Goal: Task Accomplishment & Management: Use online tool/utility

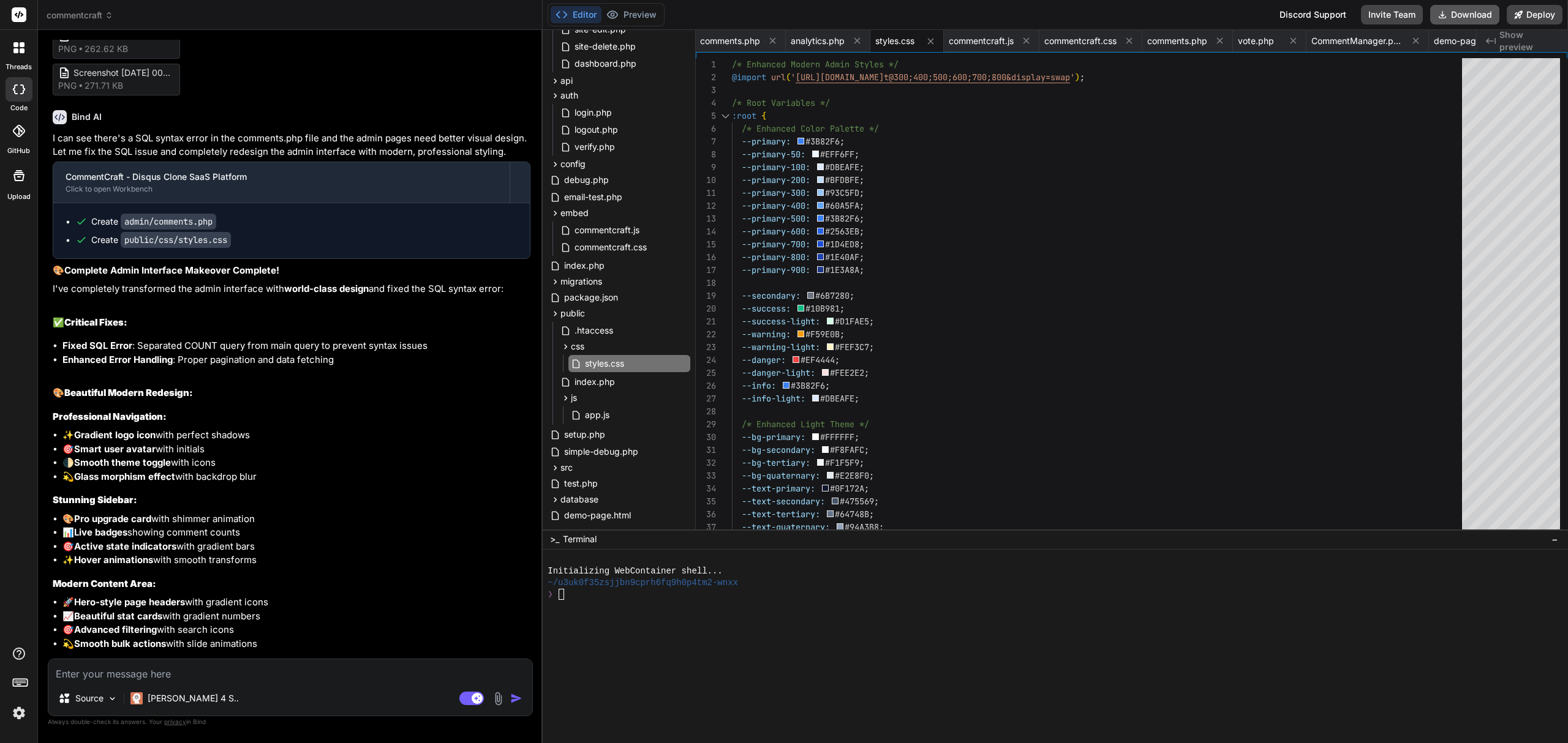
click at [1470, 14] on button "Download" at bounding box center [1464, 14] width 69 height 20
type textarea "x"
click at [589, 159] on div "config" at bounding box center [619, 164] width 143 height 15
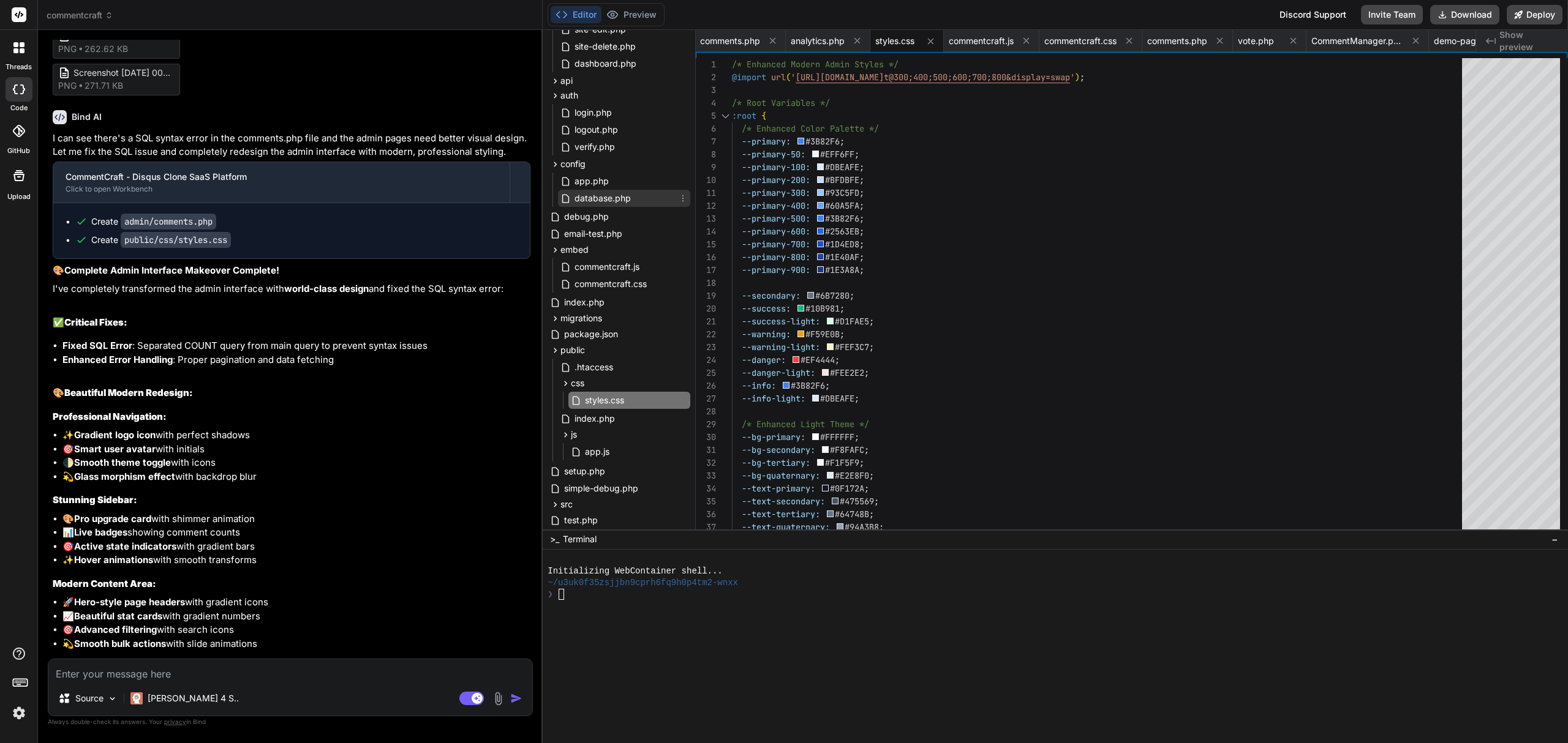
click at [608, 196] on span "database.php" at bounding box center [602, 198] width 59 height 15
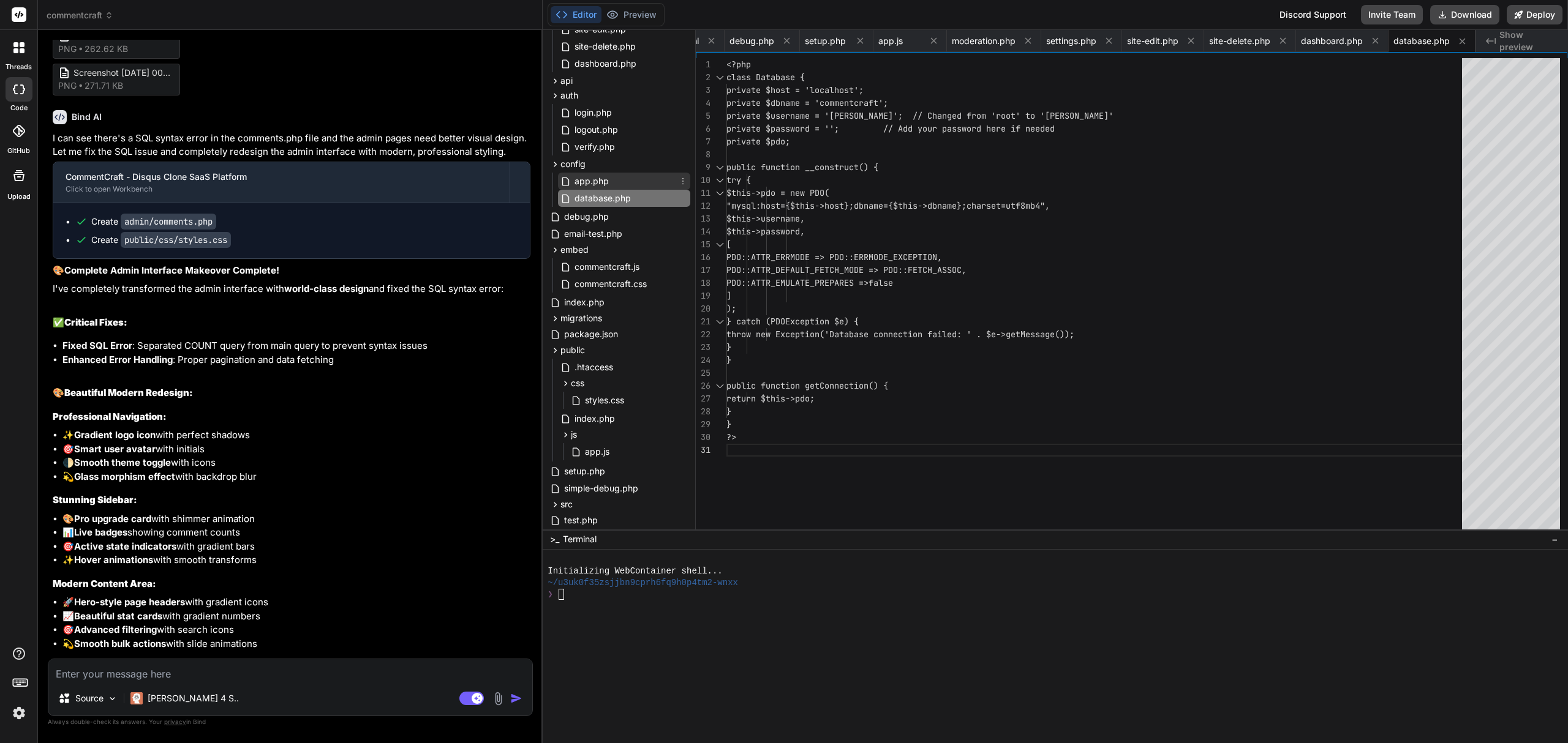
click at [610, 174] on div "app.php" at bounding box center [623, 181] width 132 height 17
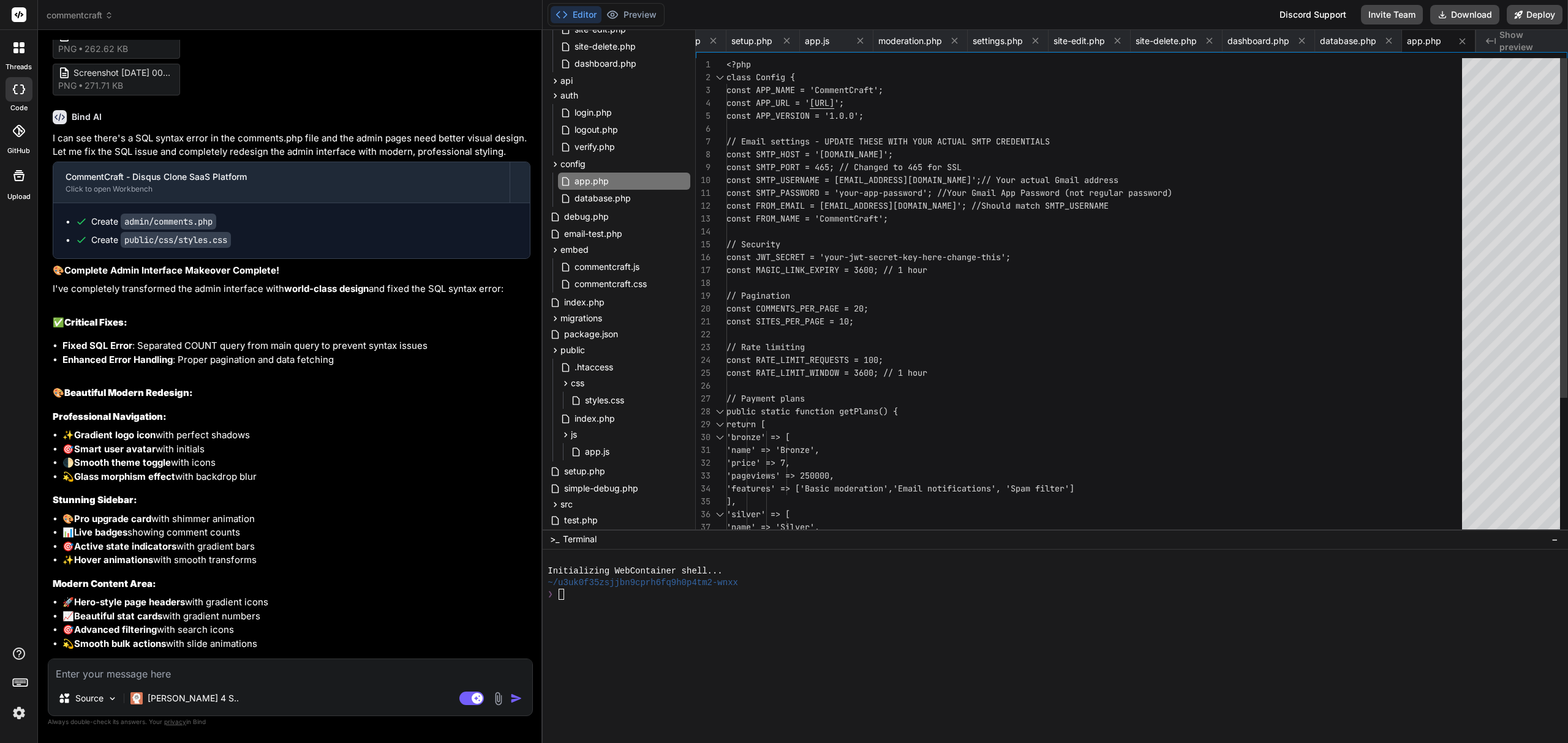
type textarea "const SMTP_PASSWORD = 'your-app-password'; // Your Gmail App Password (not regu…"
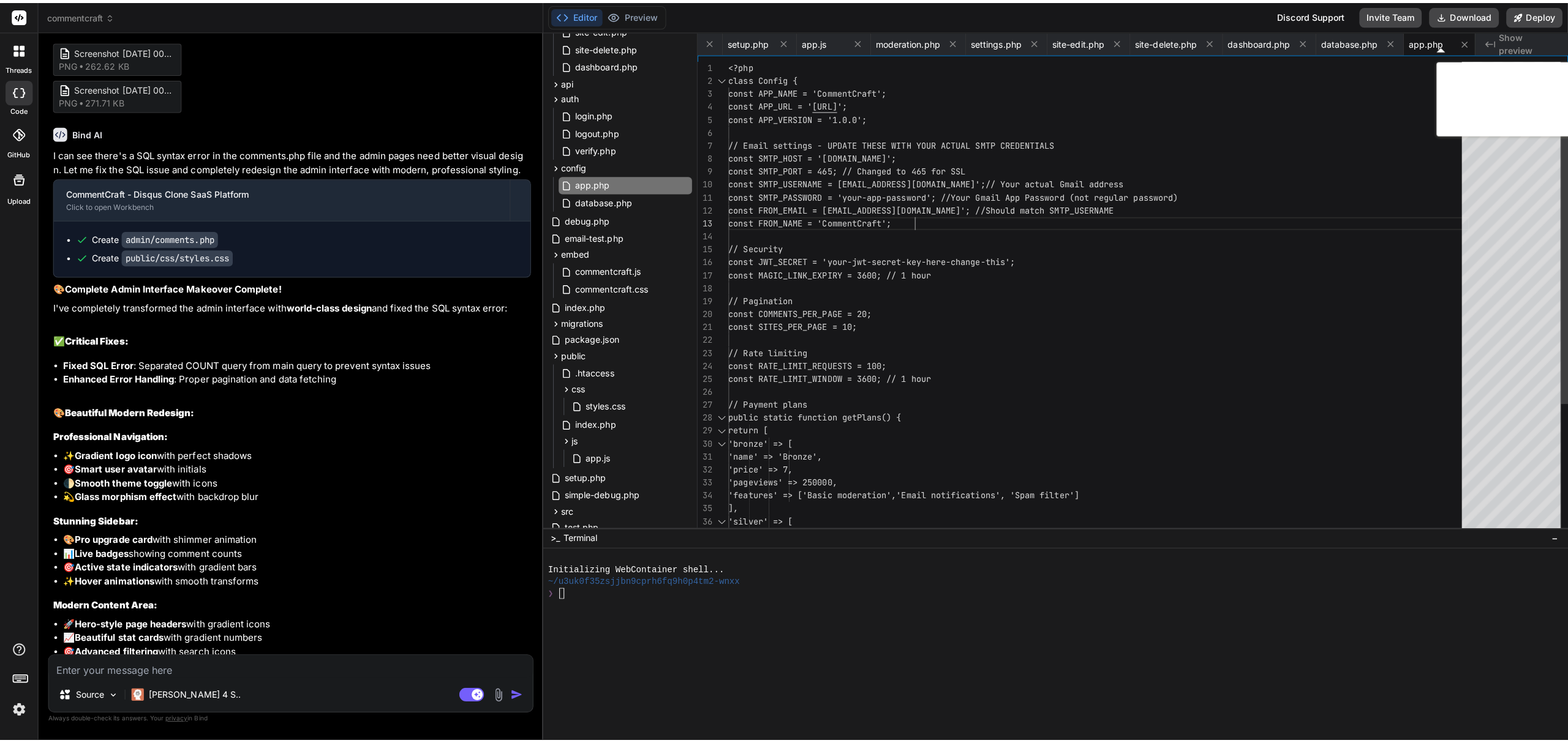
scroll to position [11007, 0]
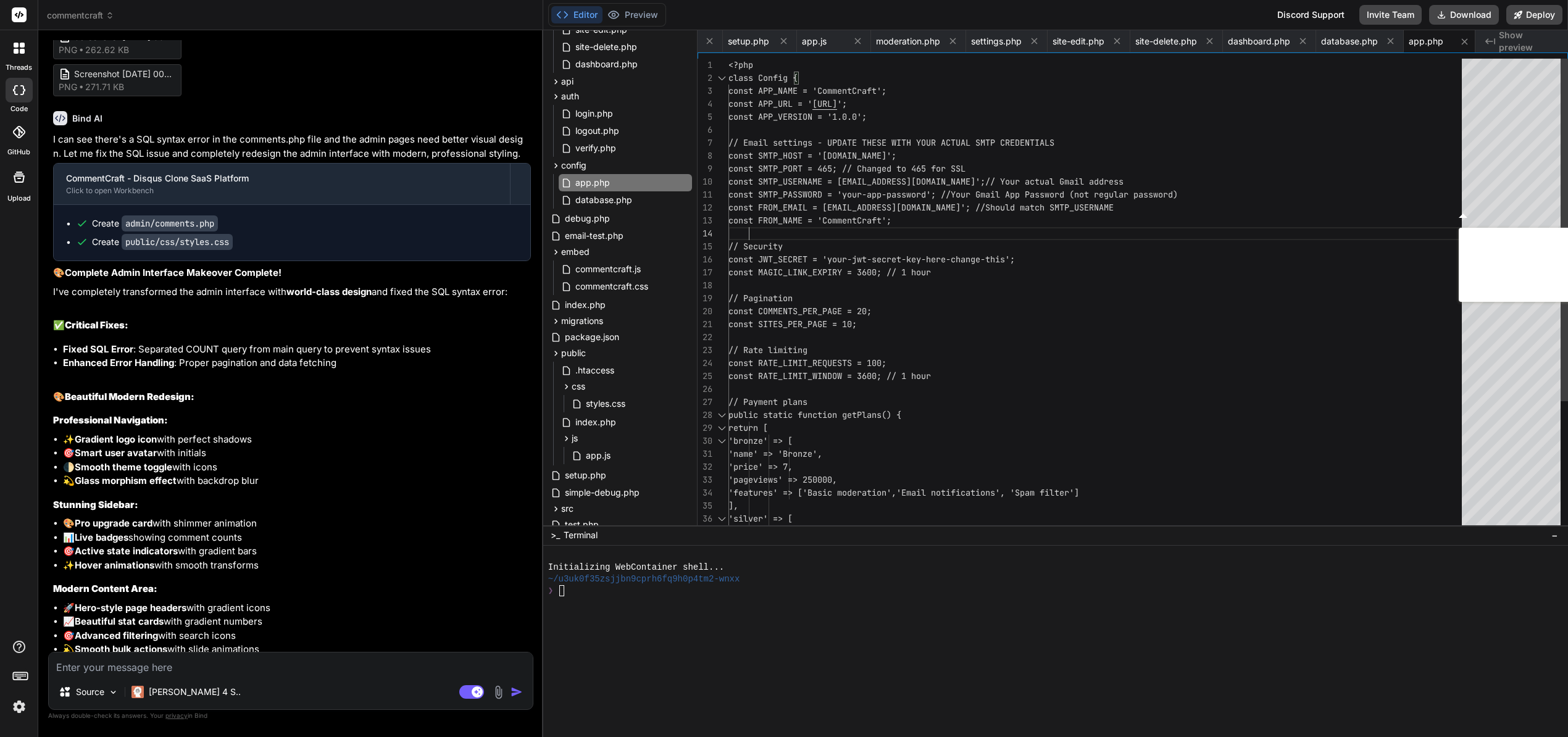
click at [772, 225] on div "<?php class Config { const APP_NAME = 'CommentCraft'; const APP_URL = ' [URL] '…" at bounding box center [1098, 395] width 741 height 674
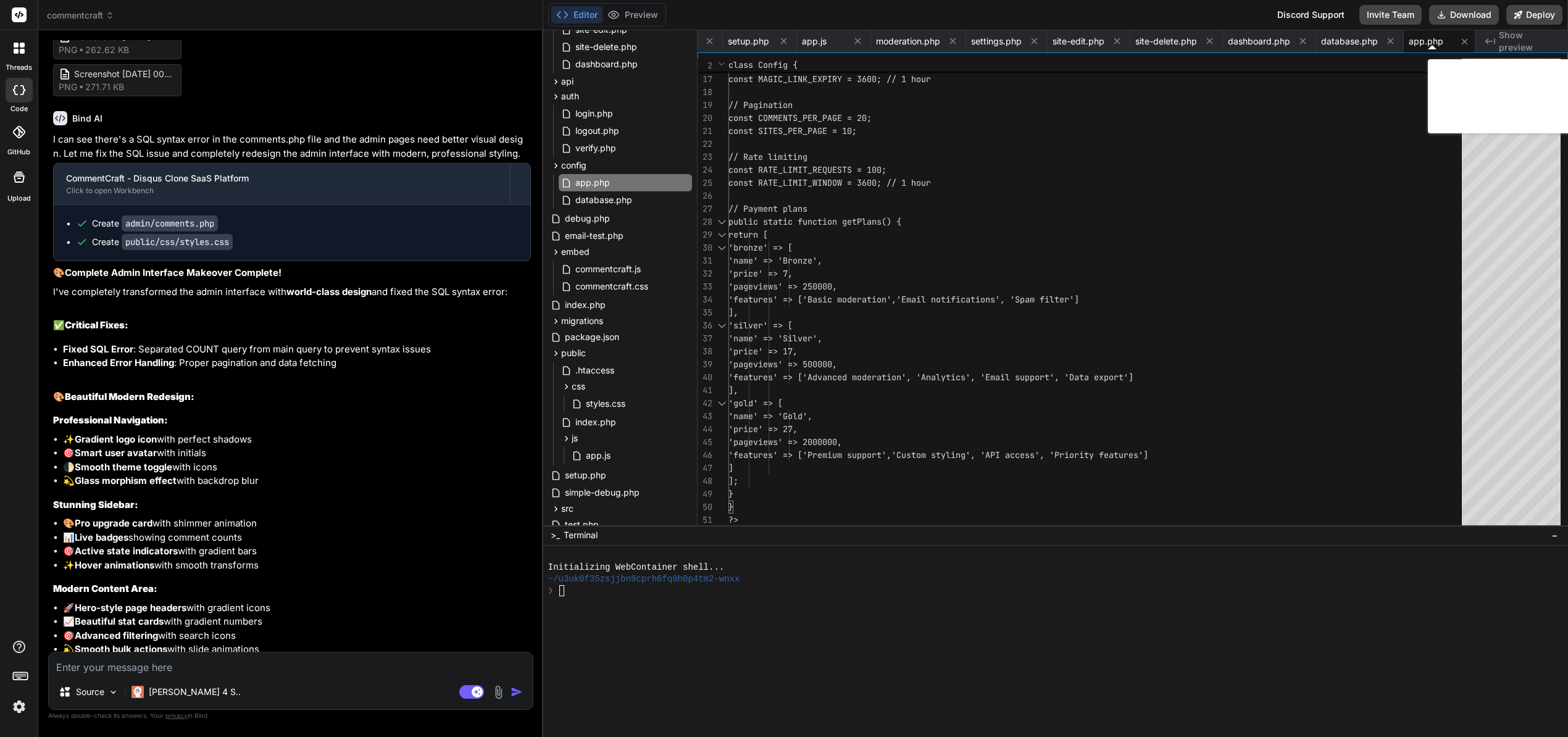
click at [313, 675] on textarea at bounding box center [290, 663] width 484 height 23
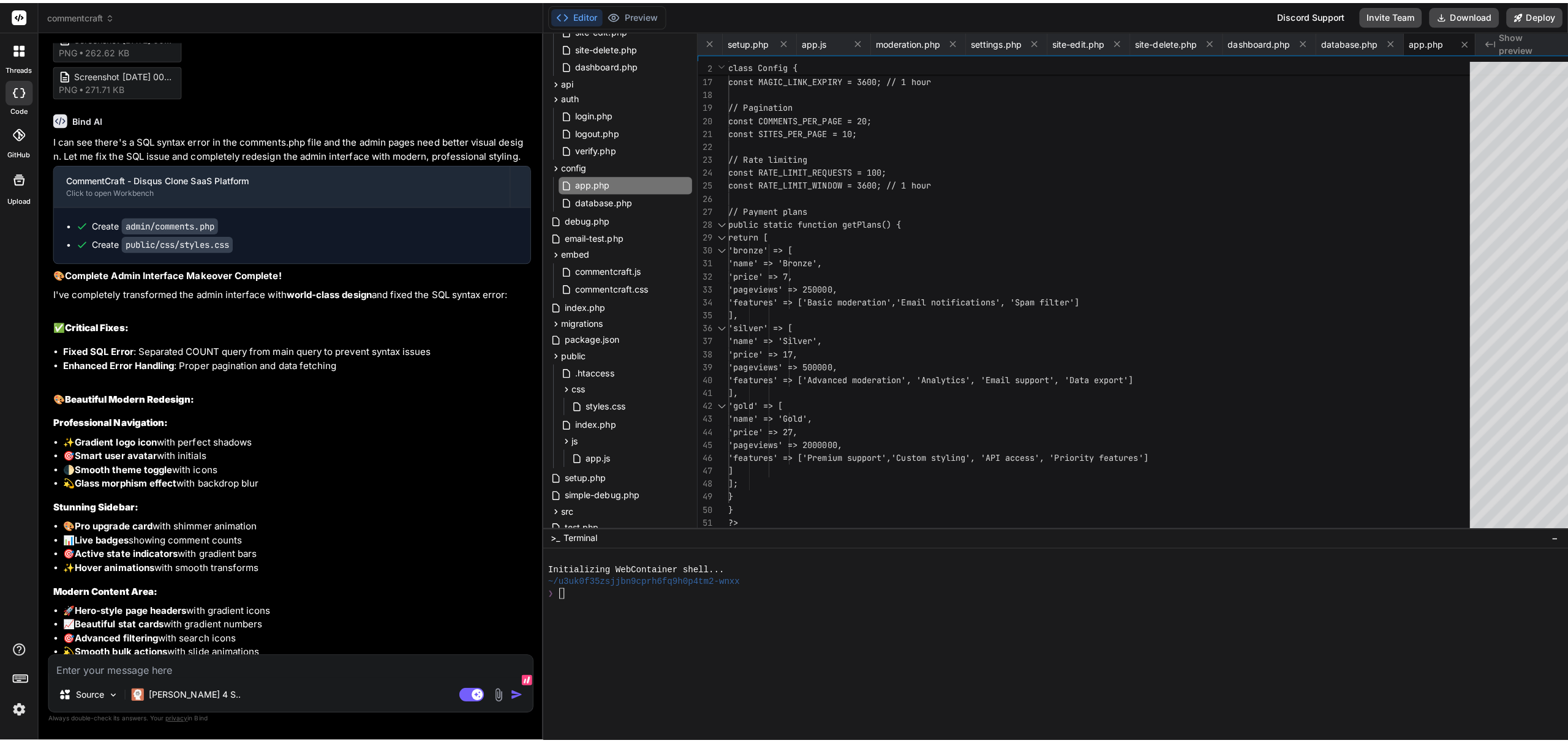
scroll to position [10993, 0]
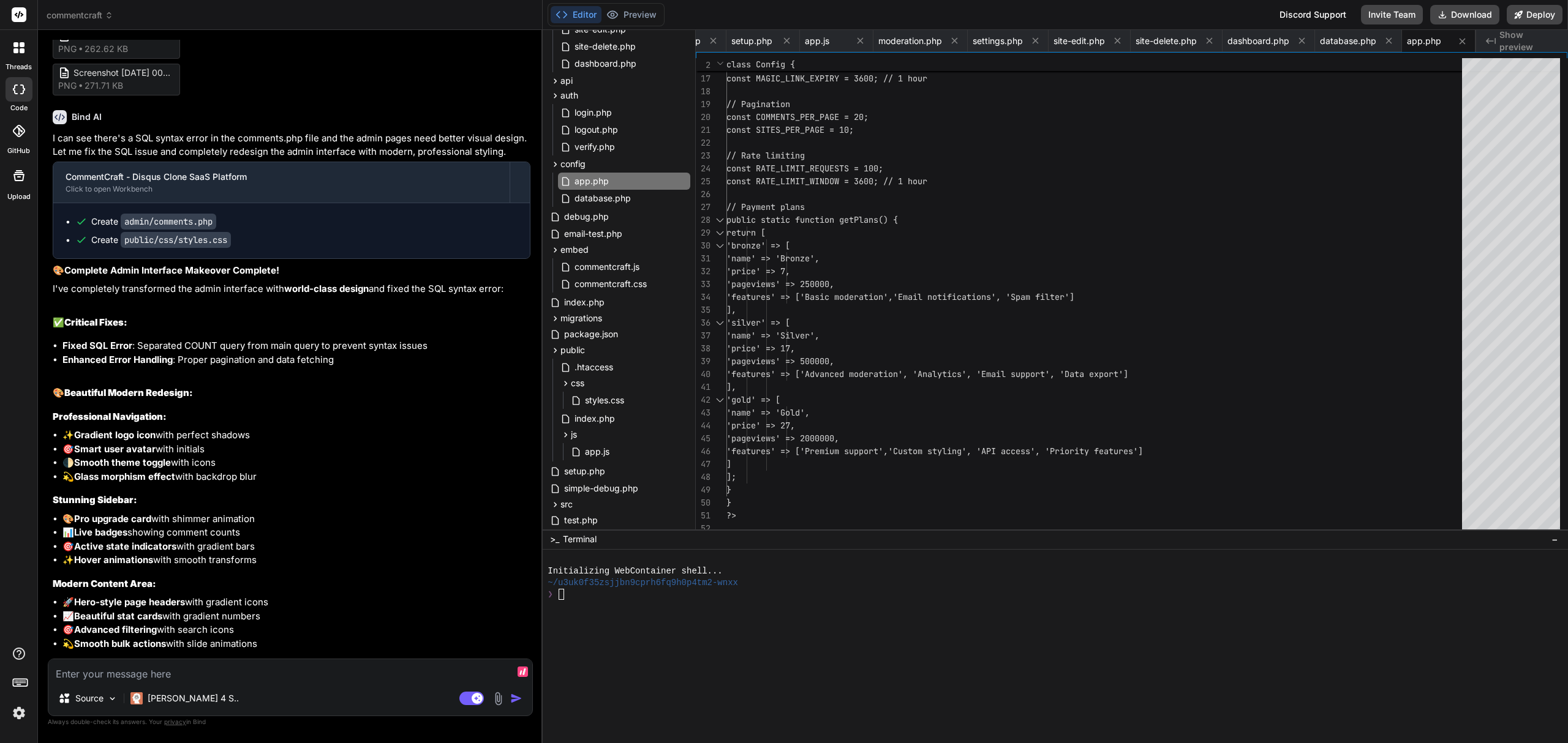
type textarea "I"
type textarea "x"
type textarea "I"
type textarea "x"
type textarea "I g"
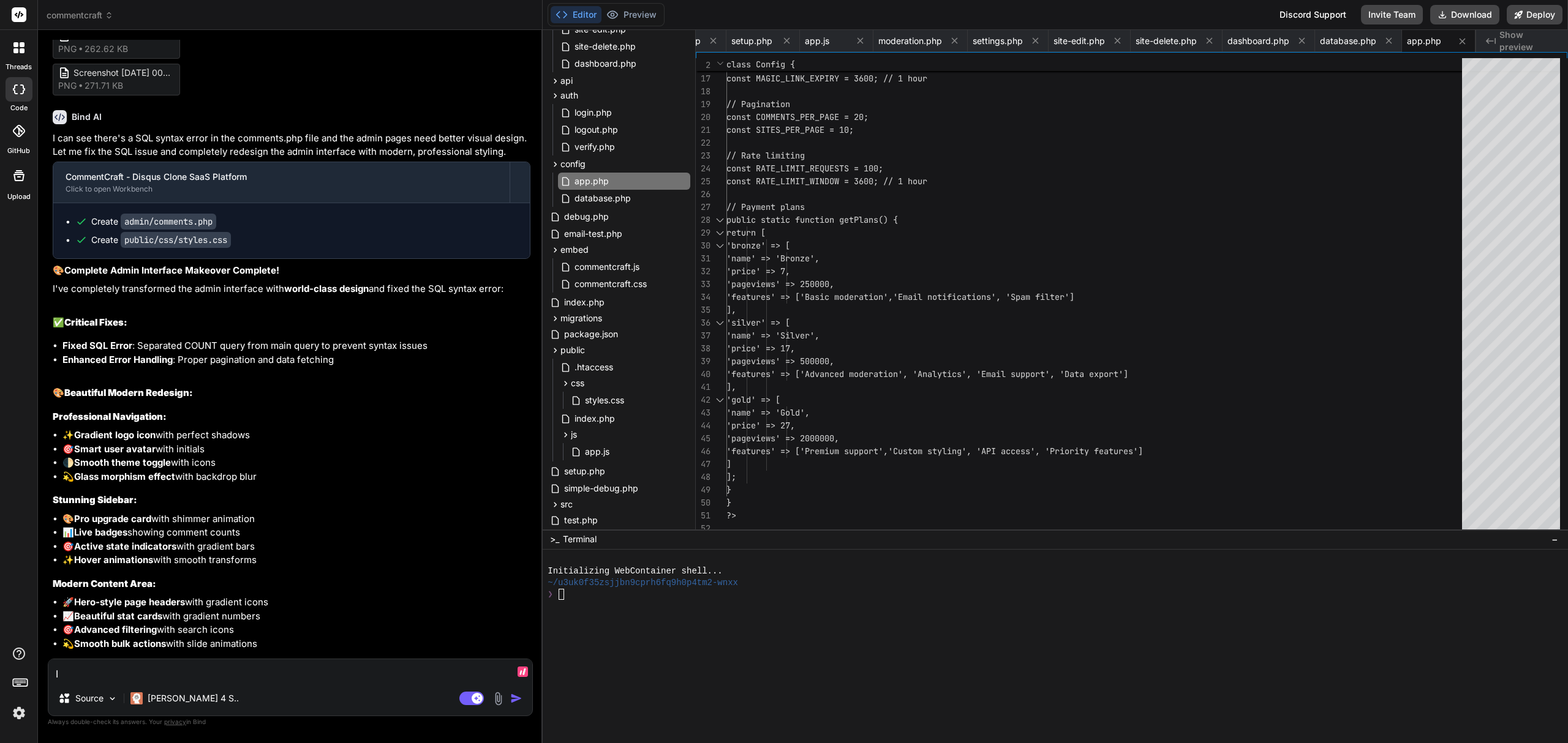
type textarea "x"
type textarea "I go"
type textarea "x"
type textarea "I got"
type textarea "x"
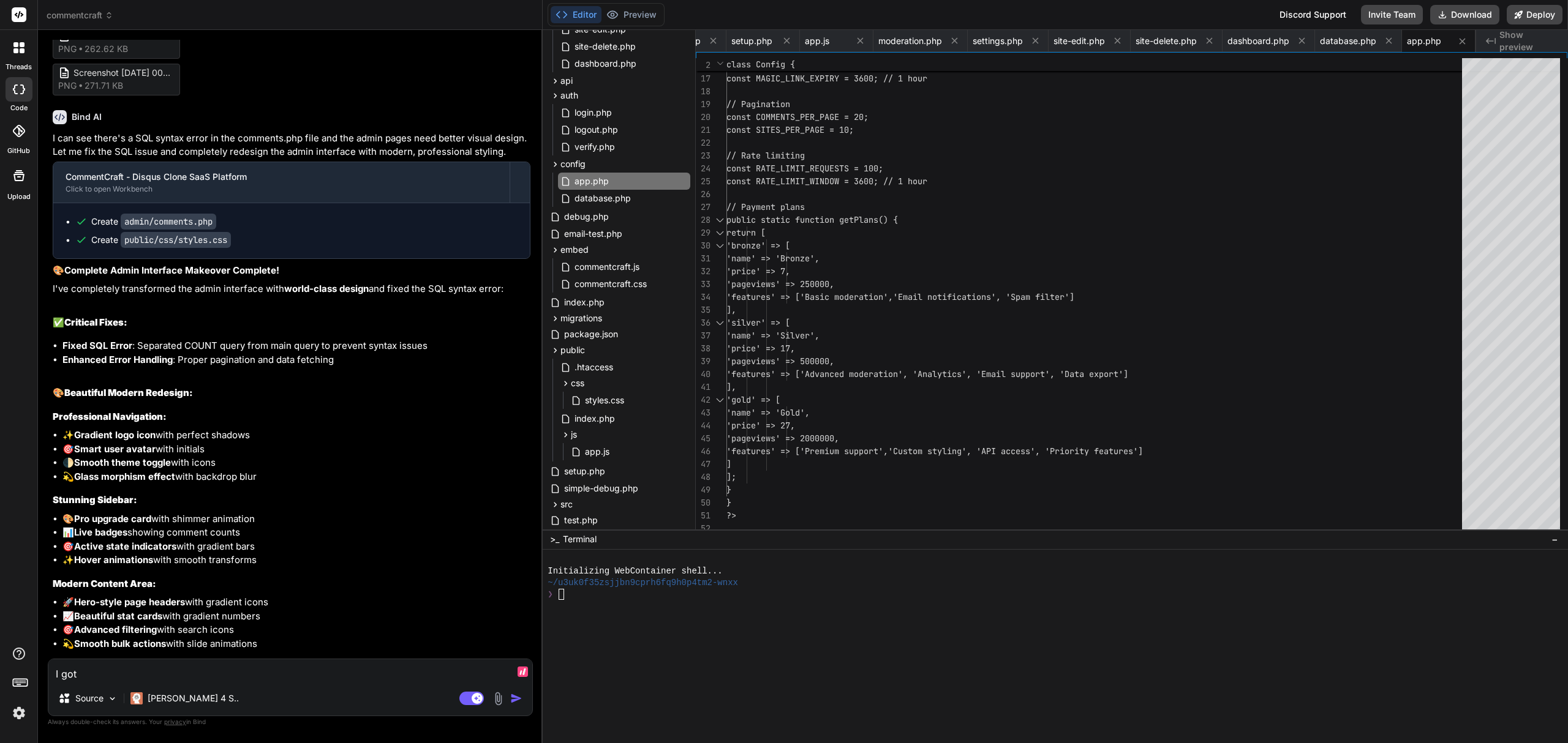
type textarea "I got"
type textarea "x"
type textarea "I got t"
type textarea "x"
type textarea "I got th"
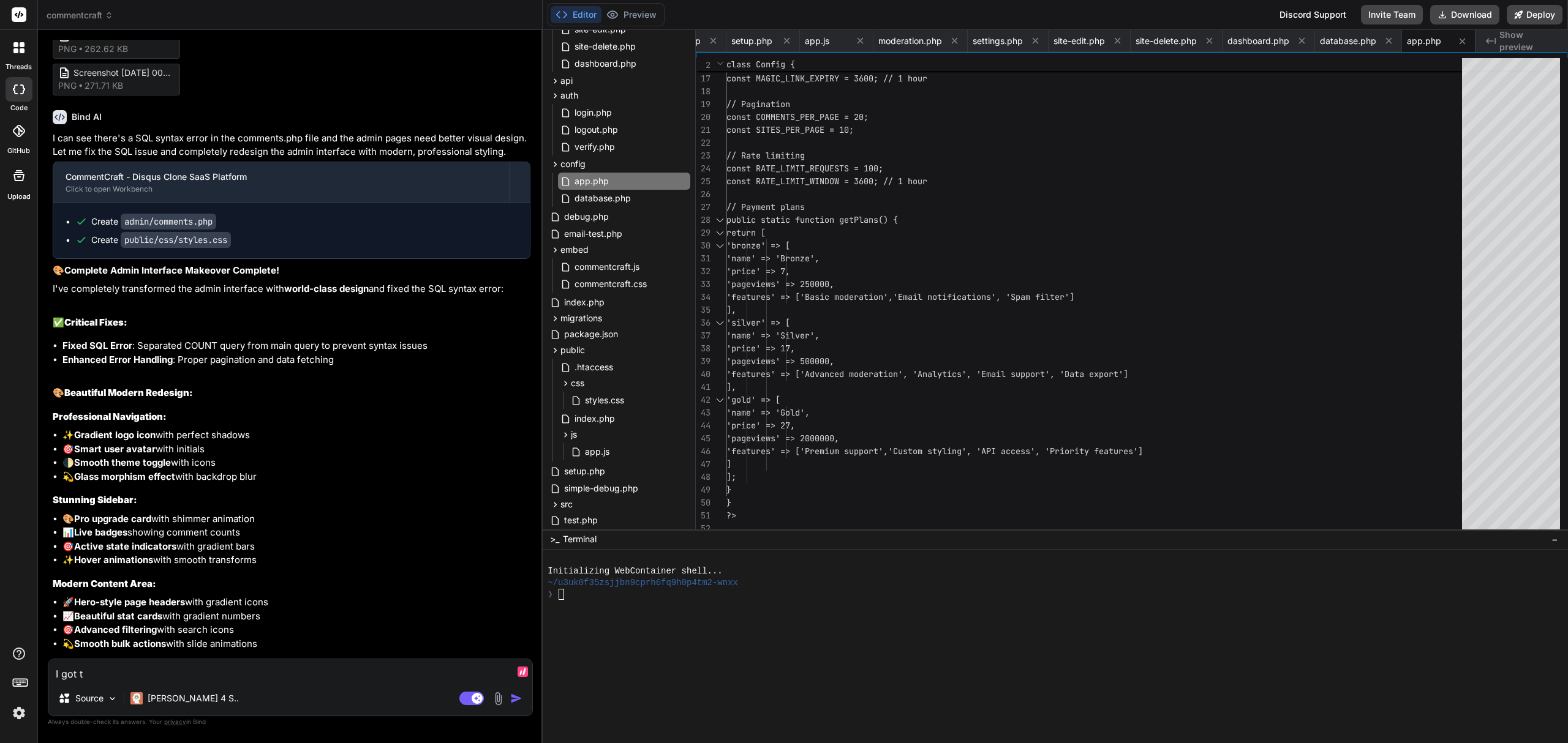
type textarea "x"
type textarea "I got thi"
type textarea "x"
type textarea "I got this"
type textarea "x"
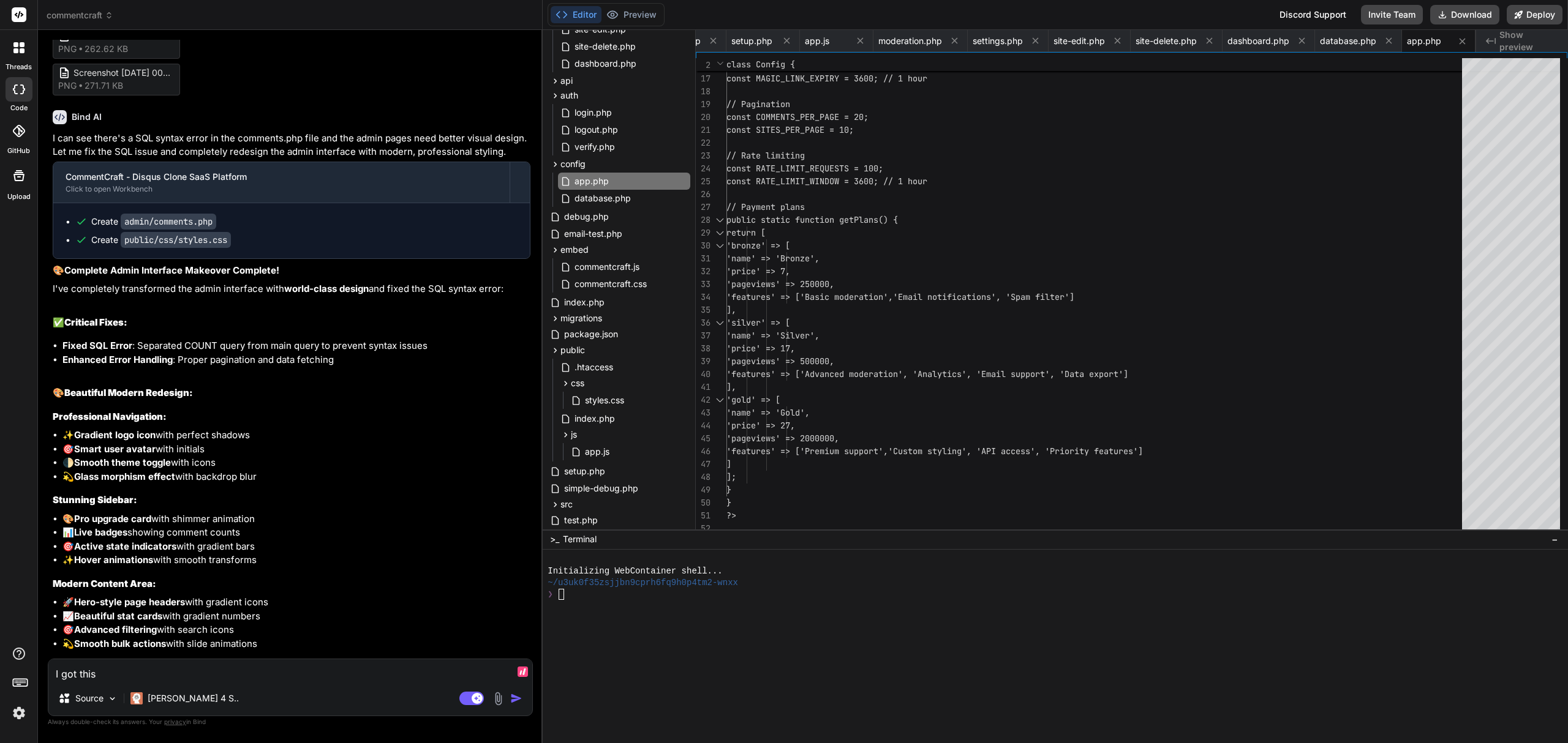
type textarea "I got this:"
type textarea "x"
type textarea "I got this:"
type textarea "x"
paste textarea "[[DATE] 02:46:51 UTC] CommentManager::getComments error: SQLSTATE[42S22]: Colum…"
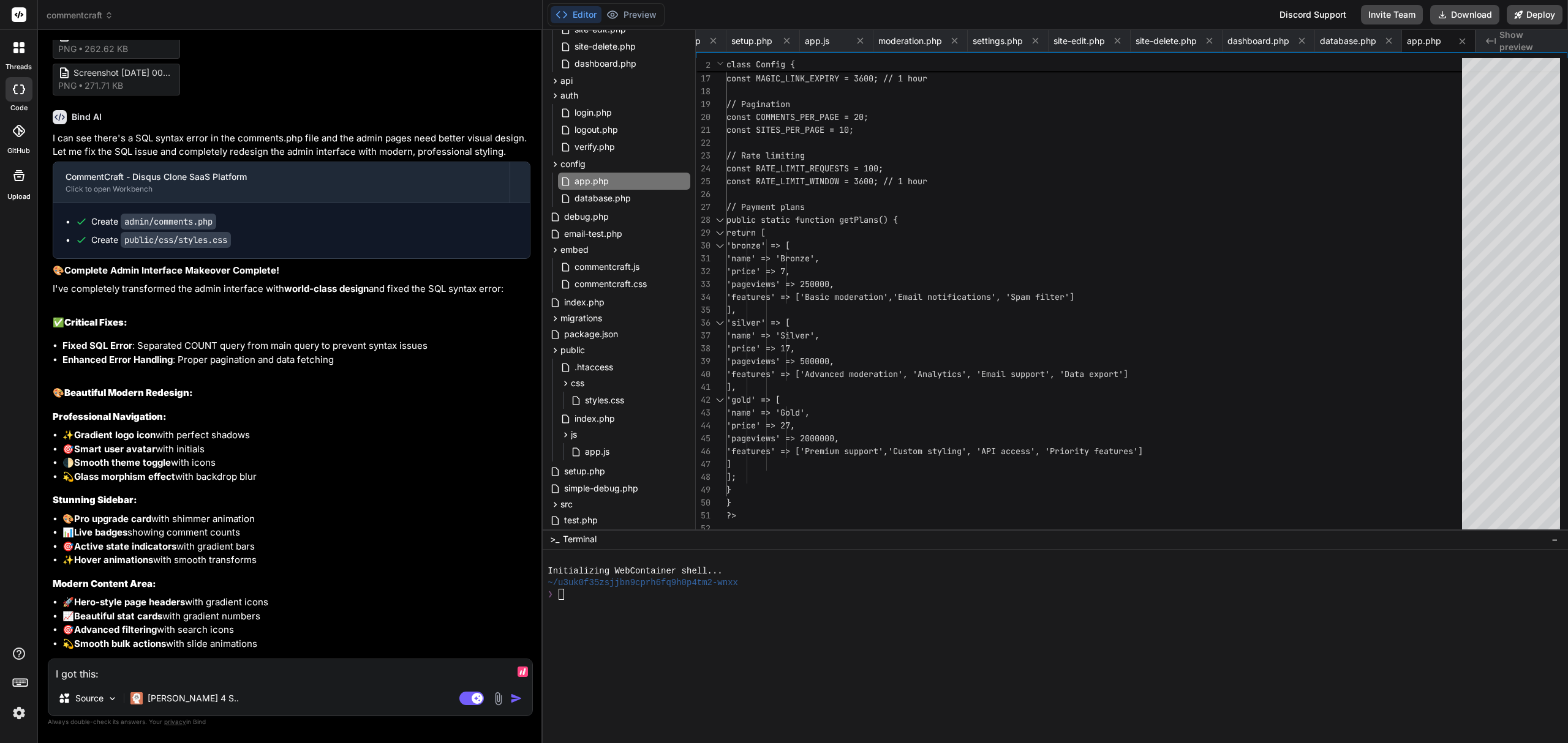
type textarea "I got this: [[DATE] 02:46:51 UTC] CommentManager::getComments error: SQLSTATE[4…"
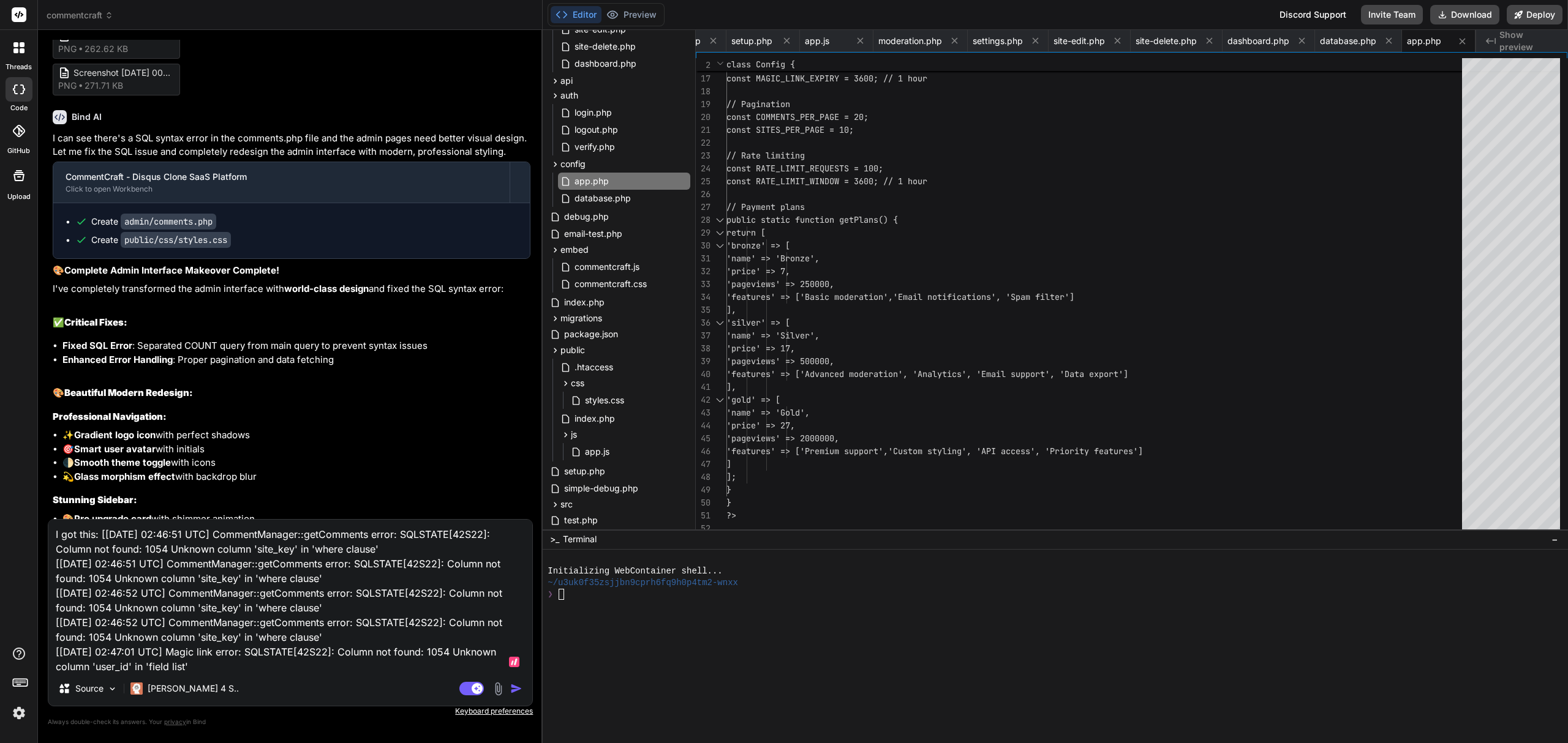
scroll to position [1, 0]
type textarea "x"
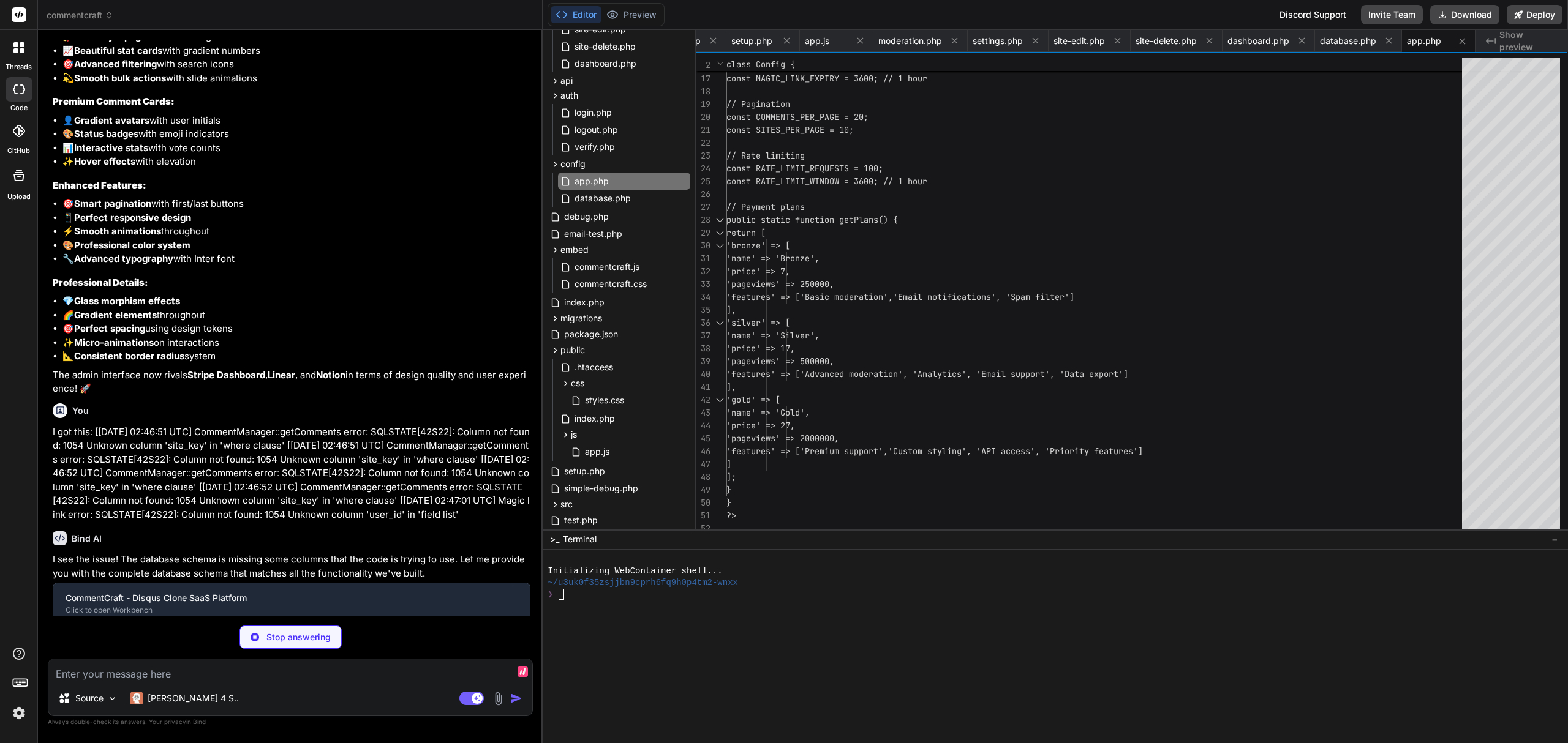
scroll to position [11657, 0]
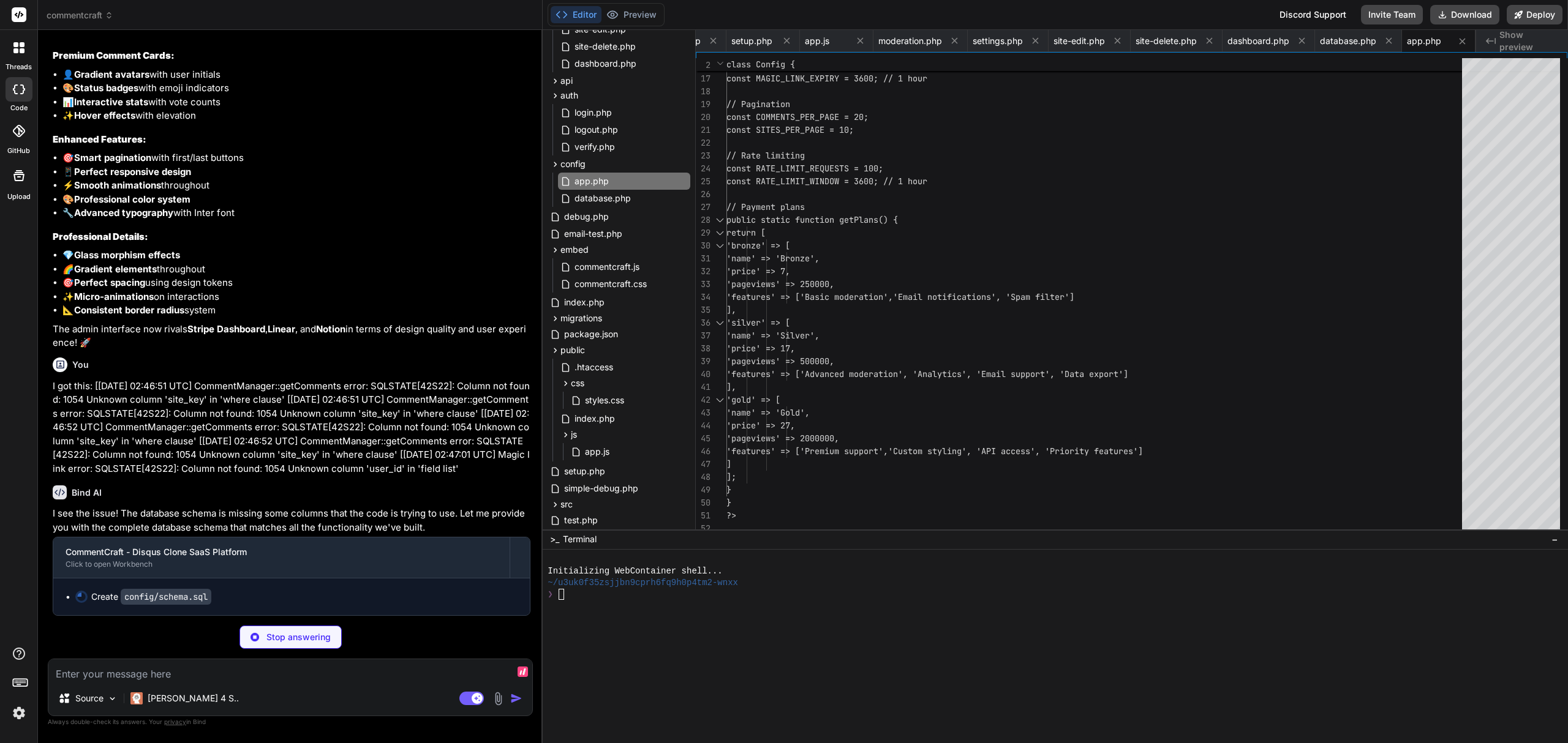
type textarea "x"
type textarea "CREATE INDEX IF NOT EXISTS idx_comments_author_email ON comments(author_email);…"
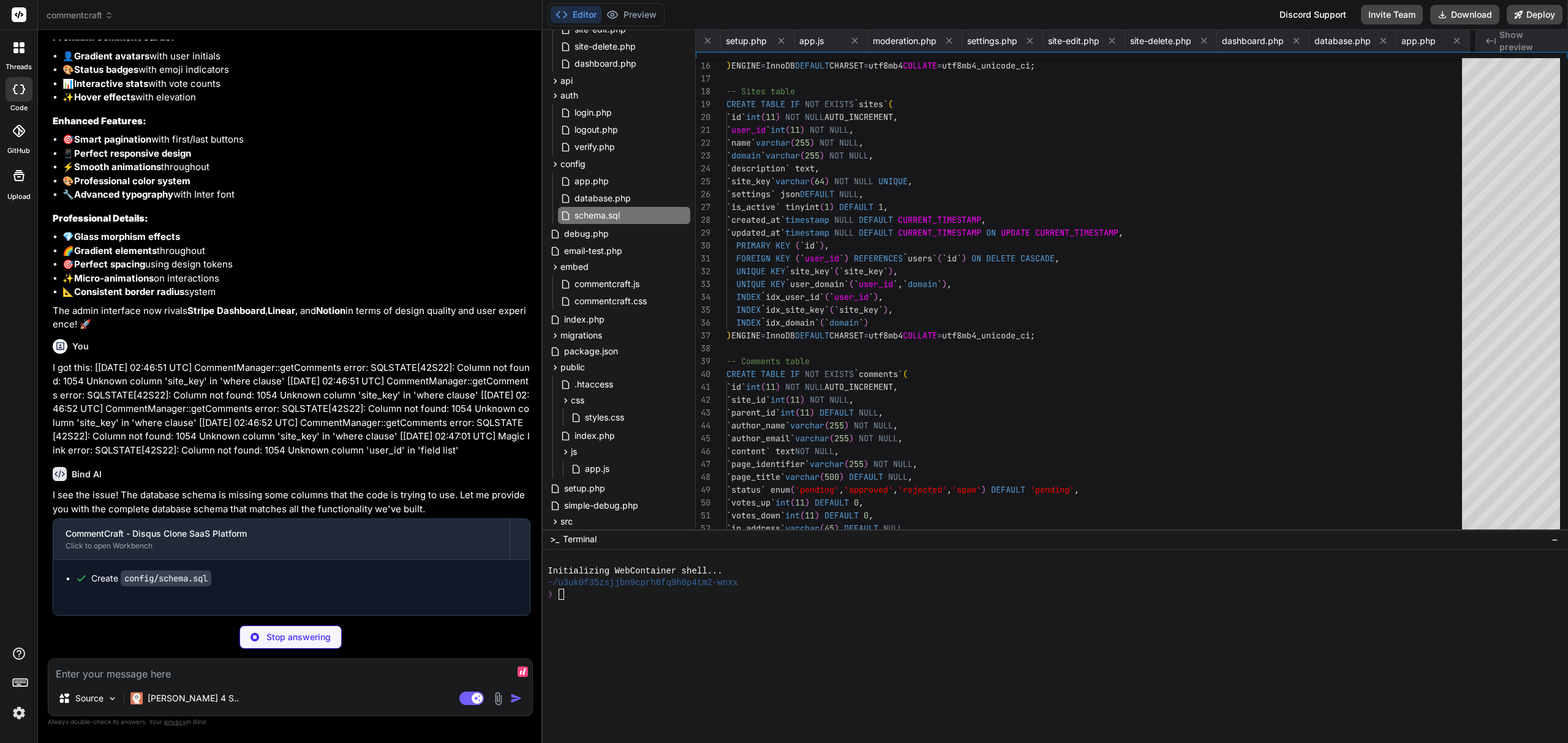
type textarea "x"
type textarea "echo "\n🚀 Your CommentCraft database is now ready!\n"; } catch (Exception $e) {…"
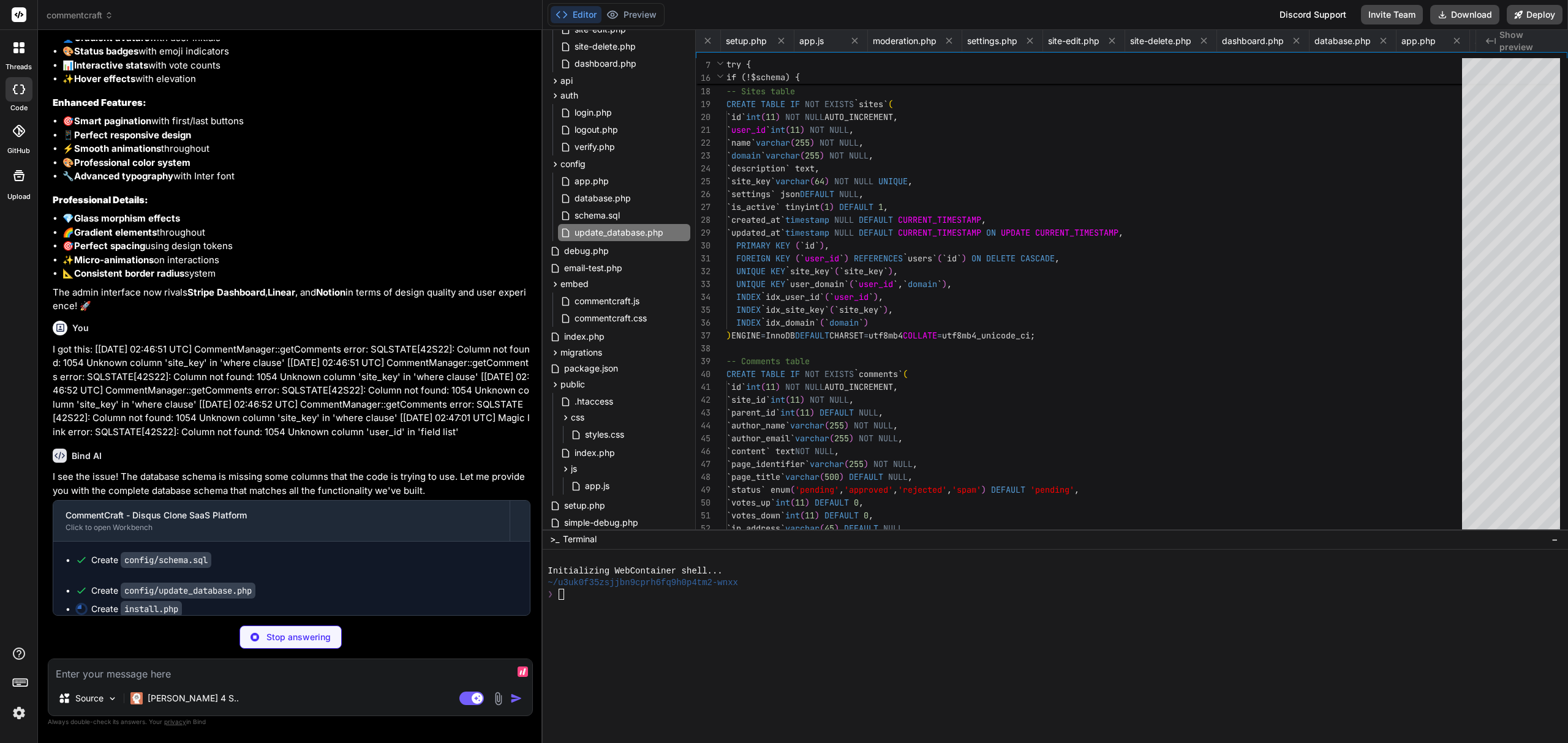
scroll to position [0, 1716]
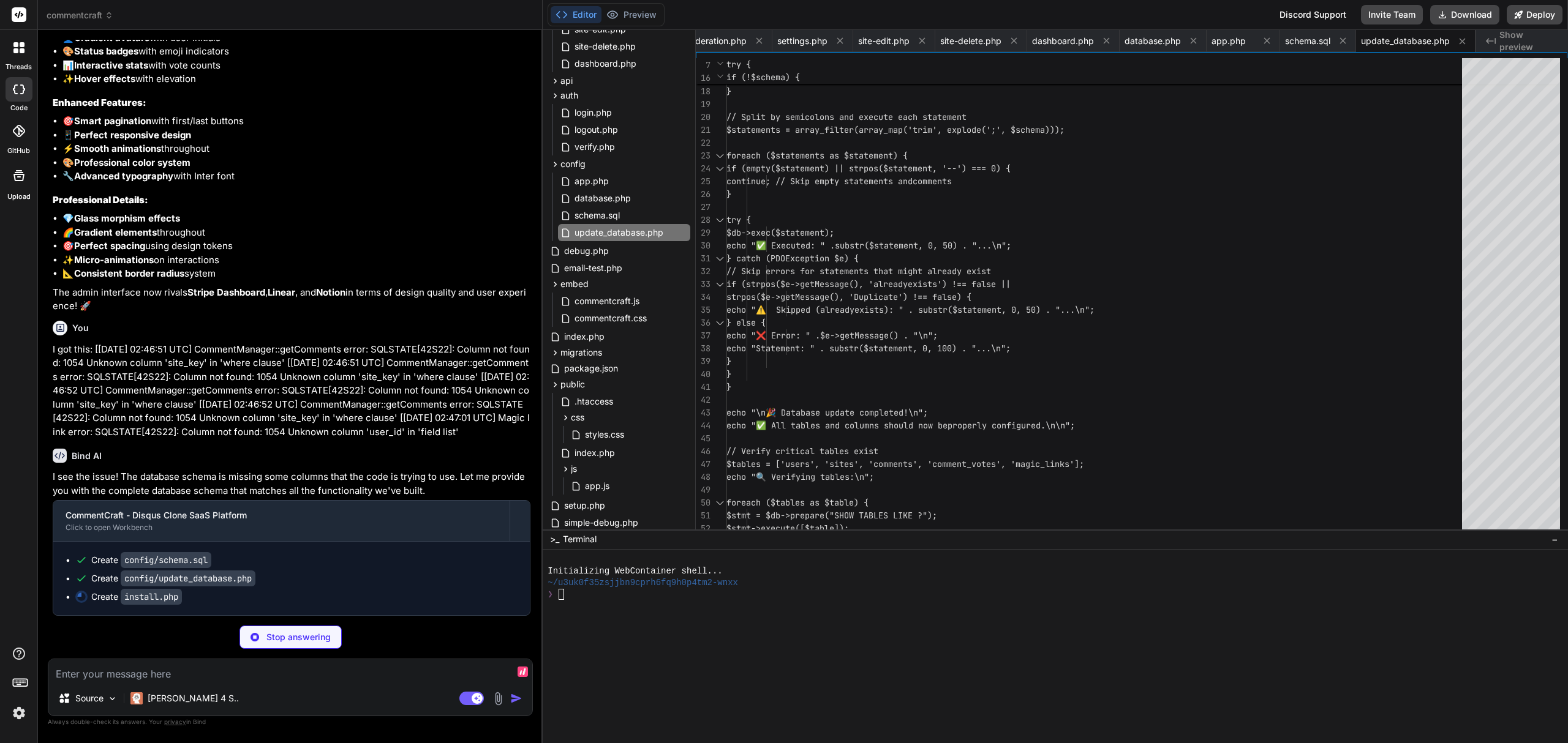
type textarea "x"
type textarea "</p> </div> </div> </body> </html>"
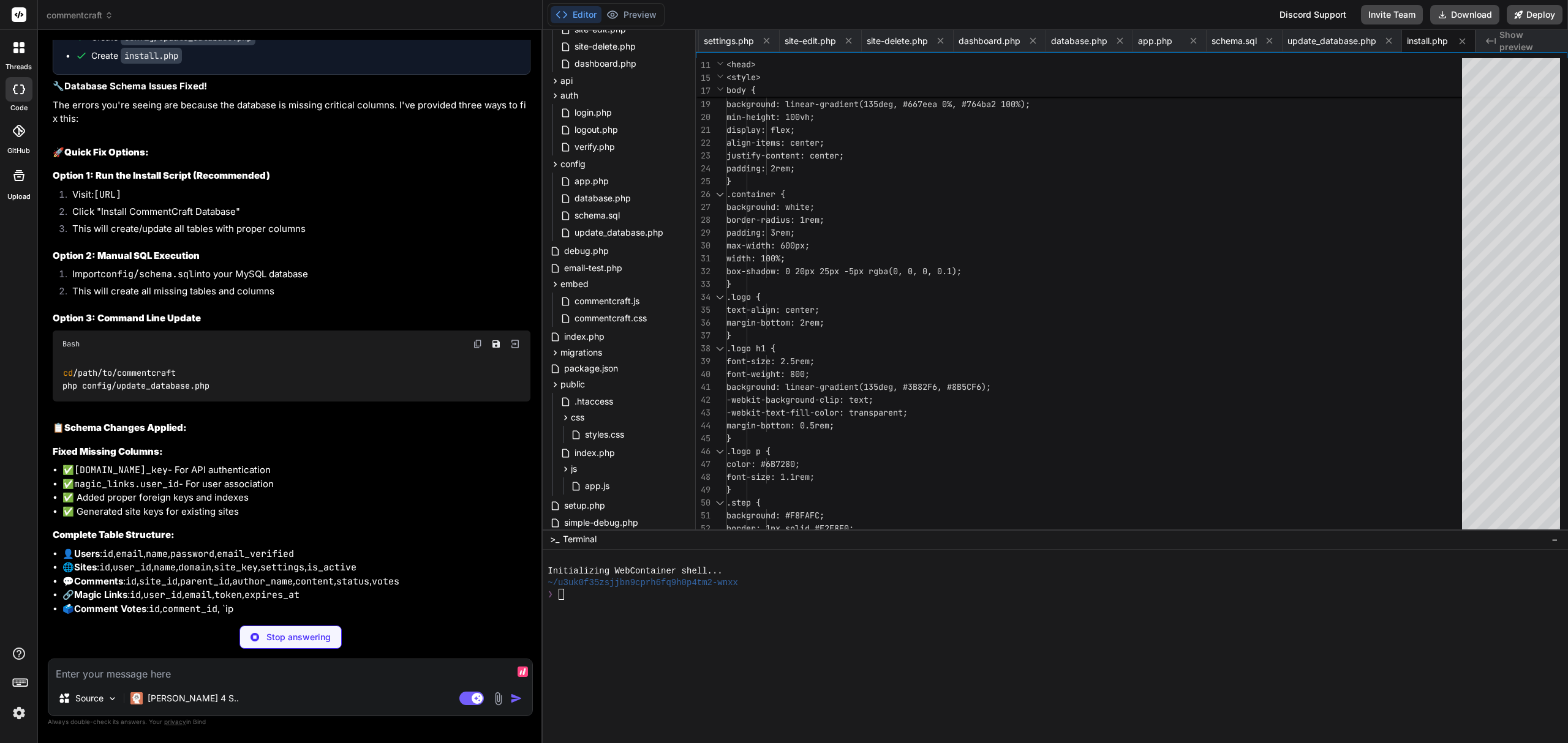
scroll to position [12235, 0]
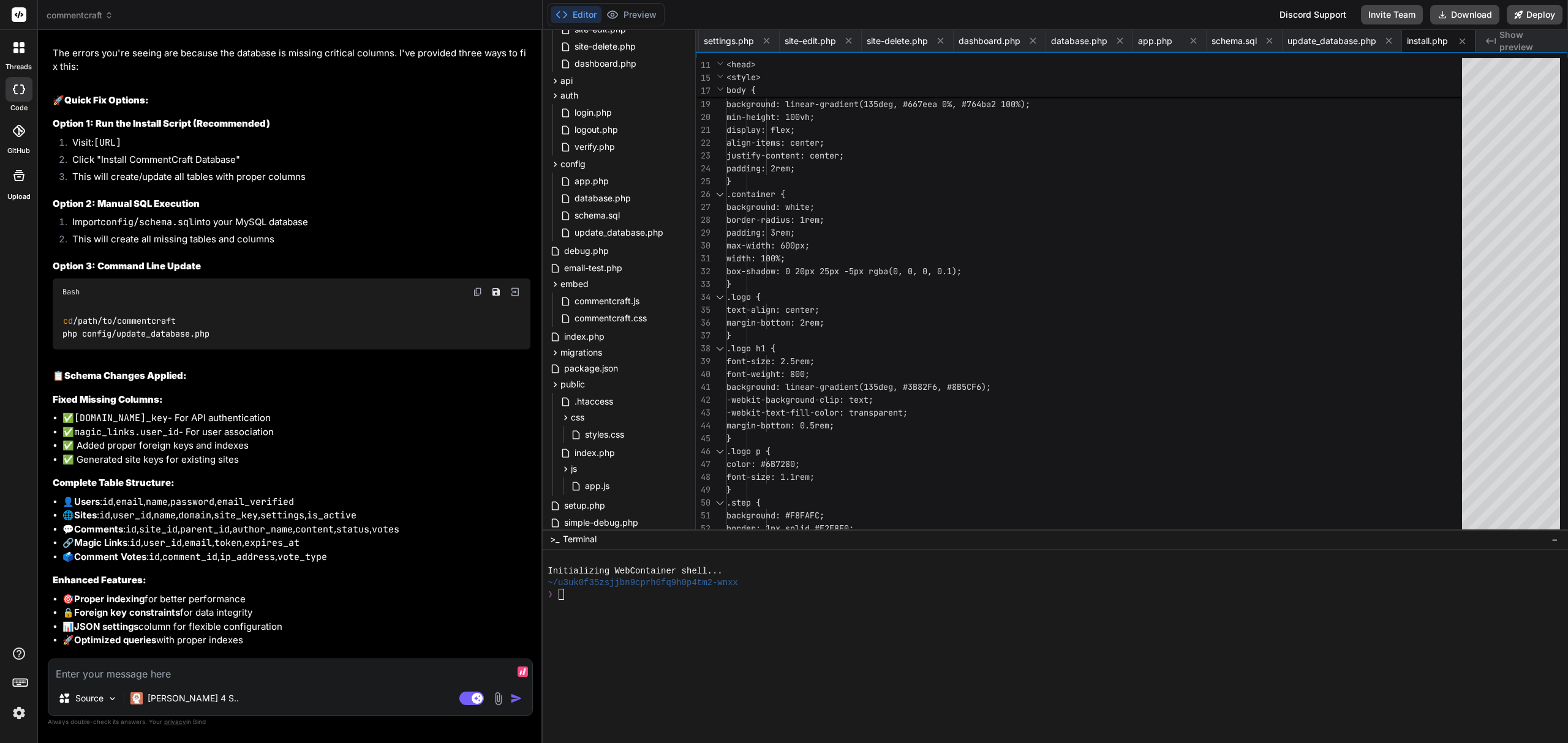
click at [1487, 1] on div "Editor Preview Disabled until preview for your project is generated Discord Sup…" at bounding box center [1055, 15] width 1025 height 30
click at [1466, 15] on button "Download" at bounding box center [1464, 14] width 69 height 20
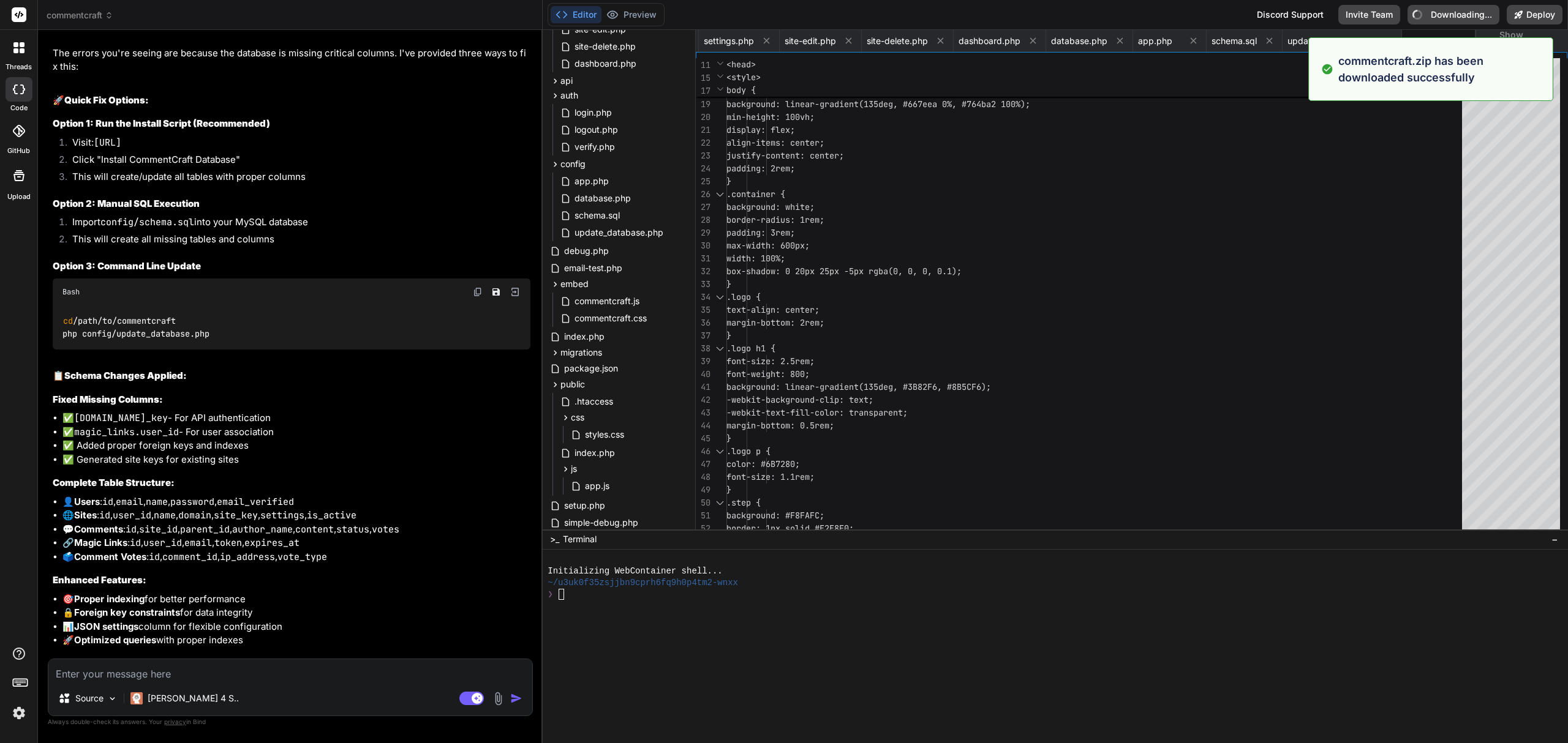
type textarea "x"
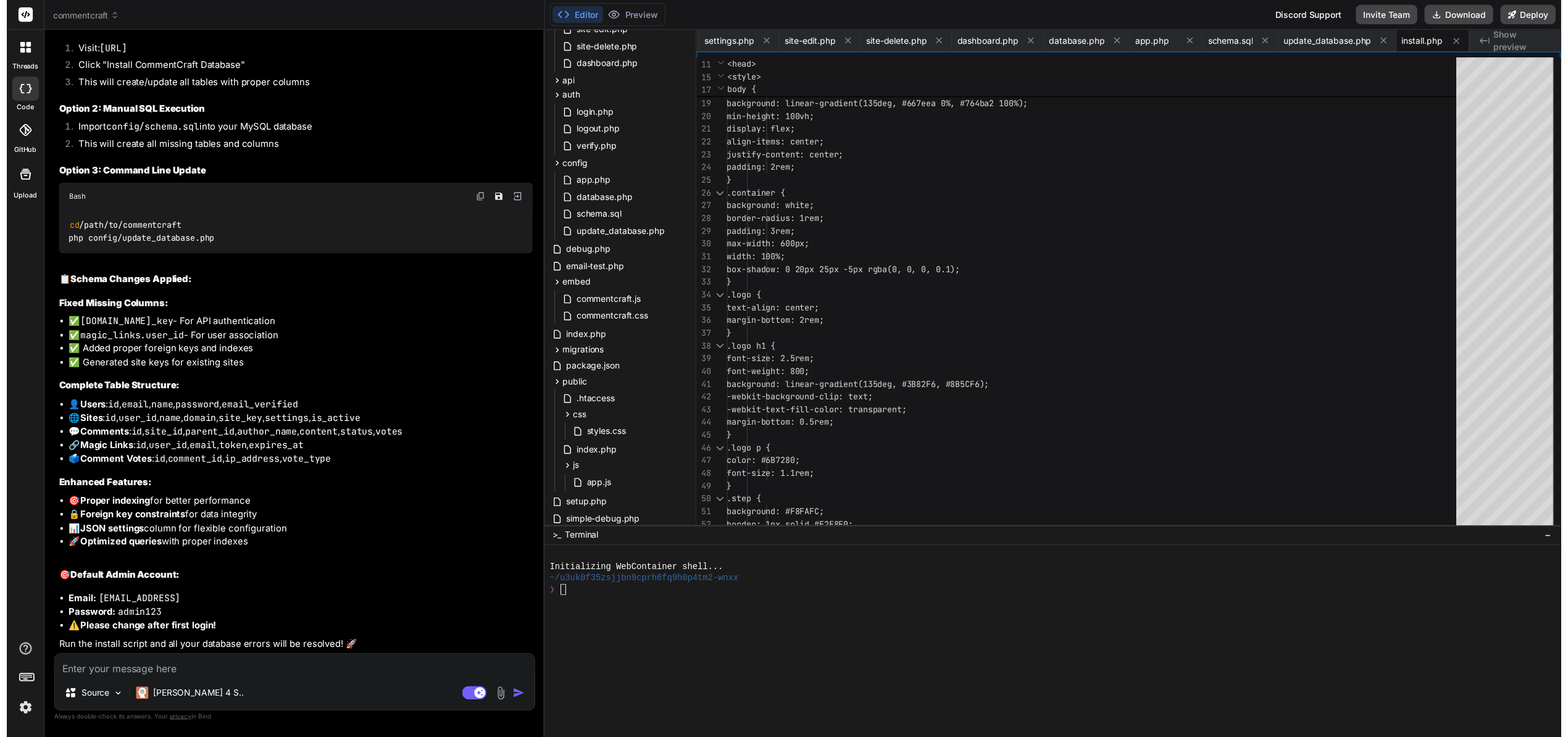
scroll to position [12483, 0]
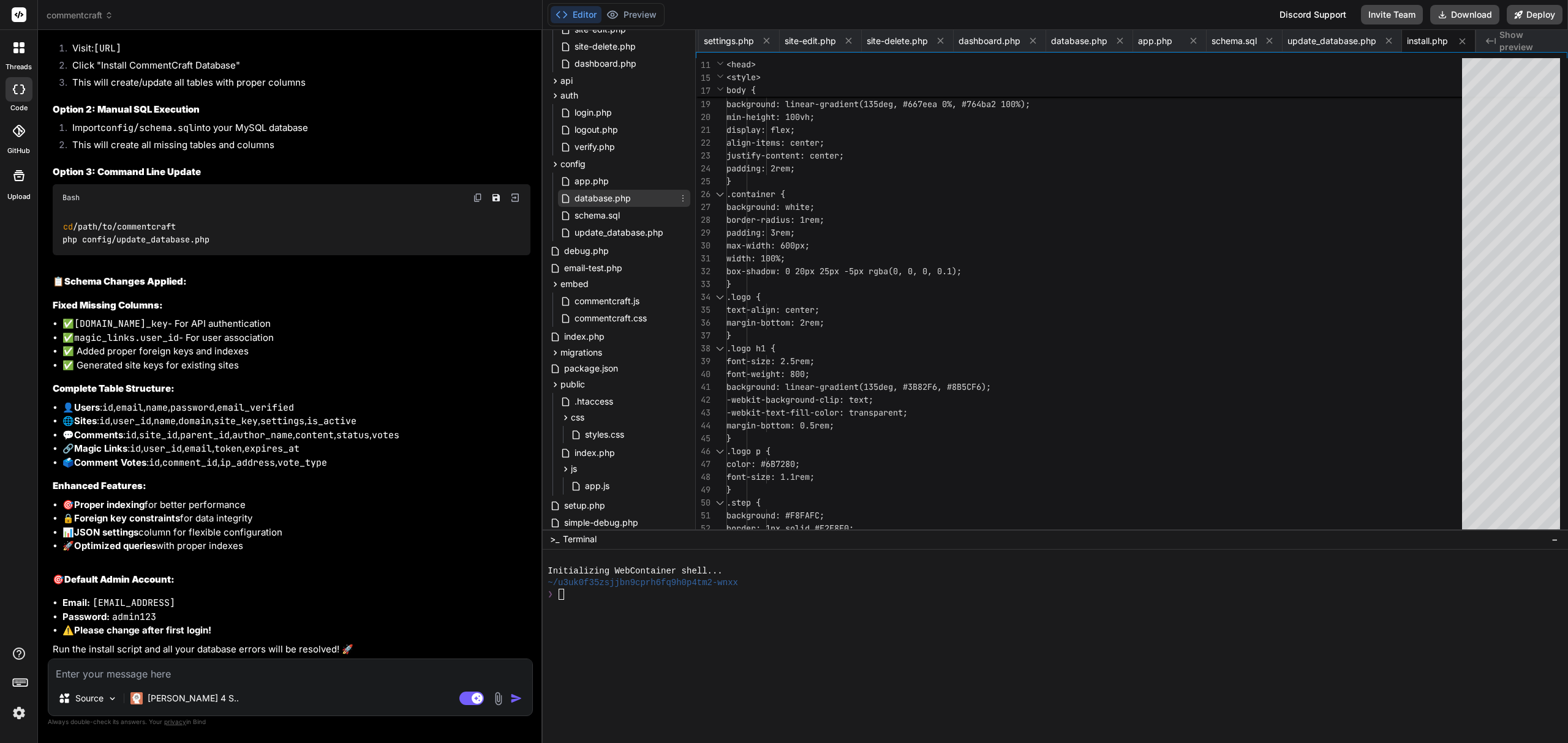
click at [606, 192] on span "database.php" at bounding box center [602, 198] width 59 height 15
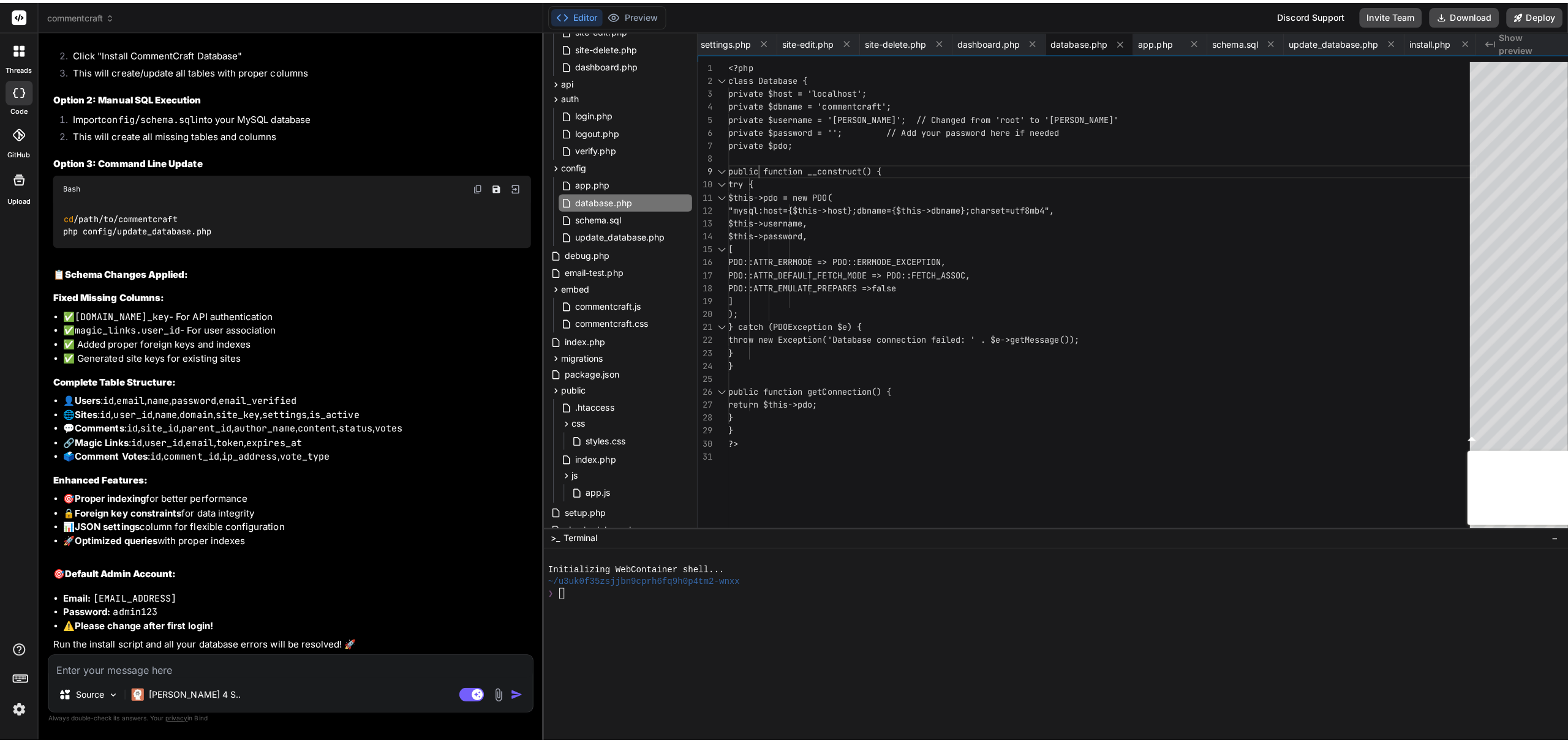
scroll to position [12392, 0]
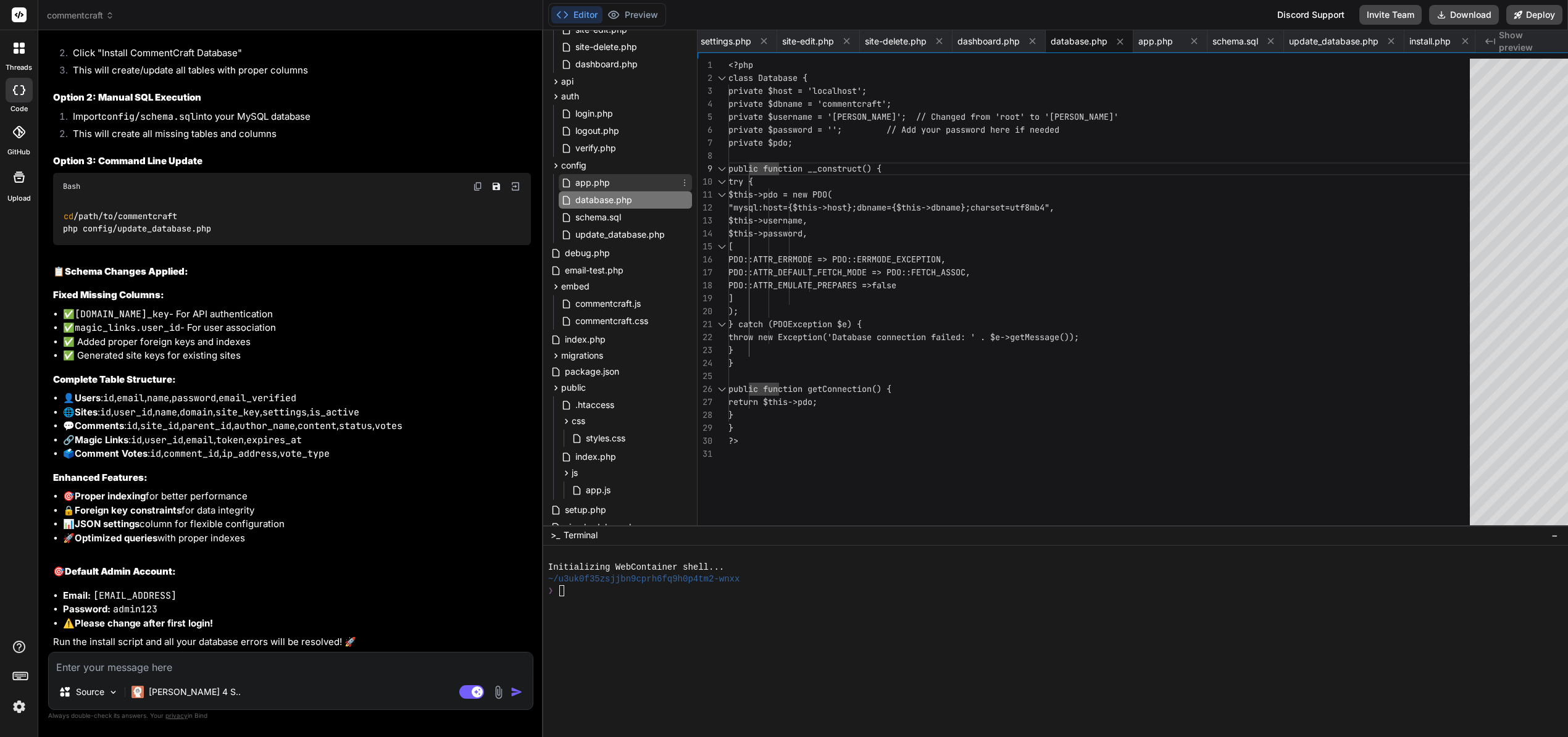
click at [598, 181] on span "app.php" at bounding box center [592, 183] width 37 height 15
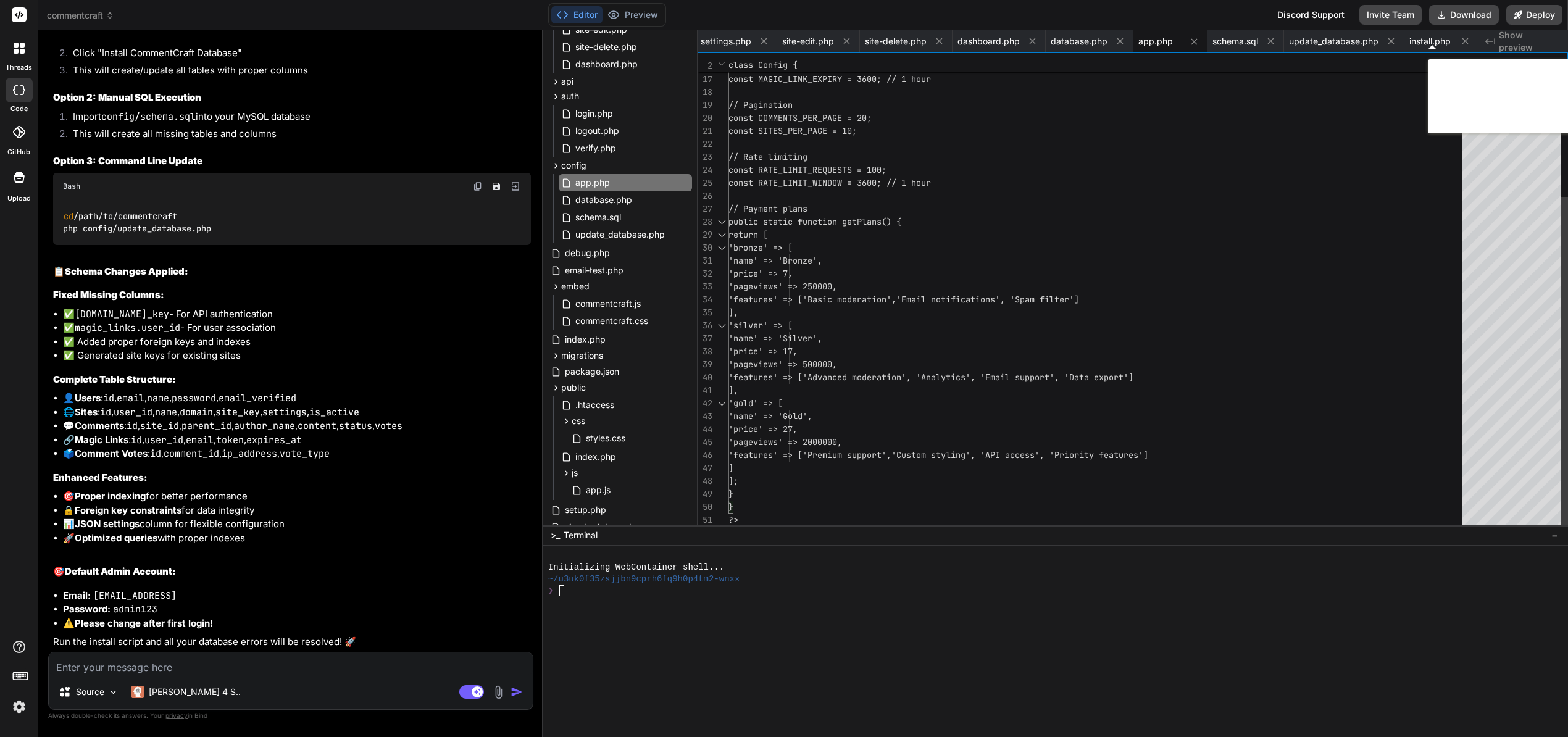
type textarea "const SMTP_PASSWORD = 'your-app-password'; // Your Gmail App Password (not regu…"
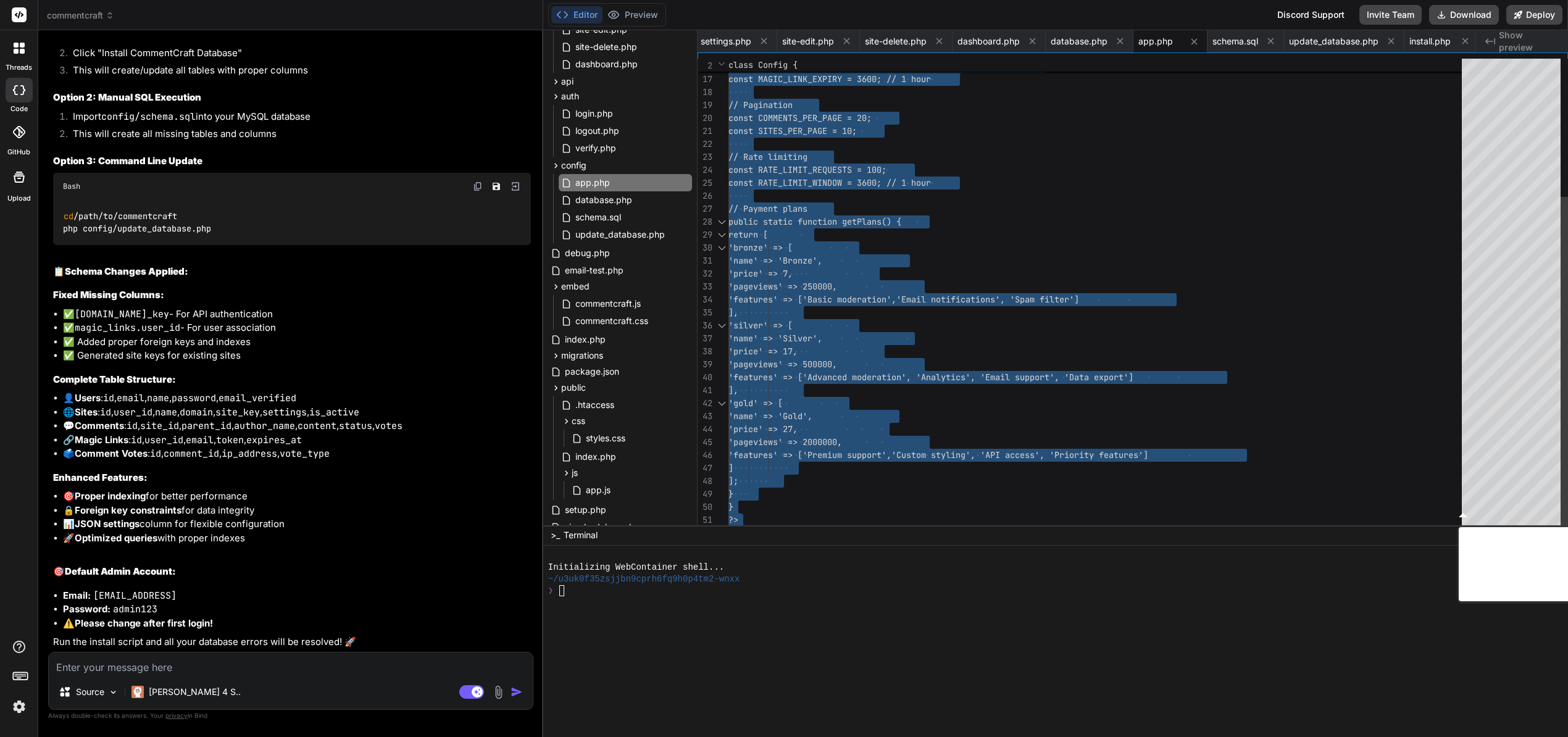
click at [809, 525] on div "// Security const JWT_SECRET = 'your-jwt-secret-key-here-c hange-this'; const M…" at bounding box center [1098, 202] width 741 height 674
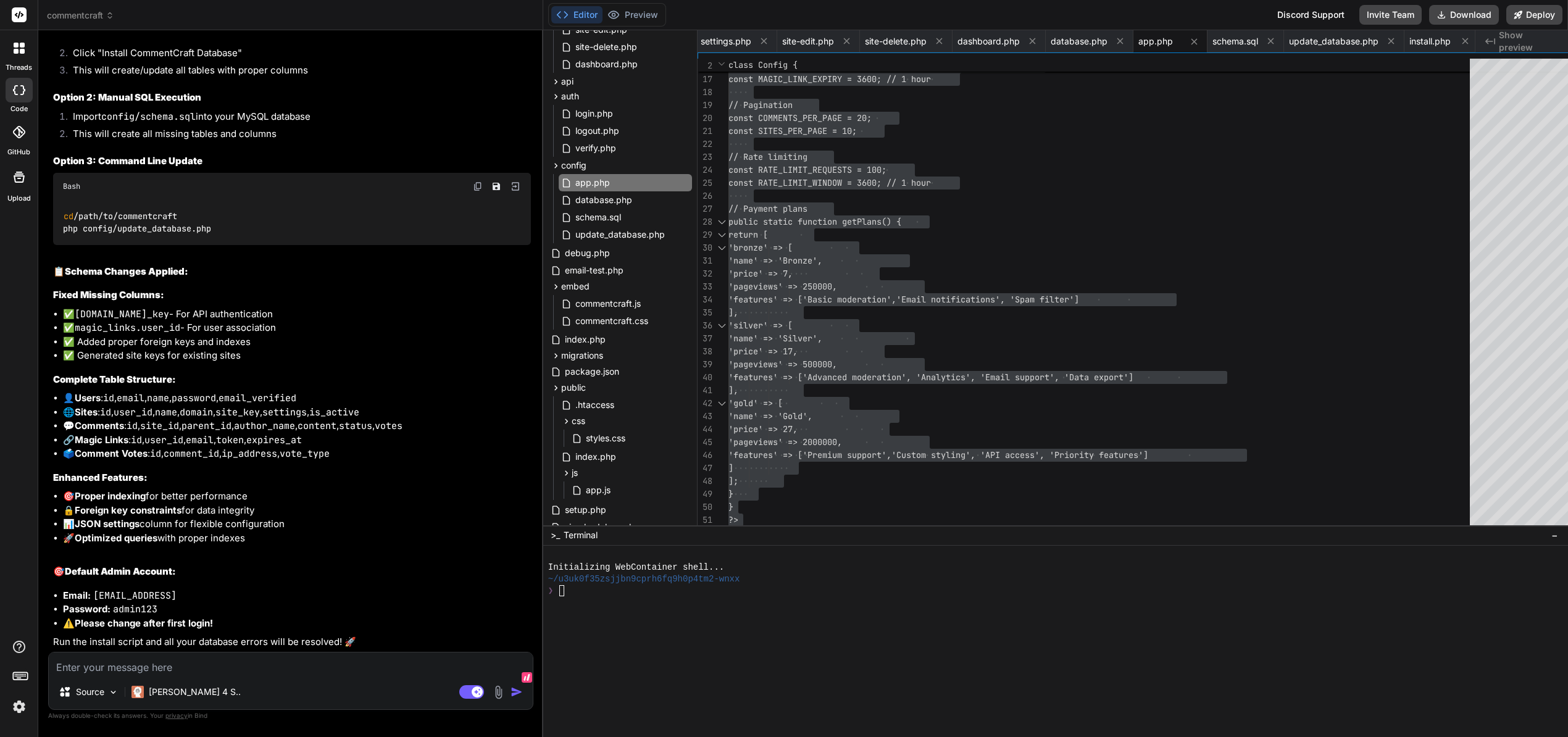
click at [312, 675] on textarea at bounding box center [290, 663] width 484 height 23
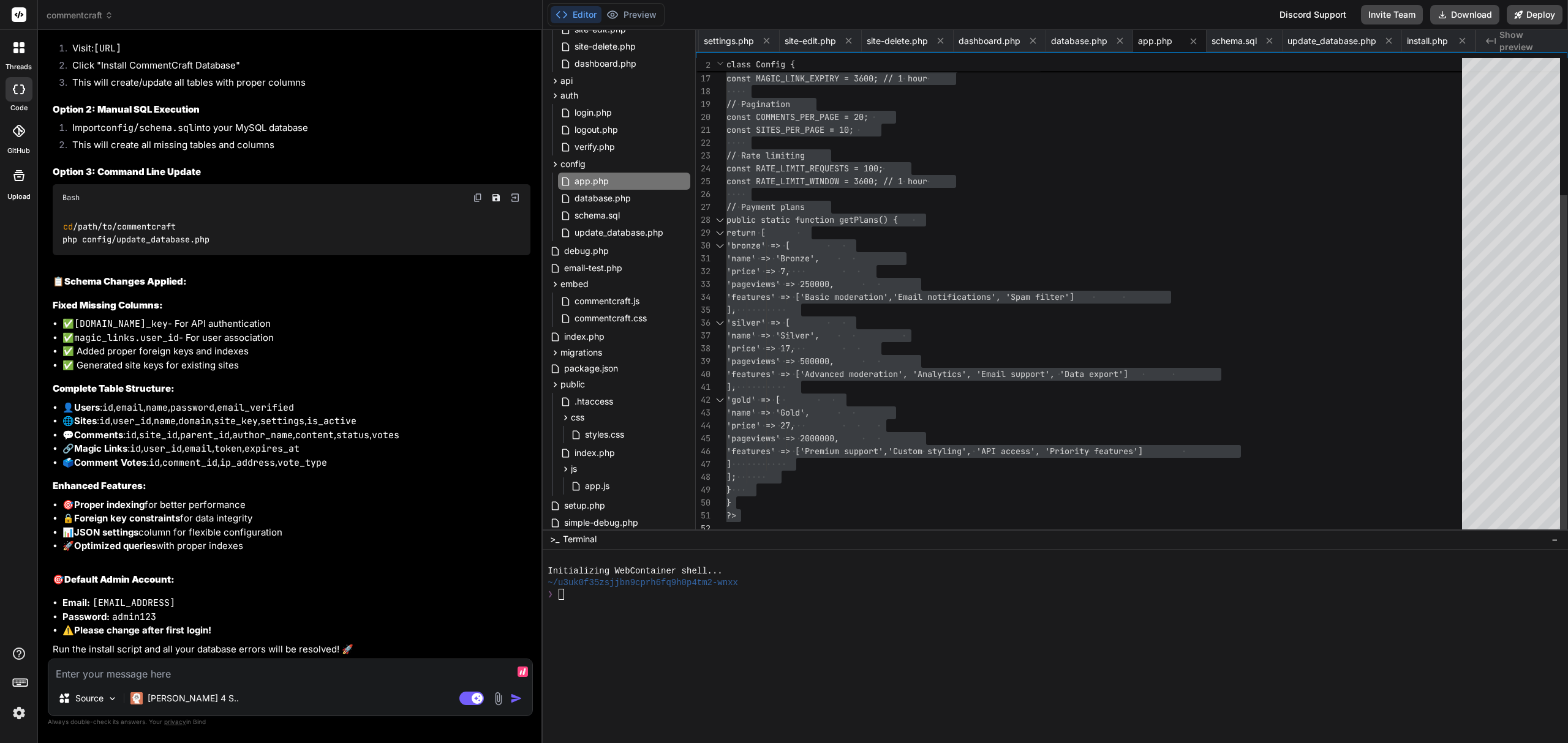
scroll to position [12378, 0]
type textarea "I"
type textarea "x"
type textarea "I"
type textarea "x"
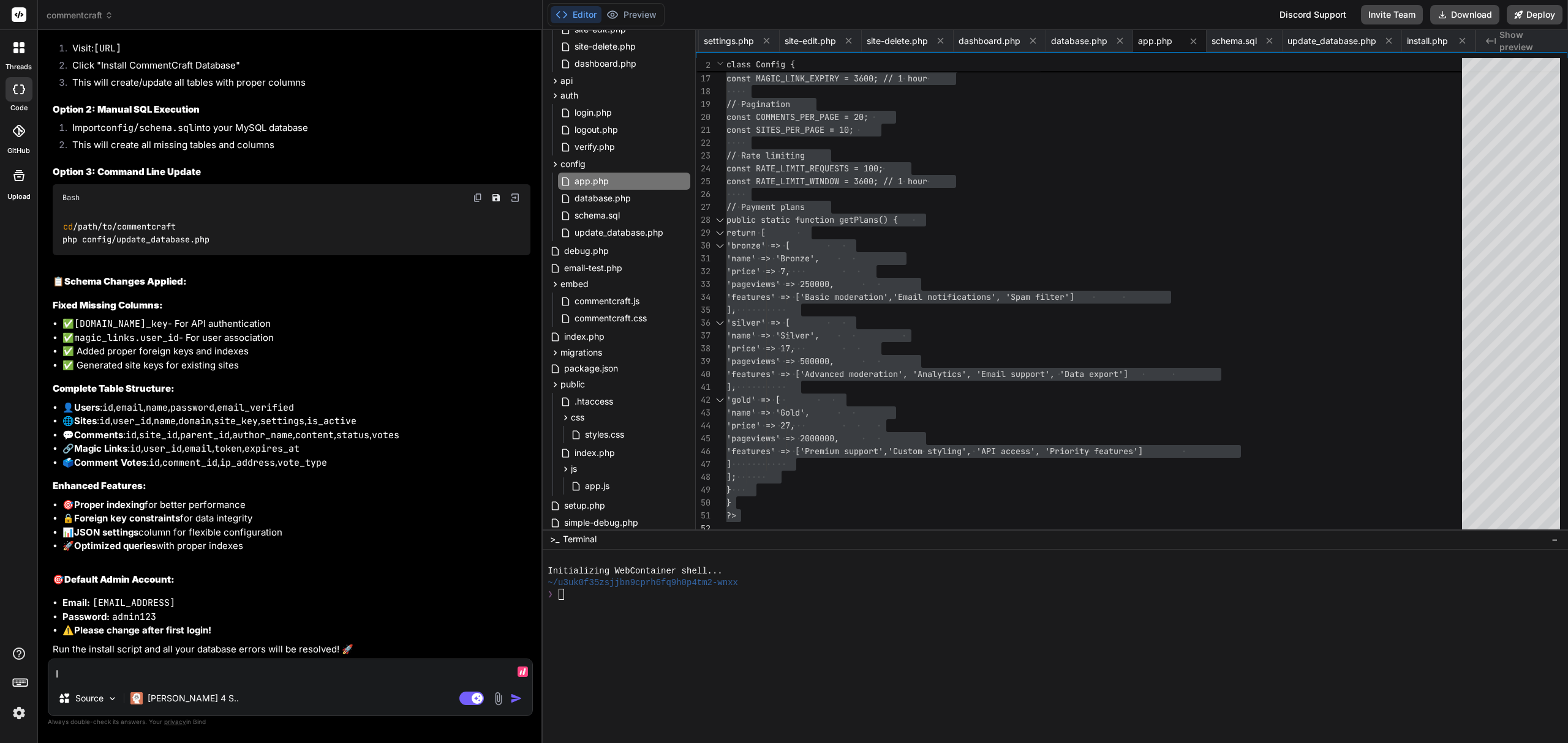
type textarea "I g"
type textarea "x"
type textarea "I ge"
type textarea "x"
type textarea "I get"
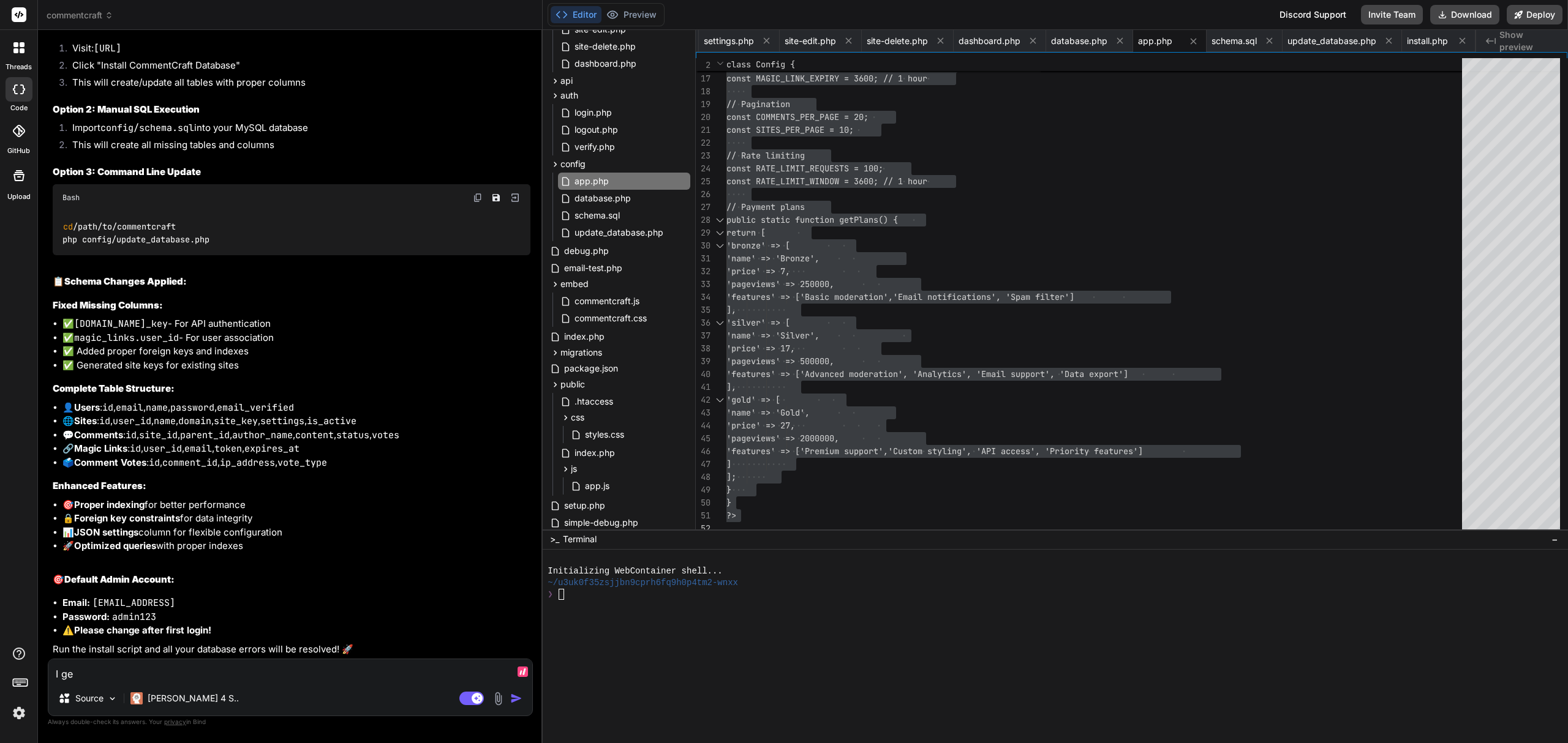
type textarea "x"
type textarea "I get"
type textarea "x"
type textarea "I get t"
type textarea "x"
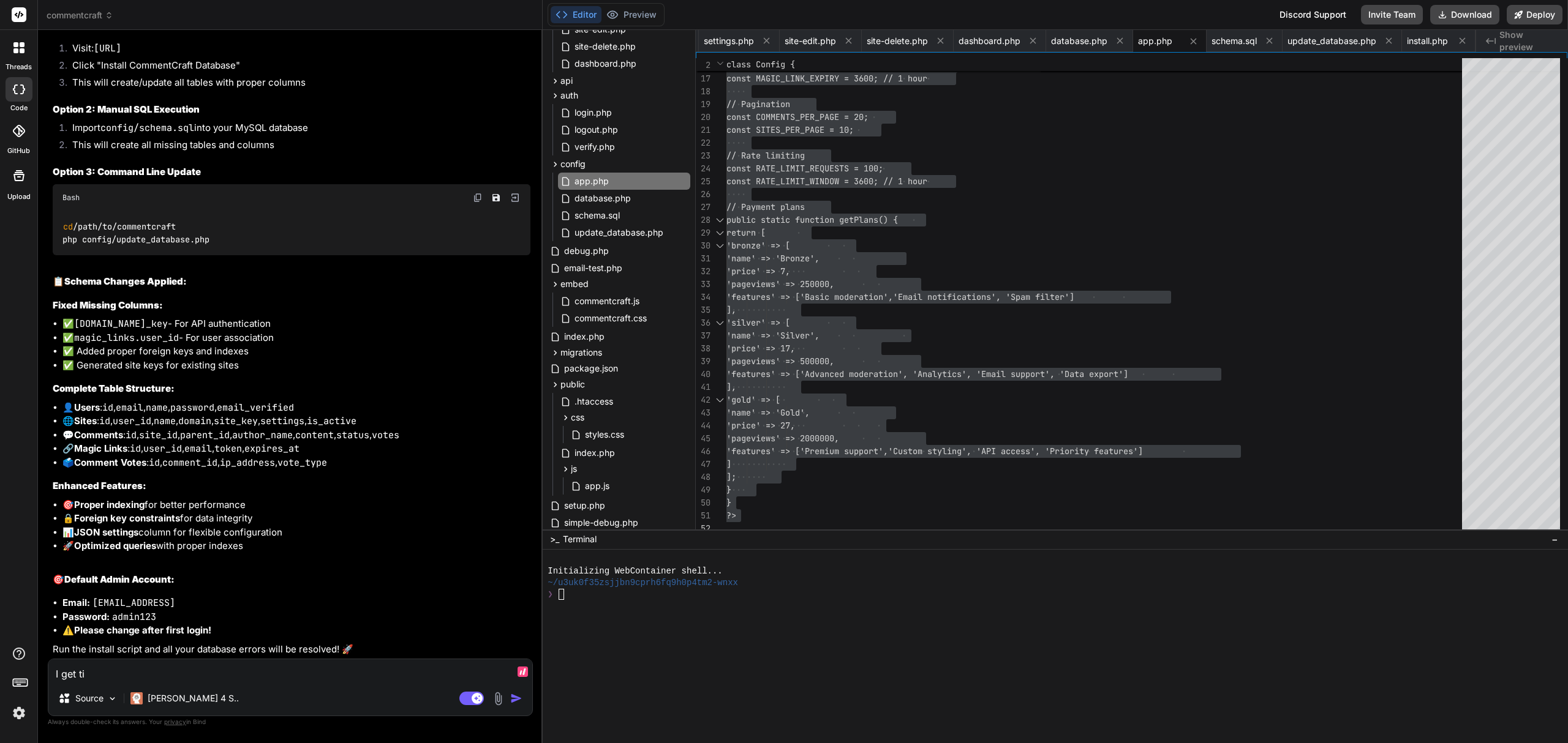
type textarea "I get tih"
type textarea "x"
type textarea "I get tihs"
type textarea "x"
type textarea "I get tihs:"
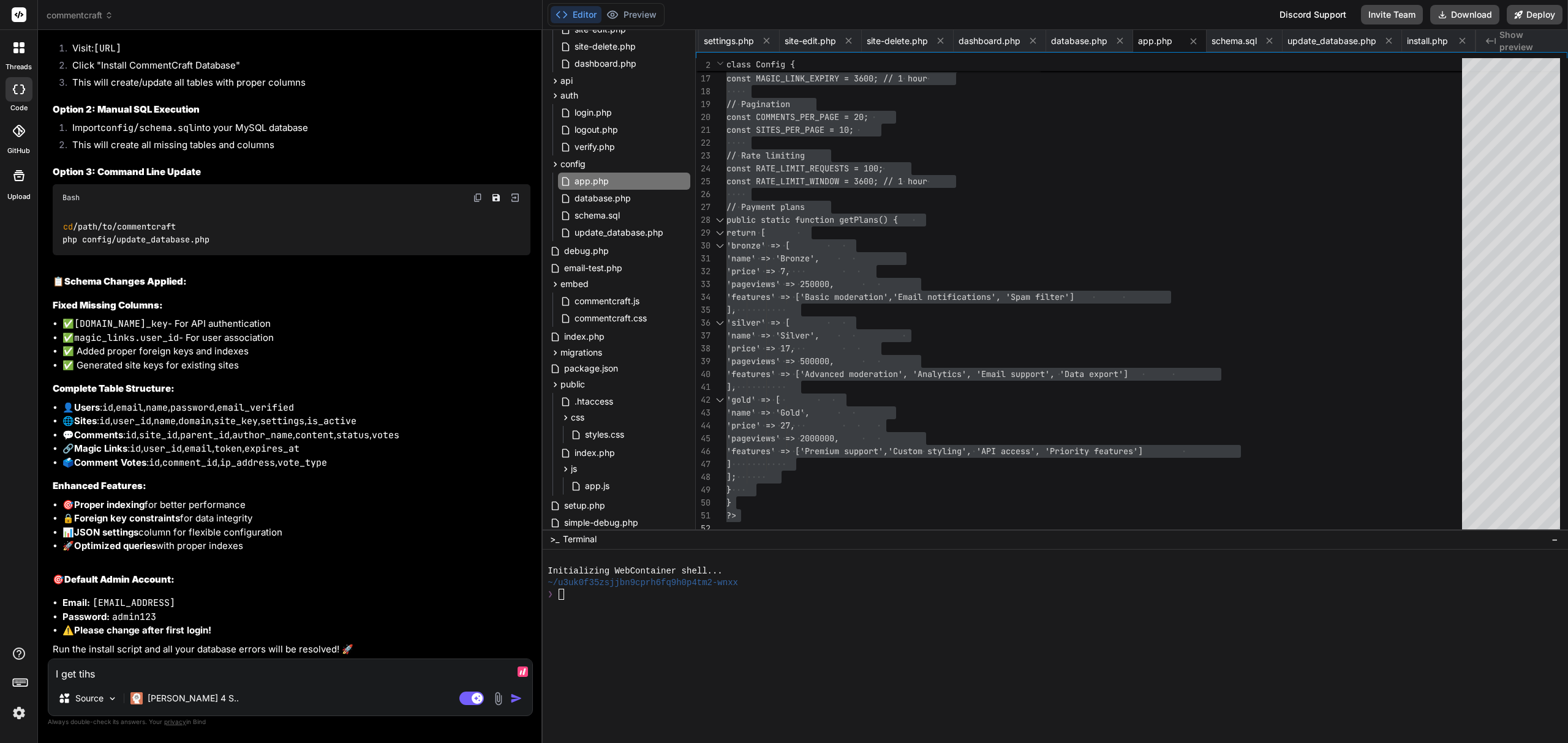
type textarea "x"
type textarea "I get tihs:"
type textarea "x"
paste textarea "✅ Loremips dolorsitam consectetu 📖 Adipisc elitsedd eiusmo... ❌ Tempo: INCIDIDU…"
type textarea "L ips dolo: ✅ Sitametc adipiscing elitseddoe 📖 Tempori utlabore etdolo... ❌ Mag…"
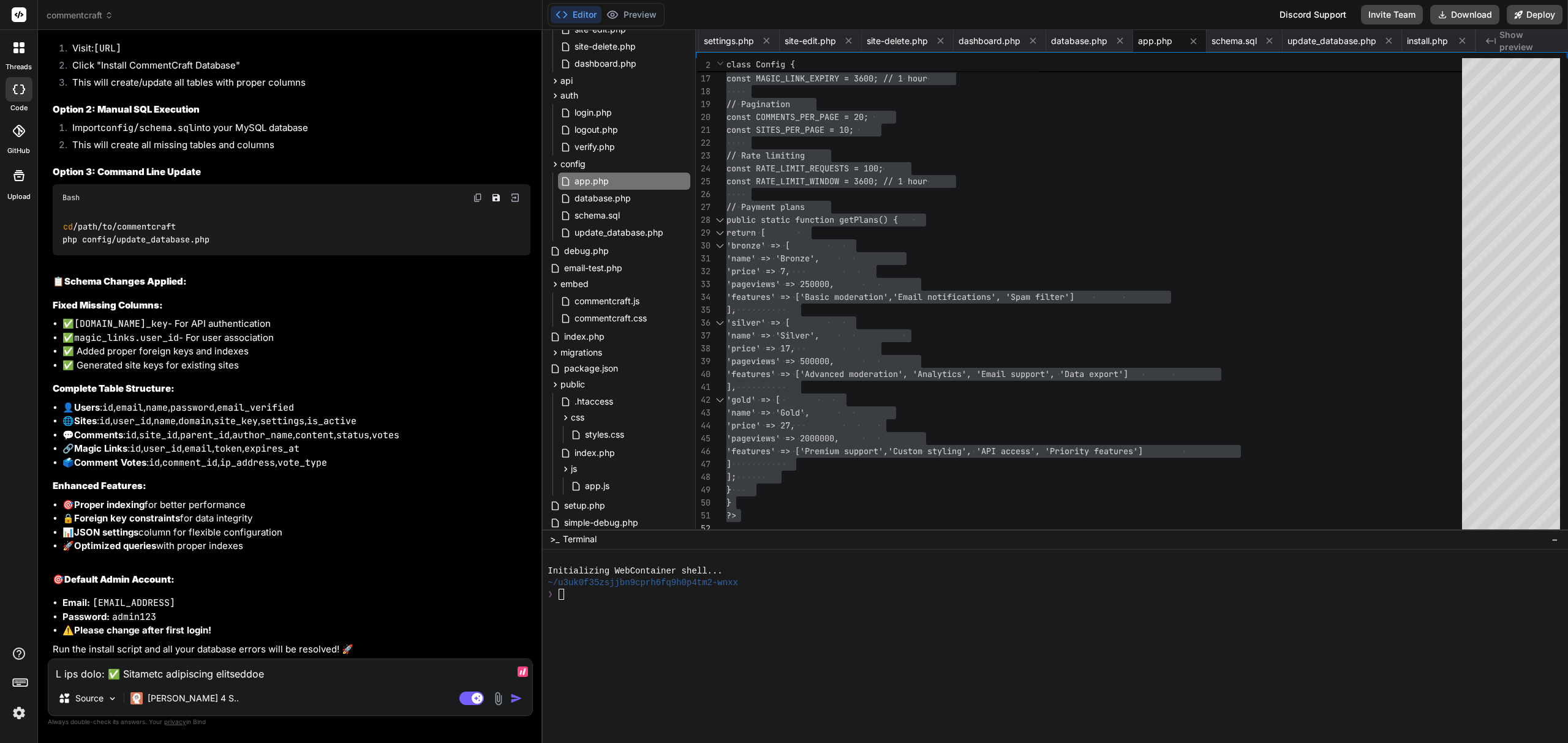
scroll to position [383, 0]
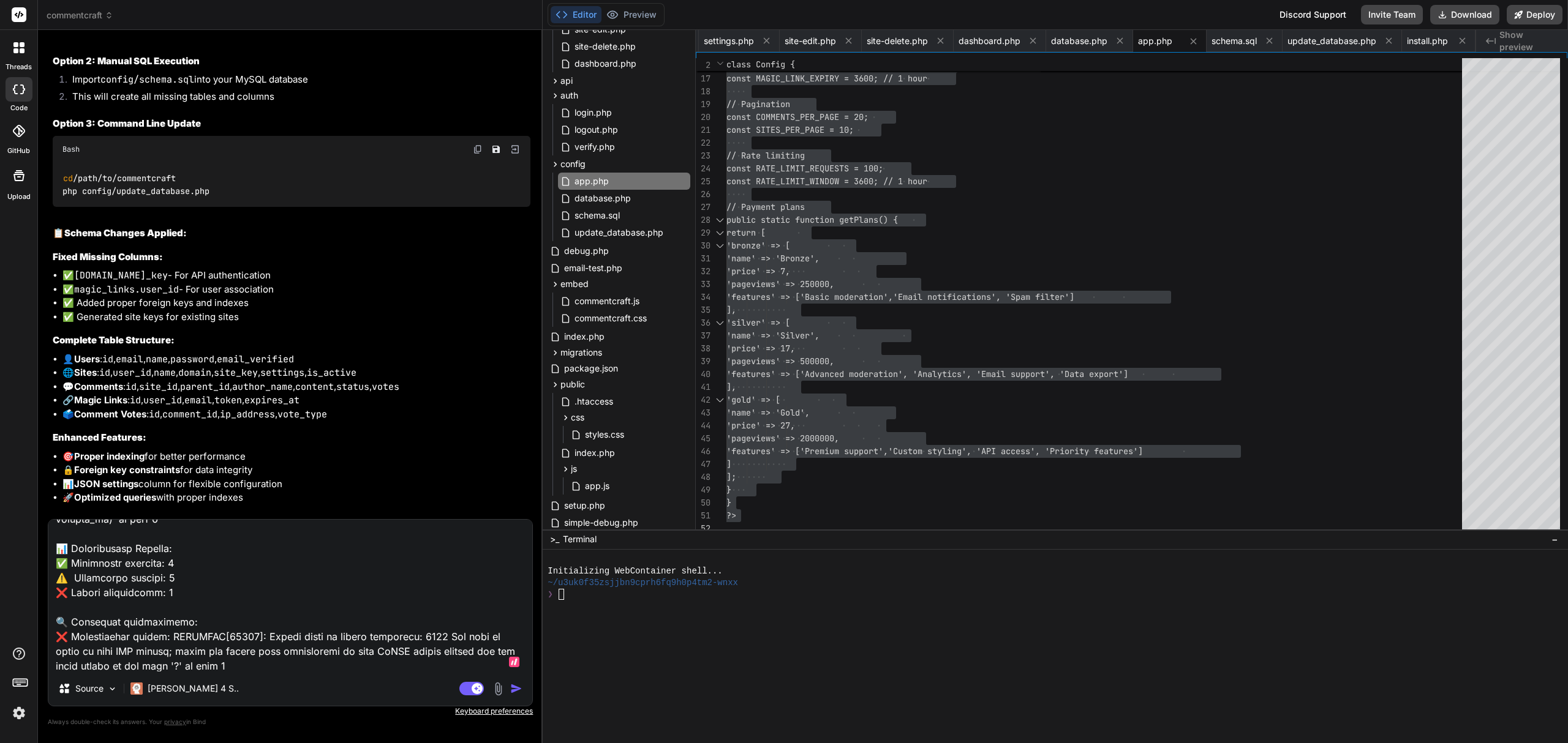
type textarea "x"
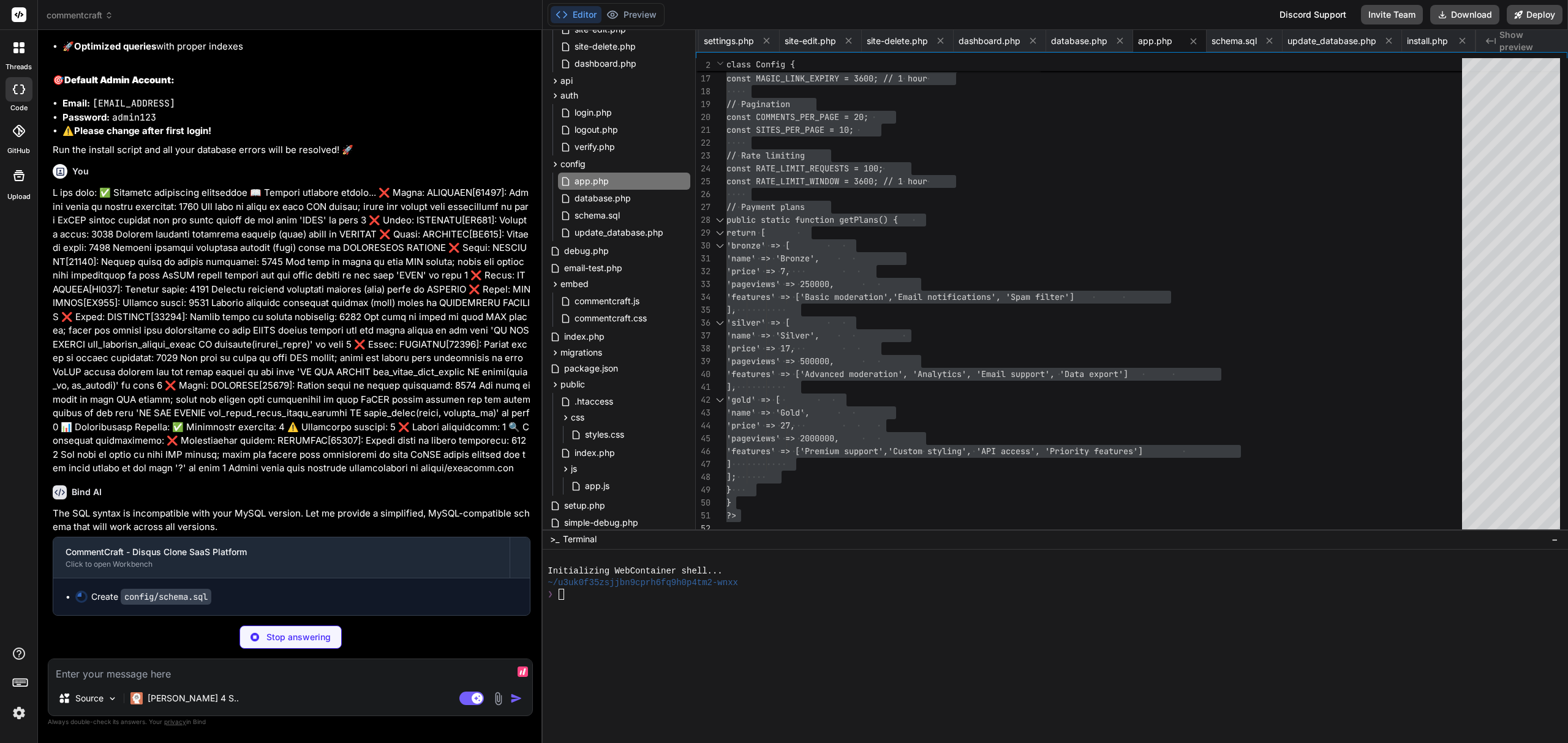
scroll to position [12880, 0]
click at [411, 334] on p at bounding box center [291, 331] width 478 height 289
type textarea "x"
type textarea "false, "allow_anonymous": true, "require_email": true, "max_comment_length": 20…"
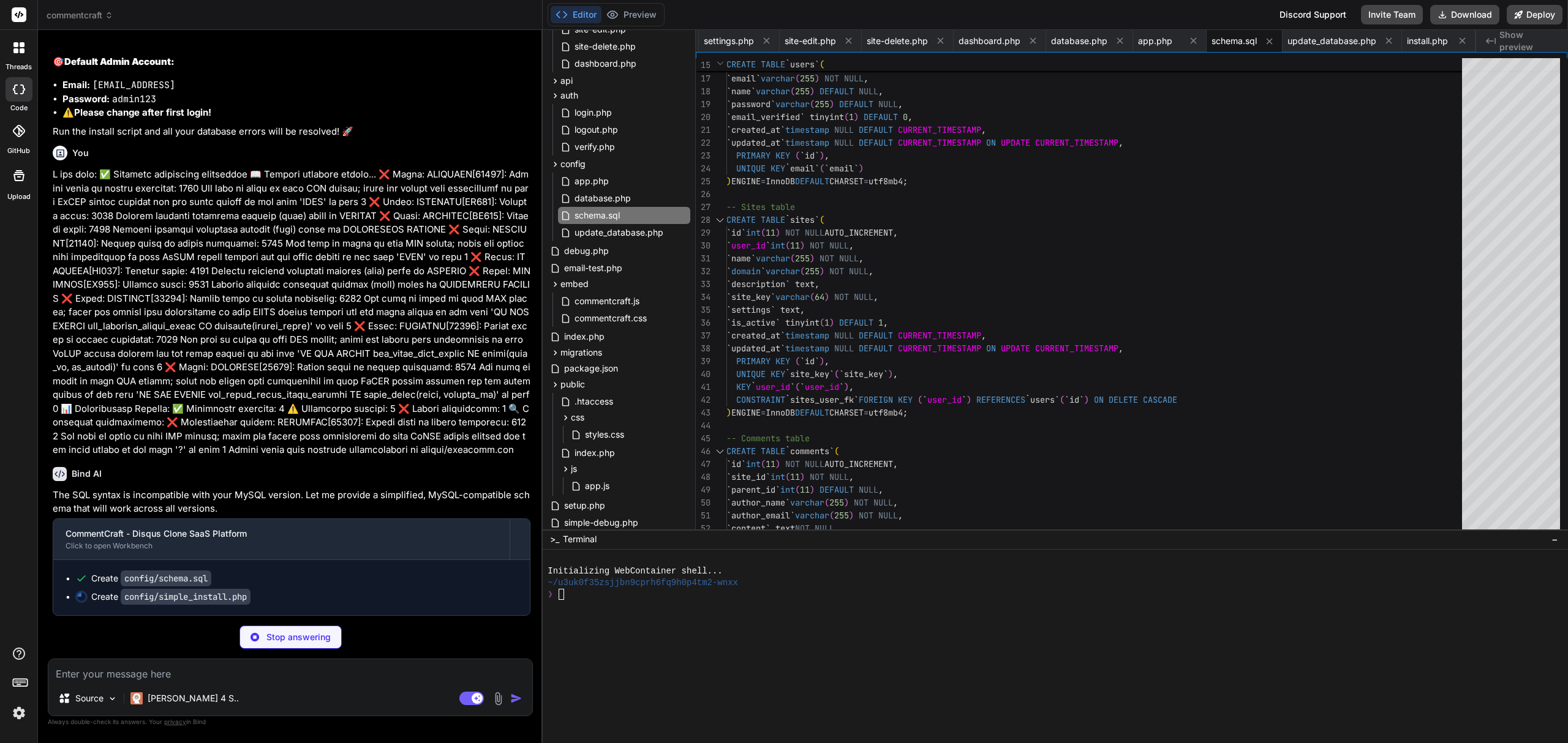
type textarea "x"
type textarea "} catch (Exception $e) { echo "❌ Installation failed: " . $e->getMessage() . "\…"
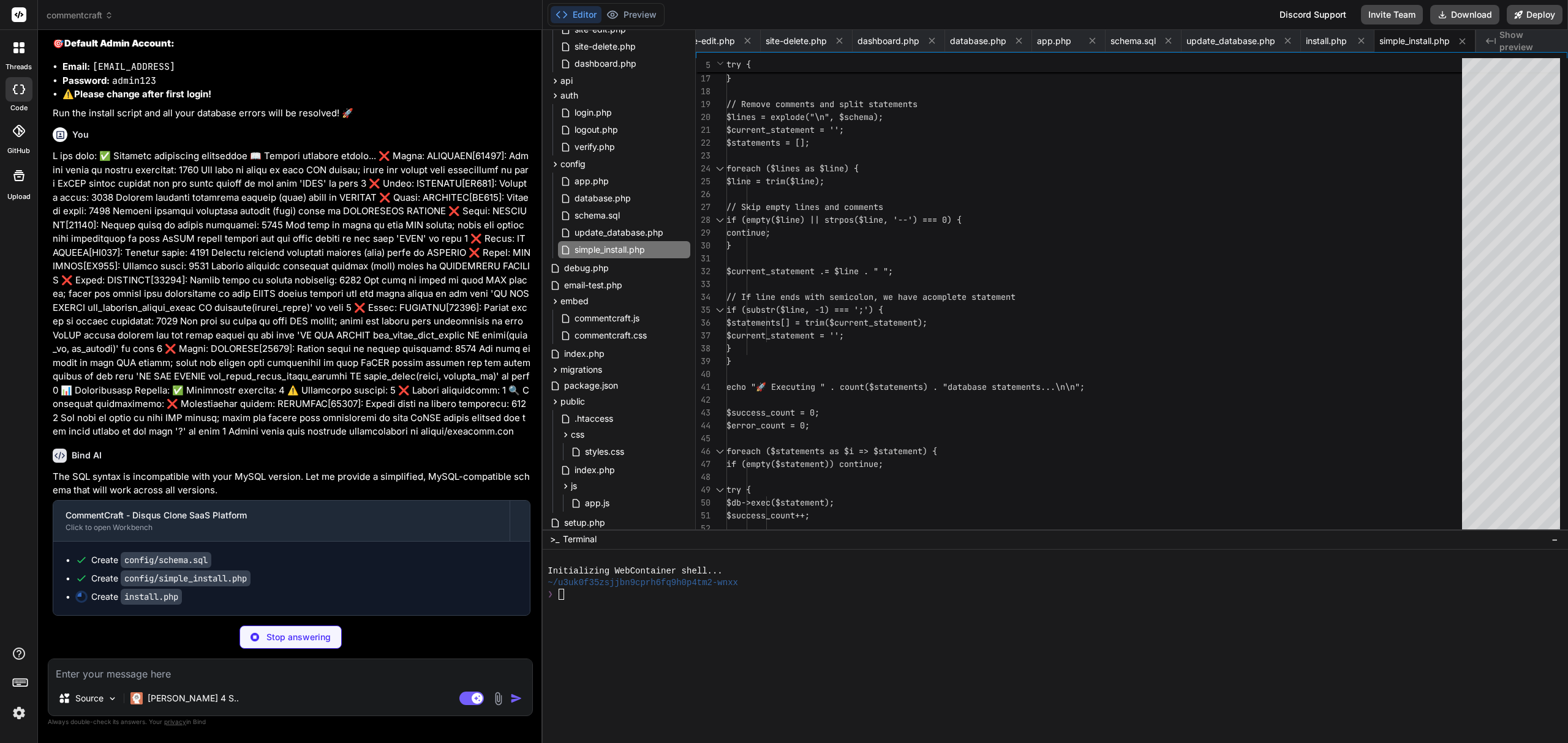
scroll to position [12917, 0]
type textarea "x"
type textarea "<p style="color: #6B7280; font-size: 0.875rem;"> CommentCraft - Modern Comment …"
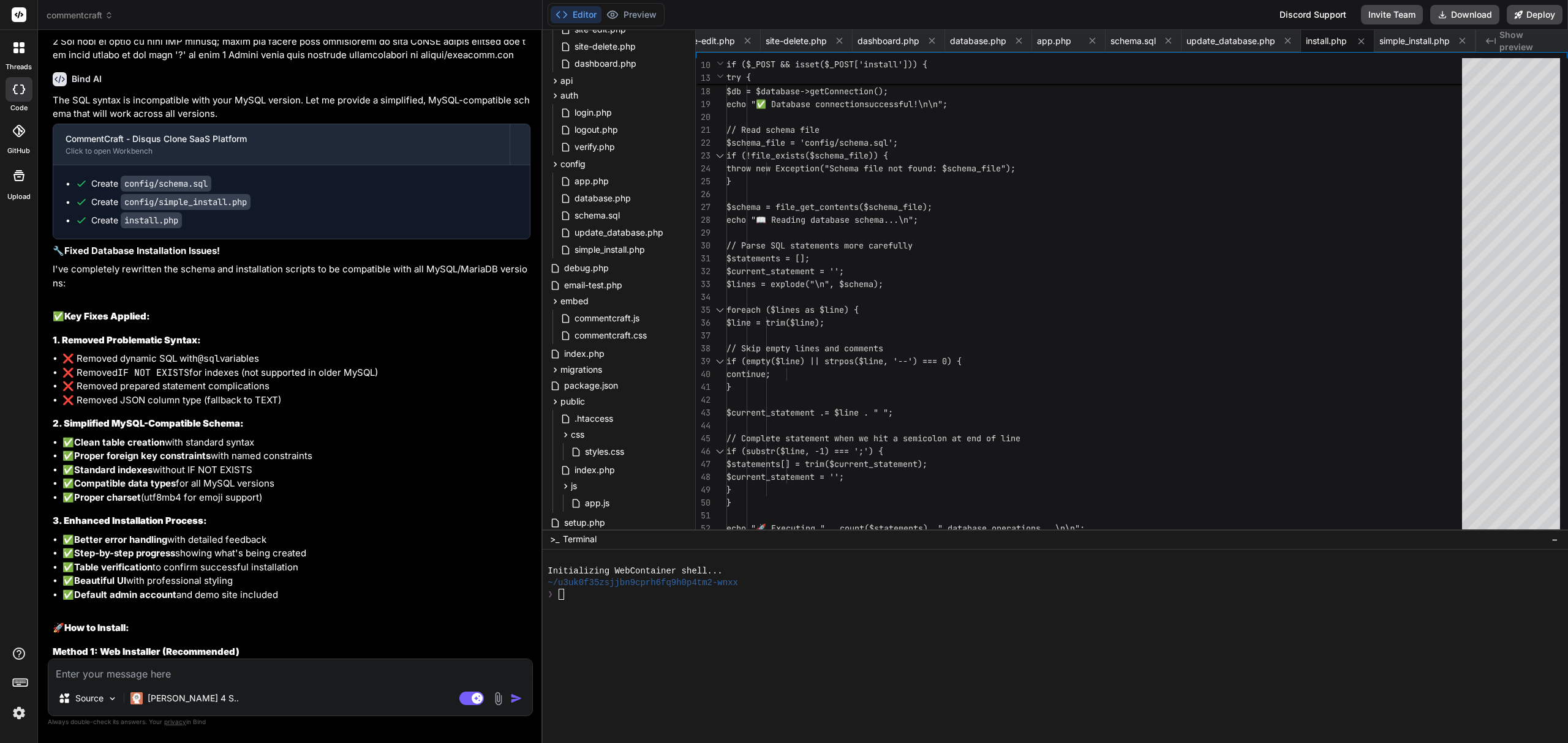
scroll to position [13685, 0]
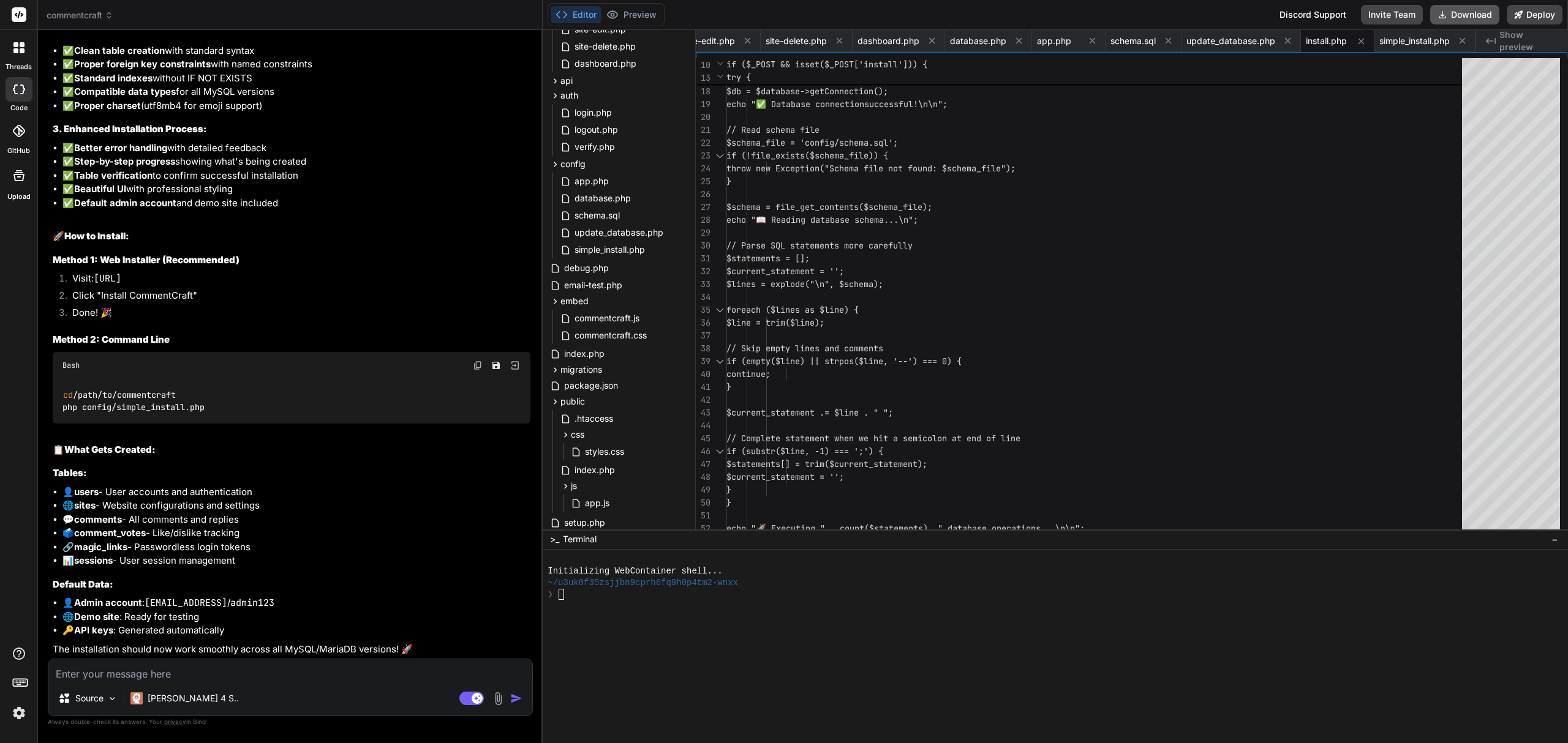
click at [1462, 5] on button "Download" at bounding box center [1464, 14] width 69 height 20
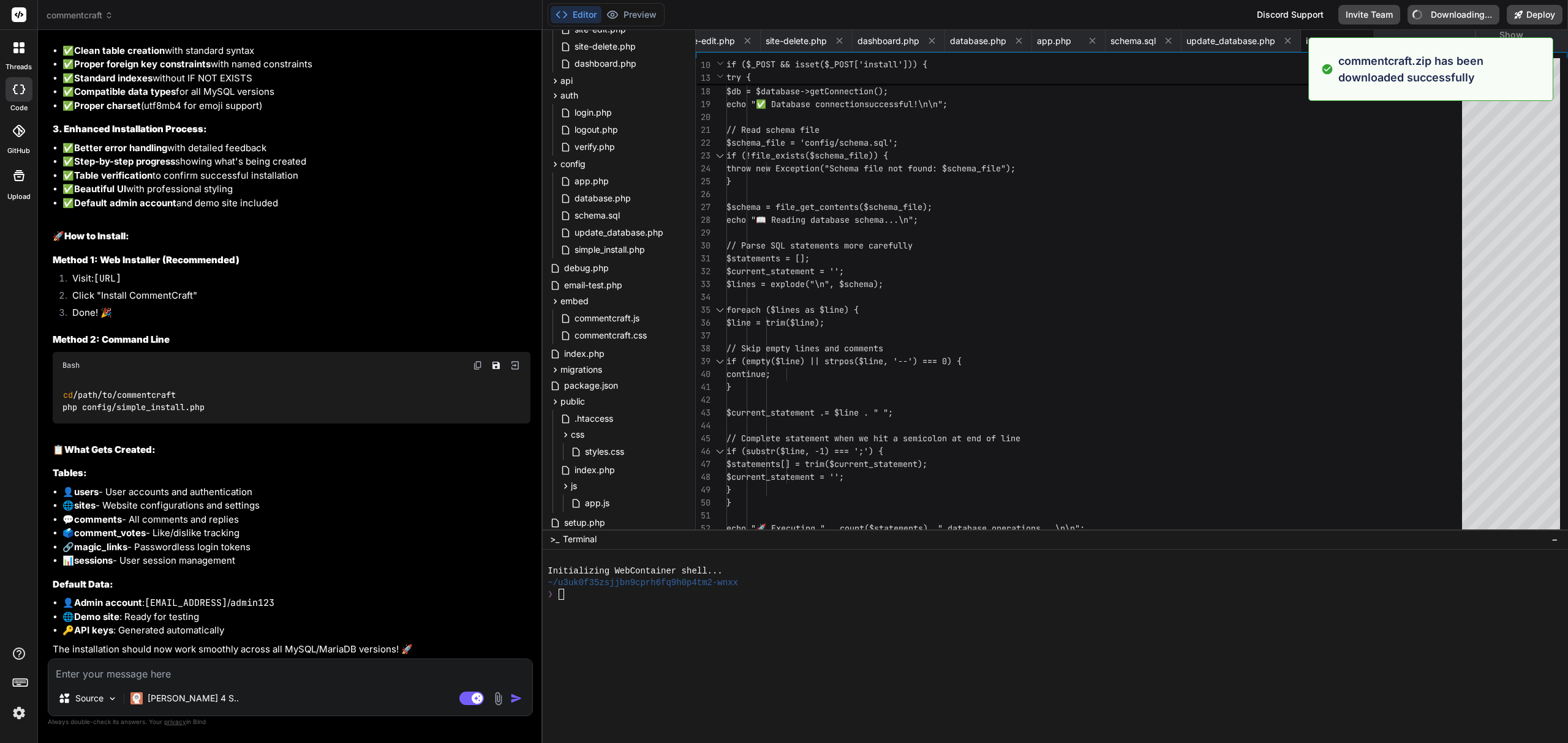
type textarea "x"
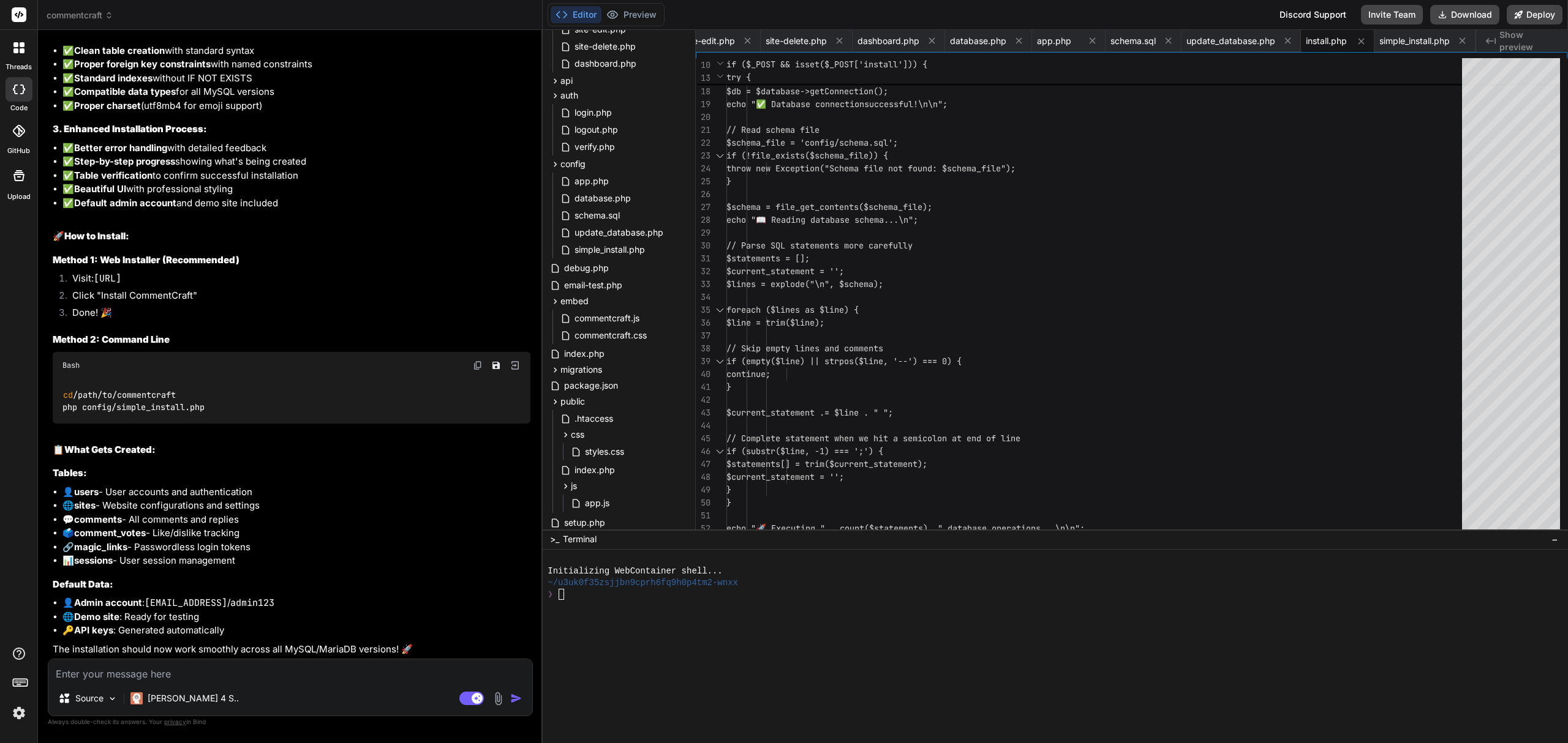
scroll to position [13671, 0]
click at [293, 672] on textarea at bounding box center [290, 670] width 484 height 22
paste textarea "🚀 Installing Database... ✅ Database connection successful 📖 Reading database sc…"
type textarea "🚀 Installing Database... ✅ Database connection successful 📖 Reading database sc…"
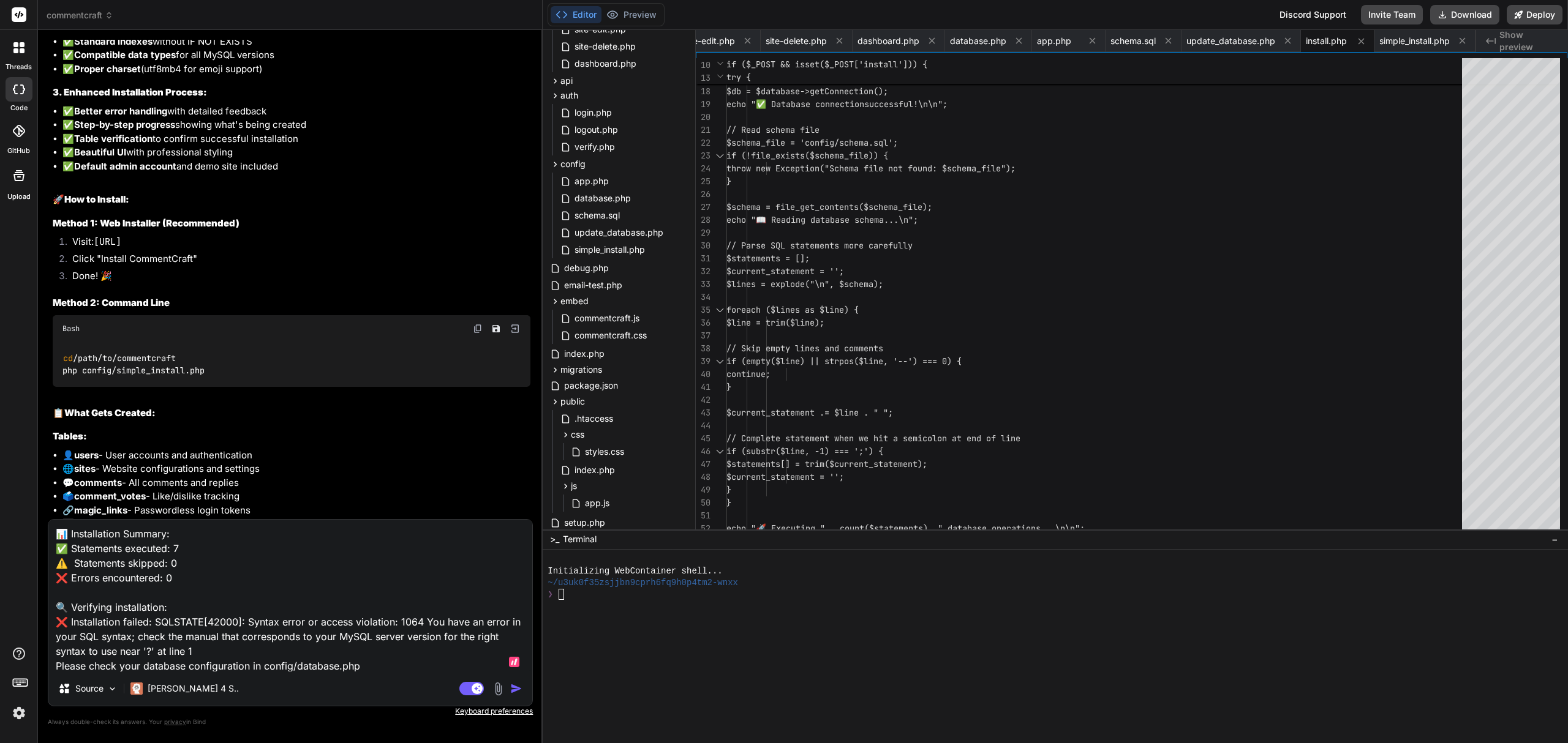
type textarea "x"
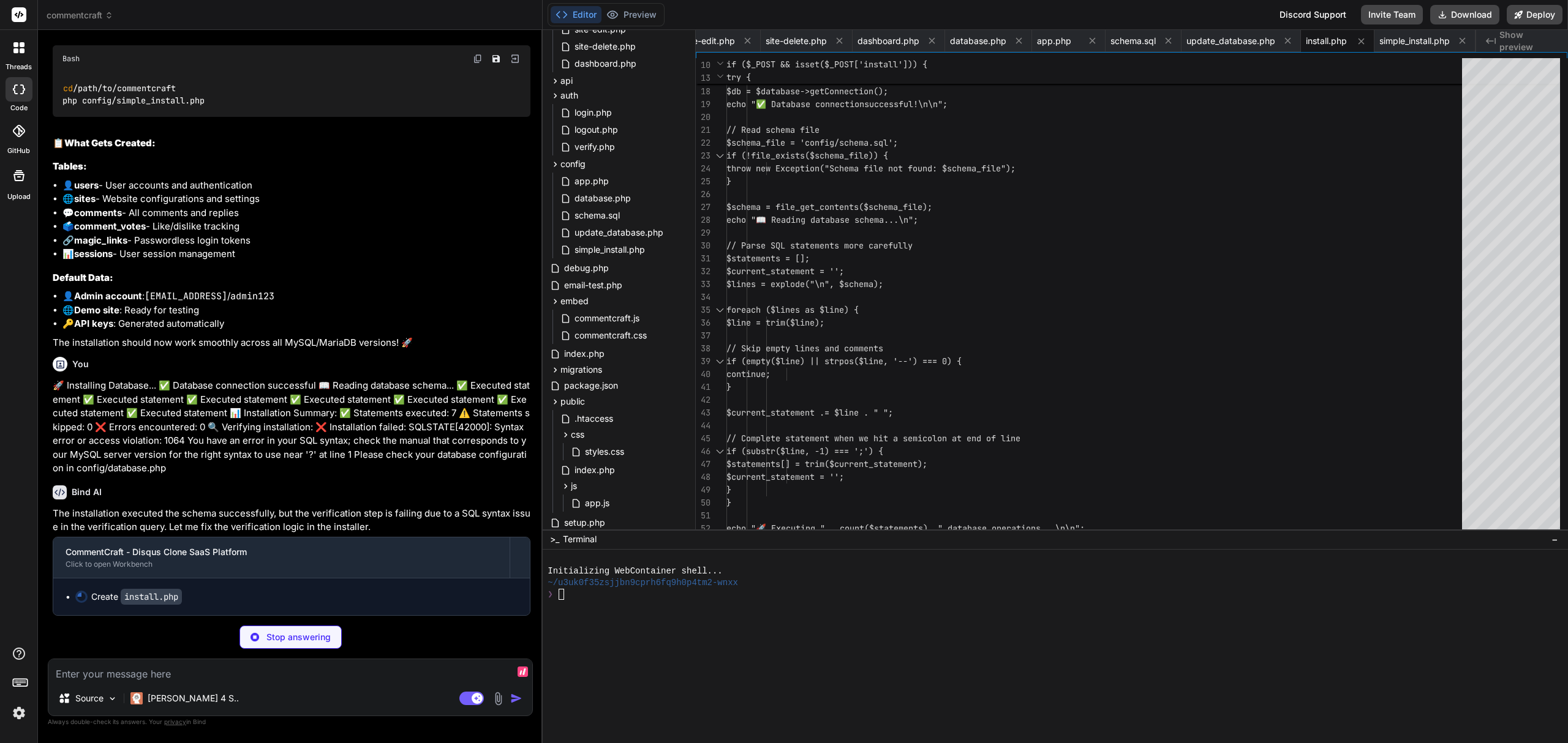
scroll to position [13993, 0]
type textarea "x"
type textarea "</body> </html>"
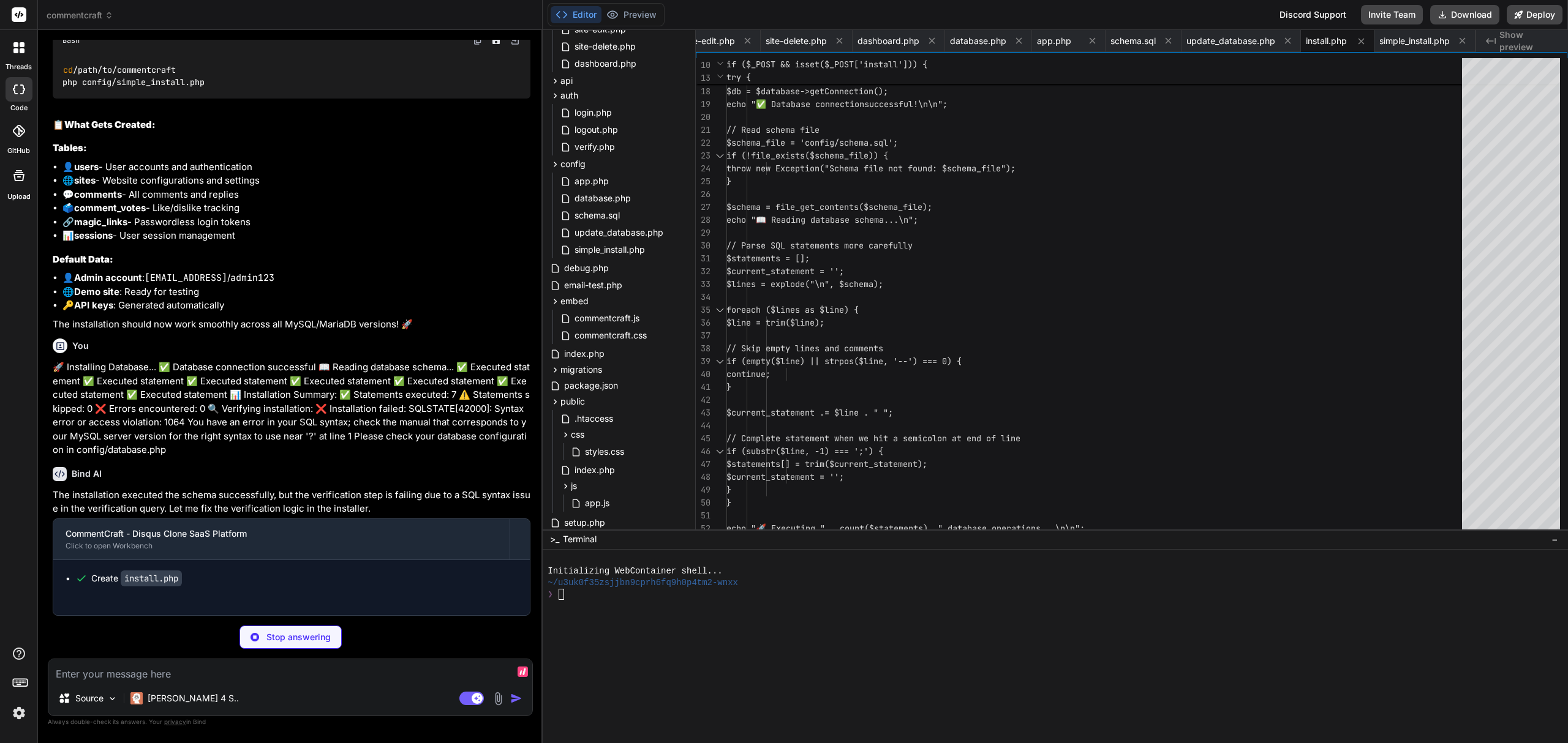
type textarea "x"
type textarea "echo "2. MySQL/MariaDB server is running\n"; echo "3. Database user has CREATE,…"
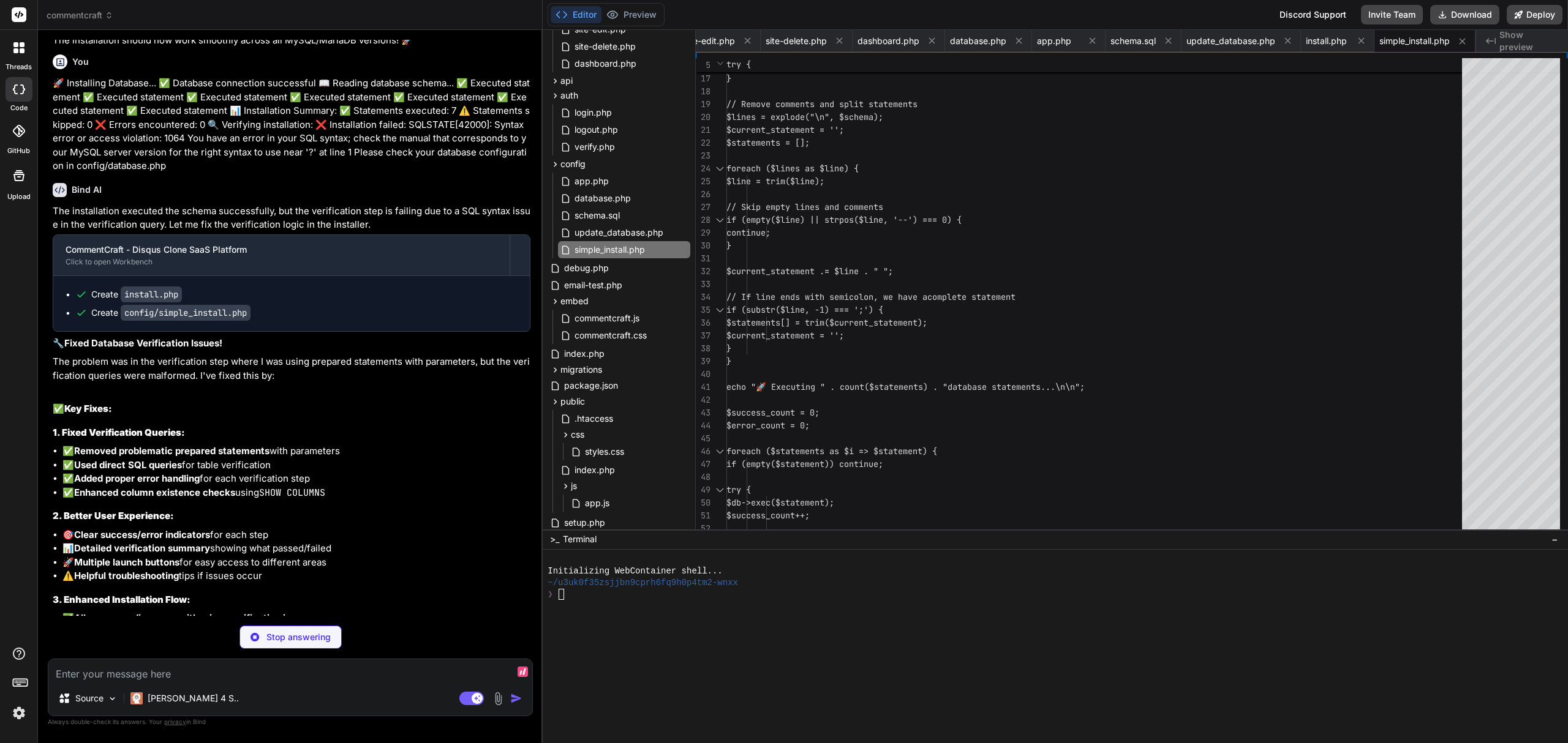
scroll to position [14244, 0]
click at [1460, 18] on button "Download" at bounding box center [1464, 14] width 69 height 20
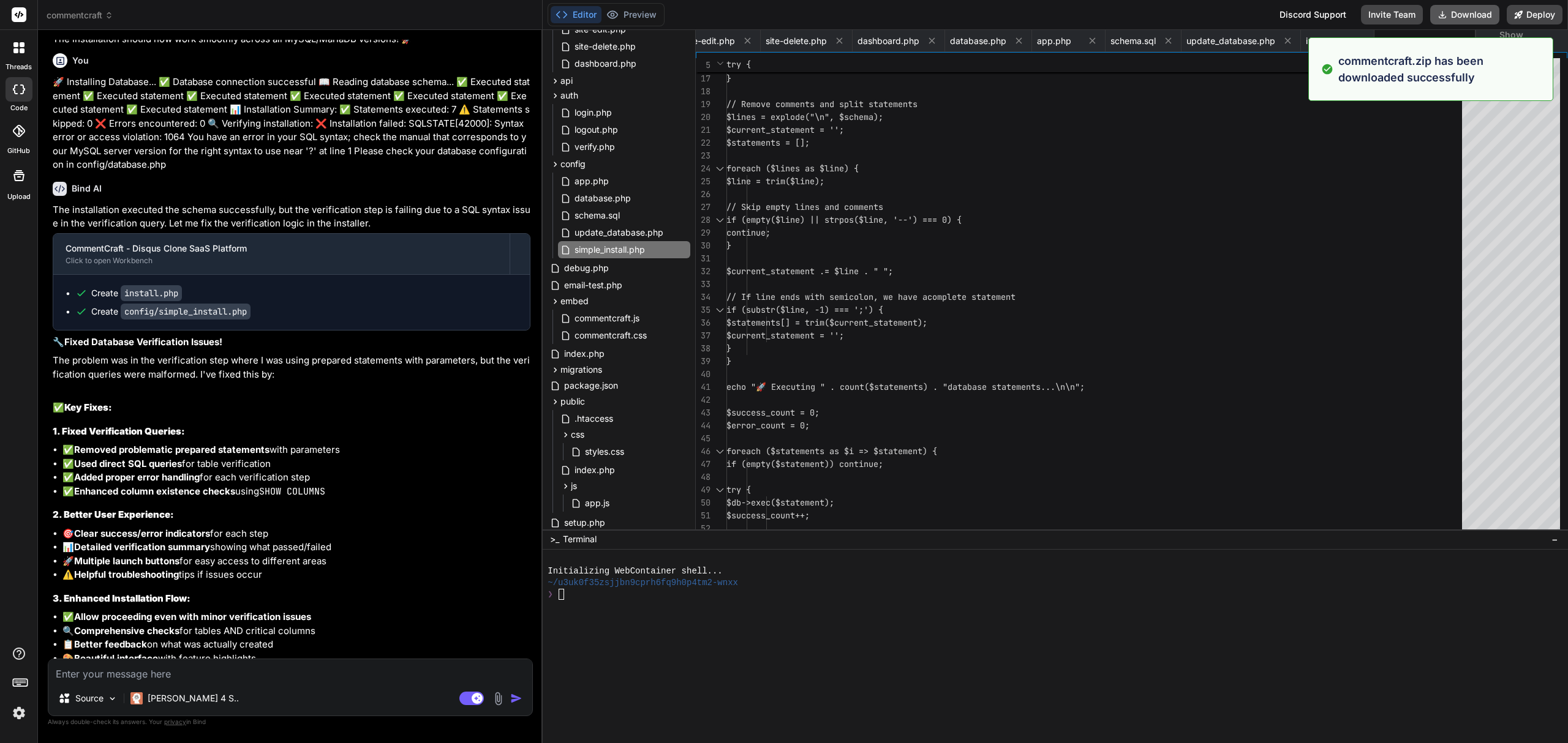
type textarea "x"
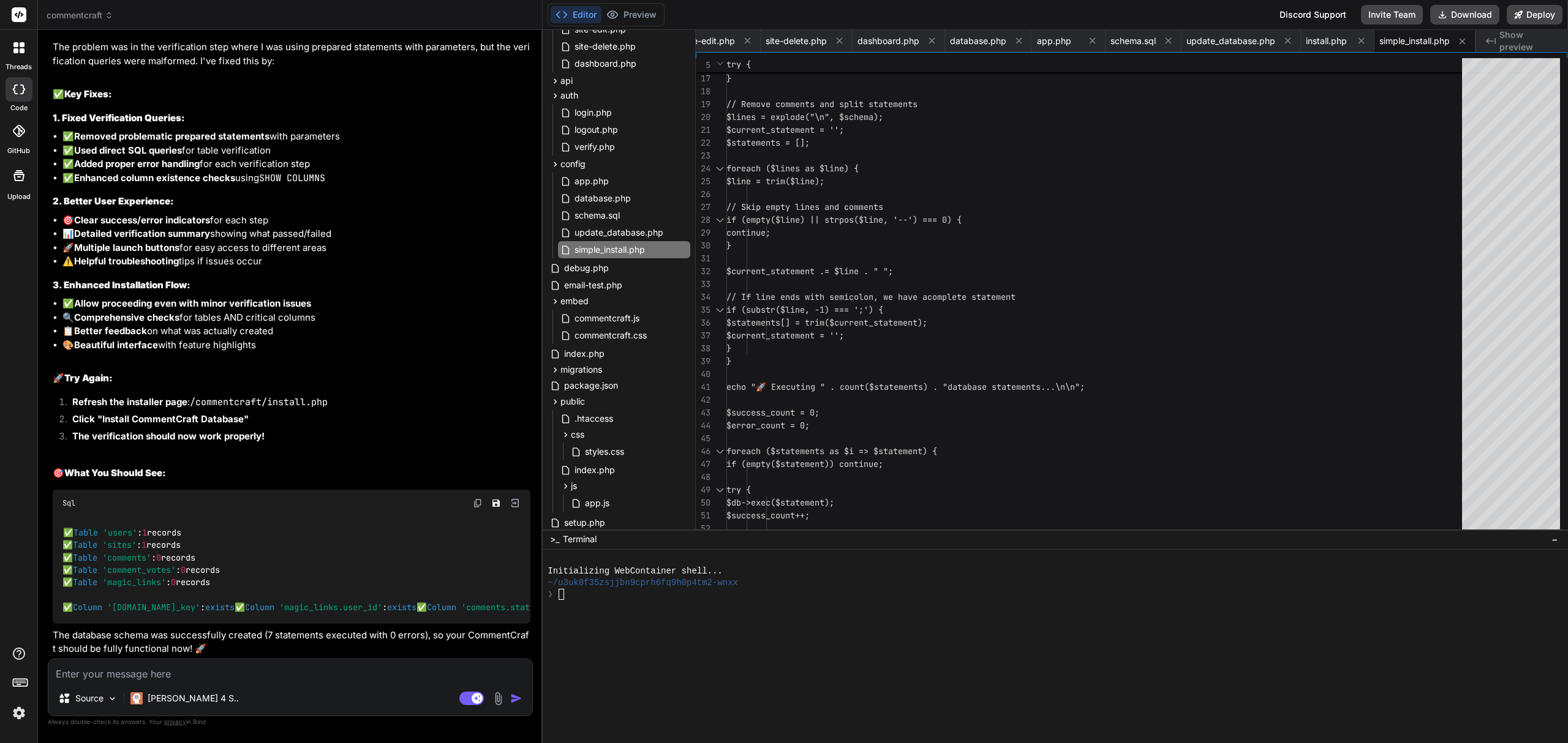
scroll to position [14671, 0]
click at [238, 681] on textarea at bounding box center [290, 670] width 484 height 22
type textarea "W"
type textarea "x"
type textarea "Wh"
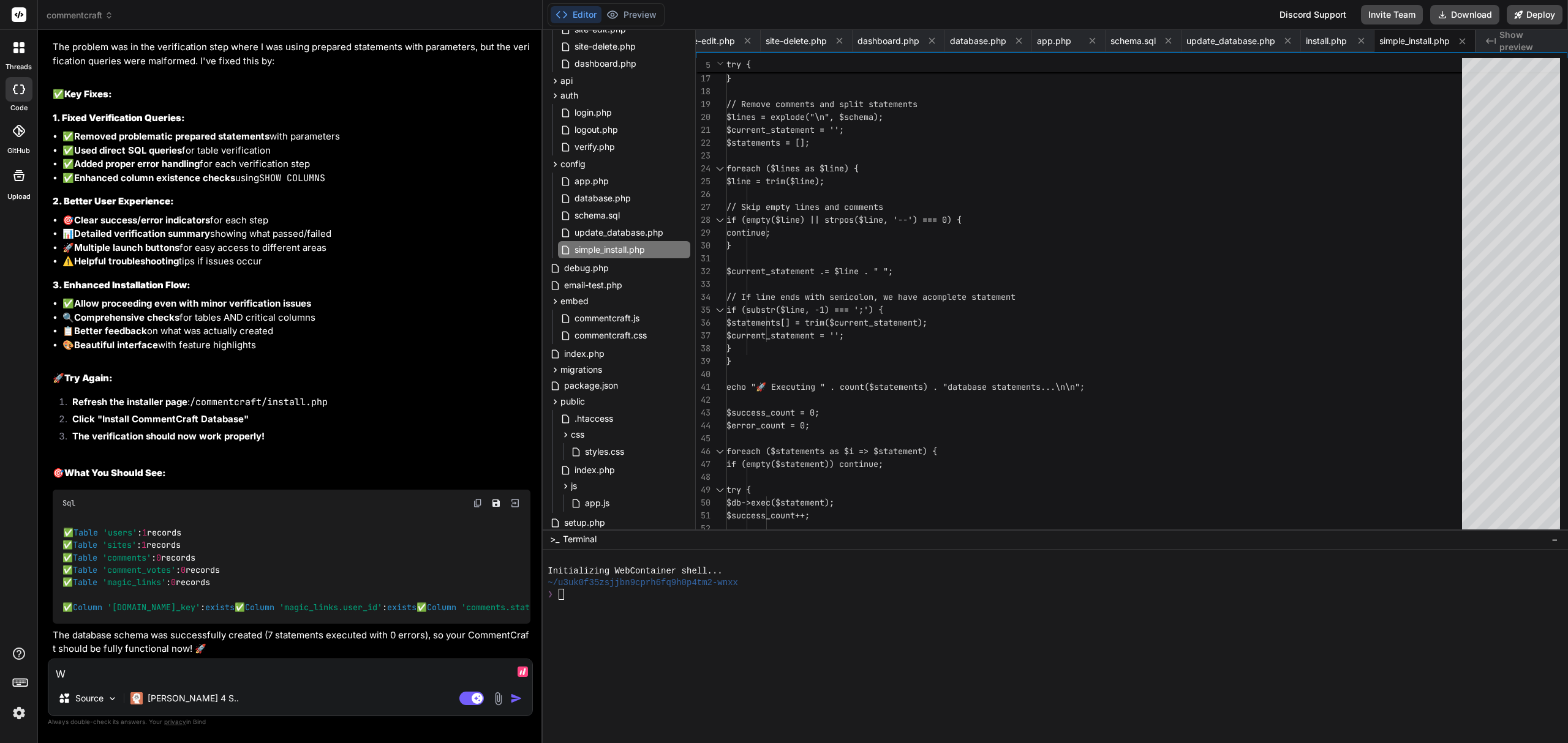
type textarea "x"
type textarea "Why"
type textarea "x"
type textarea "Why"
type textarea "x"
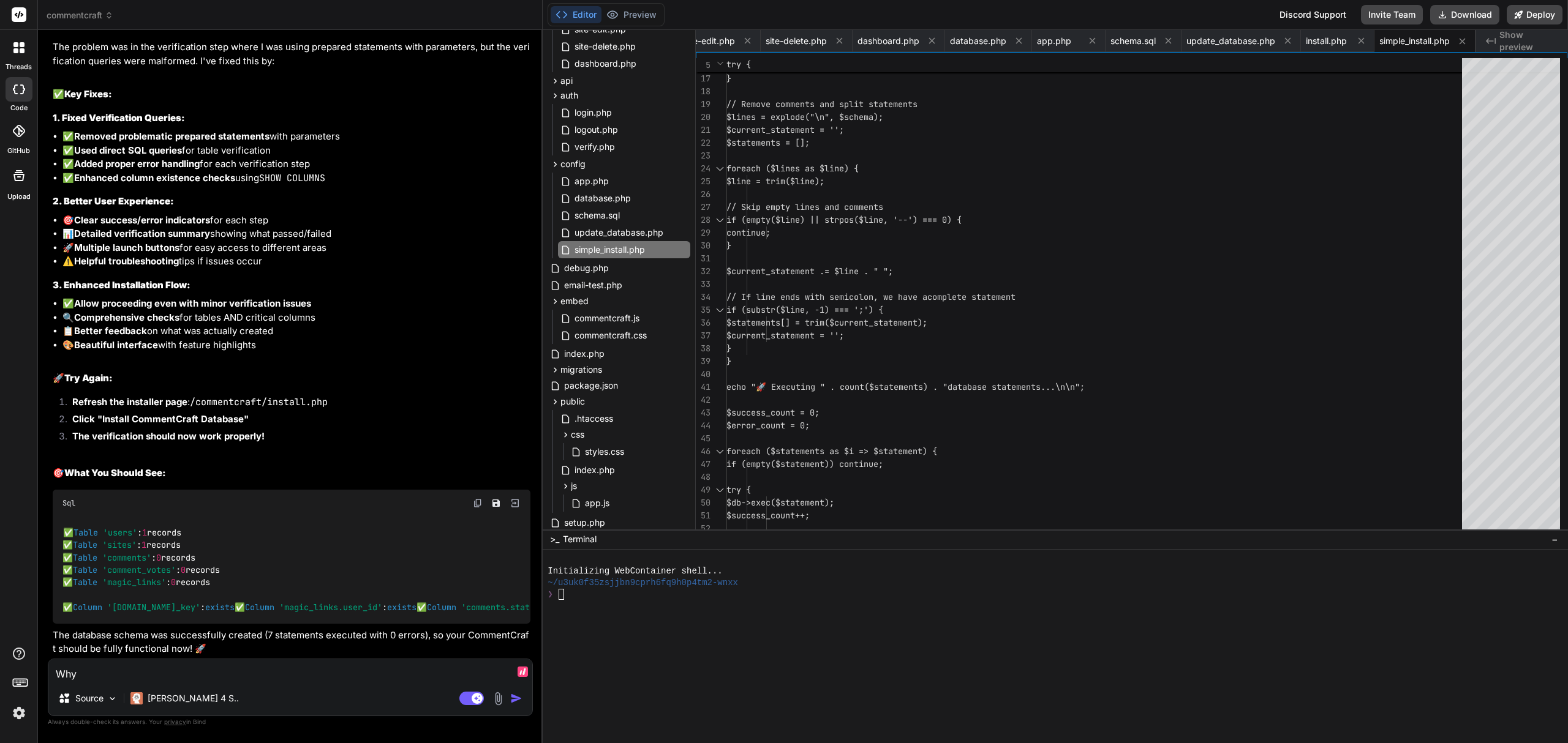
type textarea "Why d"
type textarea "x"
type textarea "Why do"
type textarea "x"
type textarea "Why do"
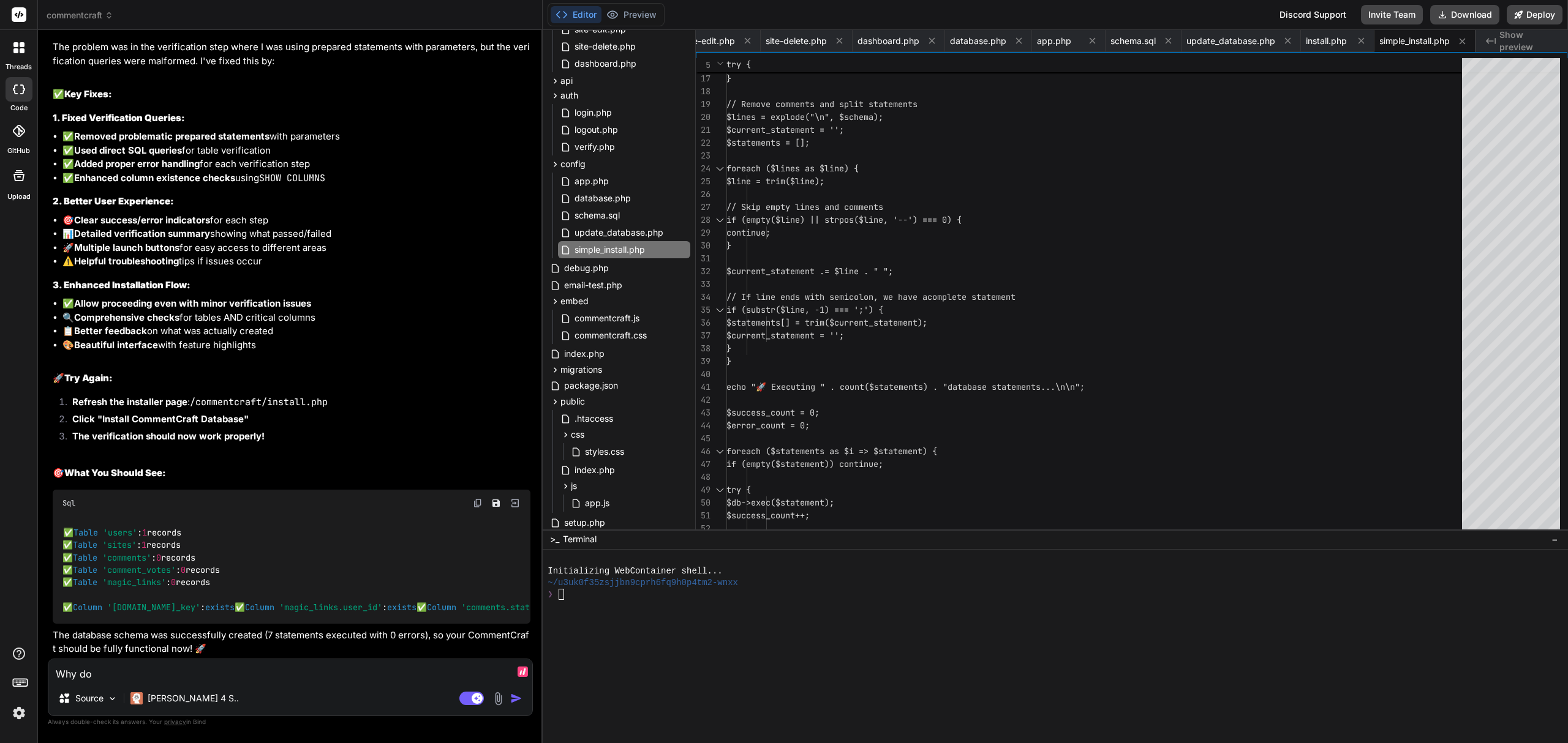
type textarea "x"
type textarea "Why do i"
type textarea "x"
type textarea "Why do i"
type textarea "x"
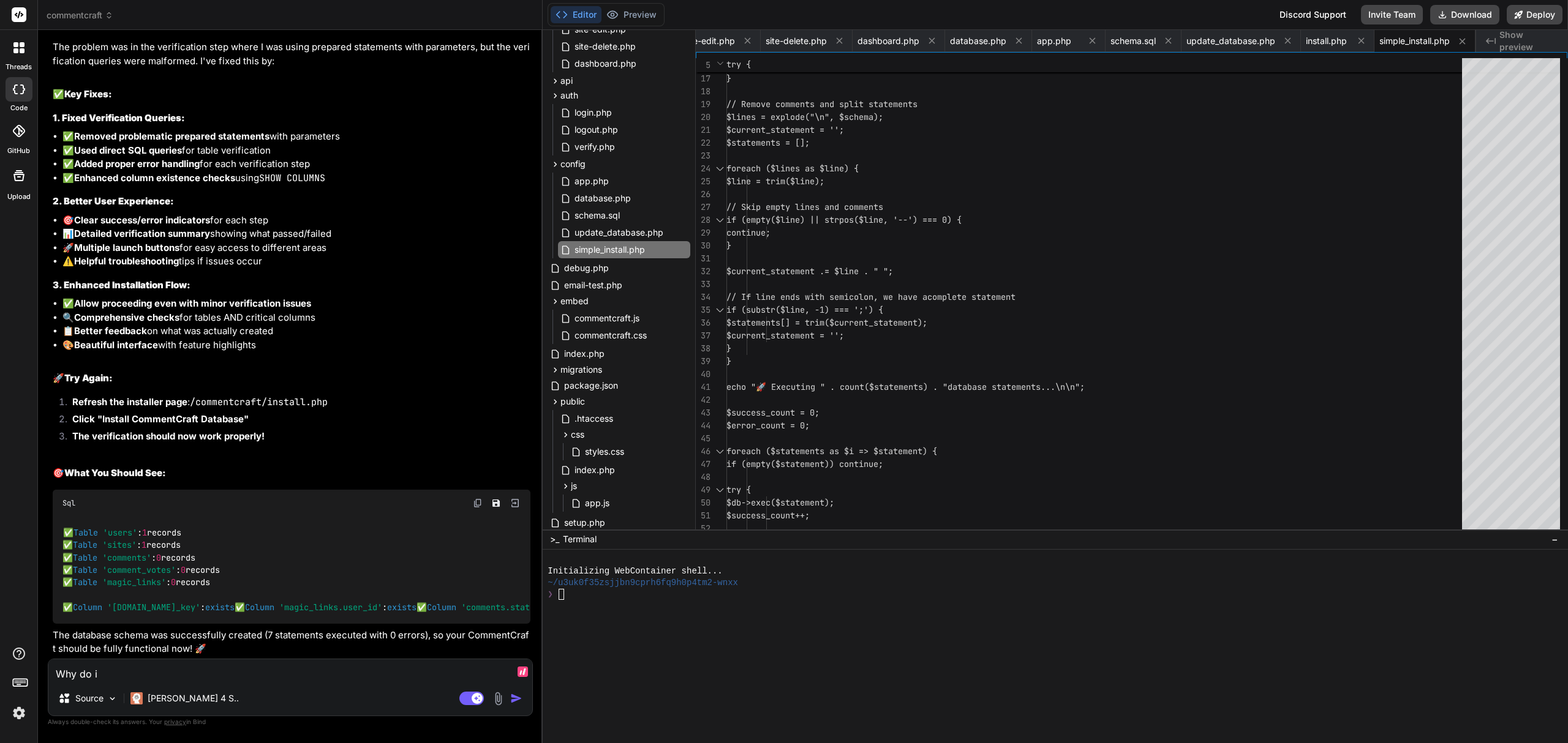
type textarea "Why do i g"
type textarea "x"
type textarea "Why do i ge"
type textarea "x"
type textarea "Why do i get"
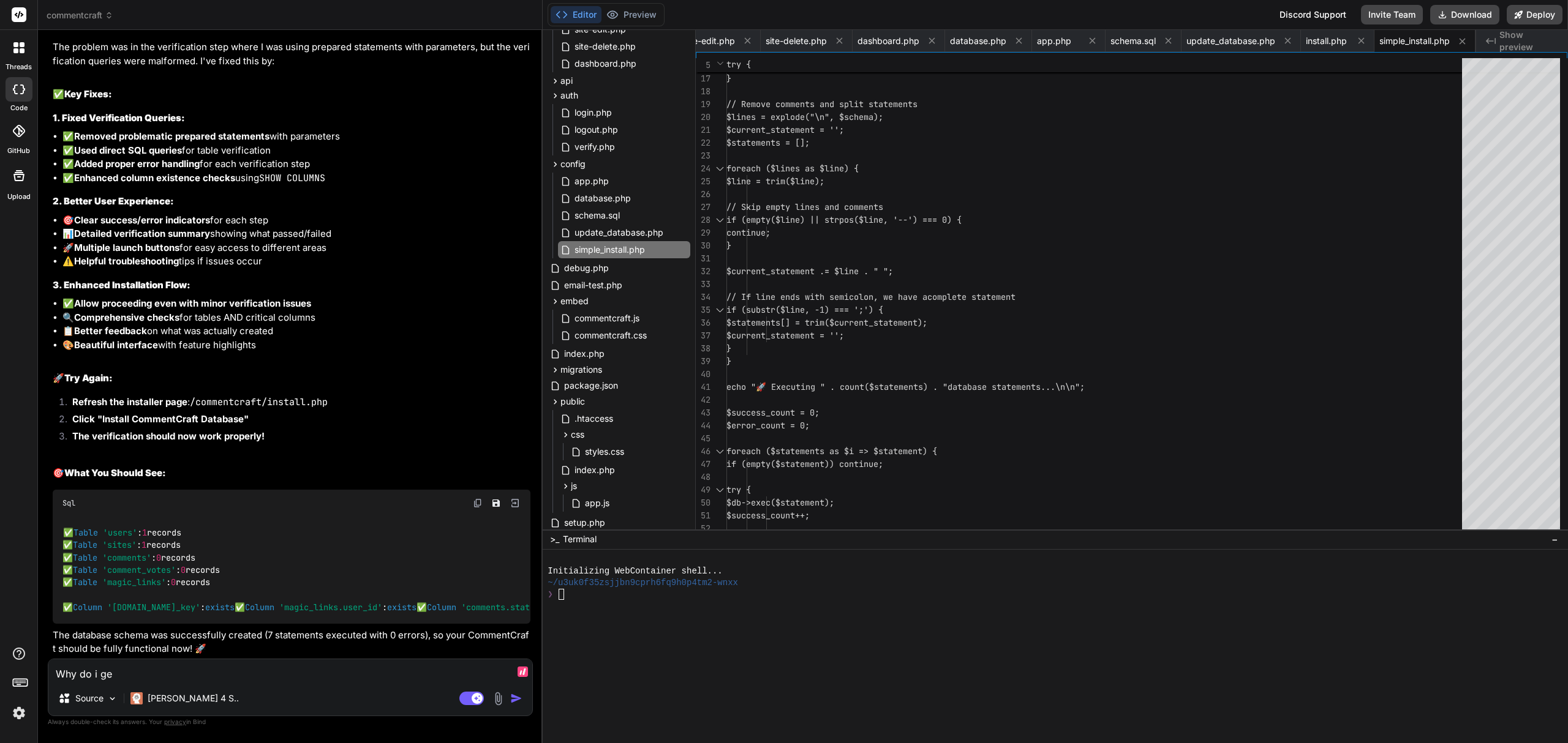
type textarea "x"
type textarea "Why do i get"
type textarea "x"
type textarea "Why do i get t"
type textarea "x"
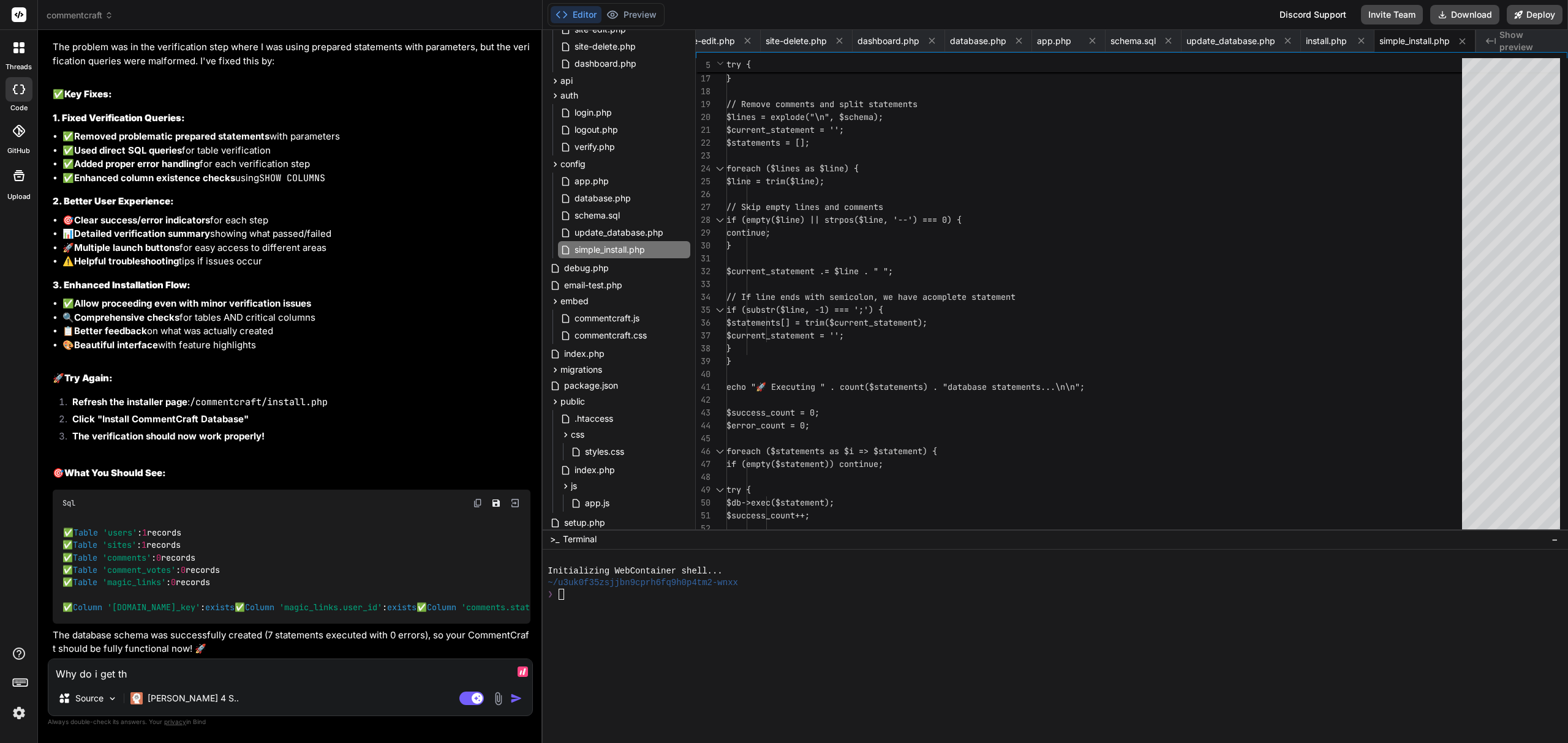
type textarea "Why do i get thi"
type textarea "x"
type textarea "Why do i get this"
type textarea "x"
type textarea "Why do i get this?"
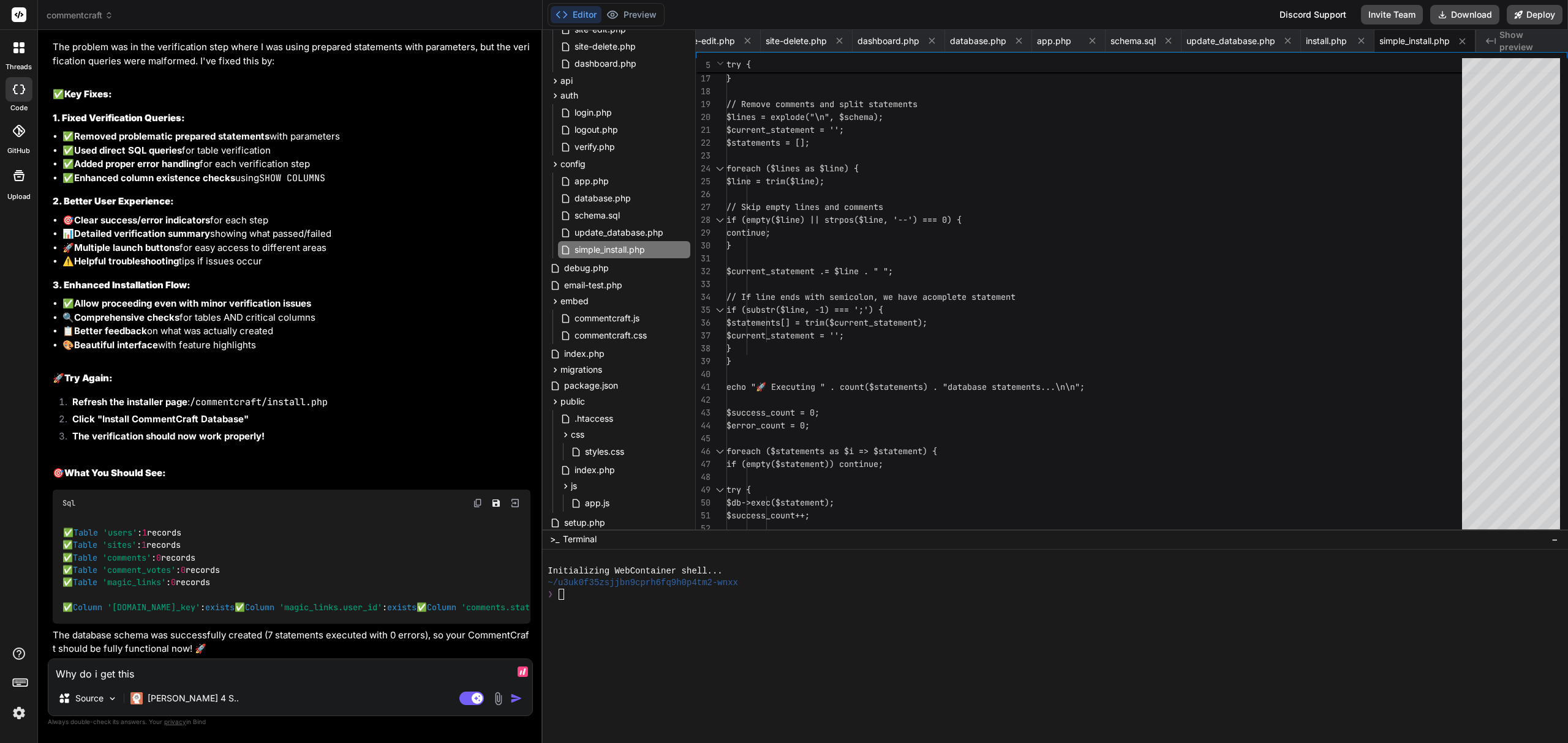
type textarea "x"
type textarea "Why do i get this?:"
type textarea "x"
type textarea "Why do i get this?:"
type textarea "x"
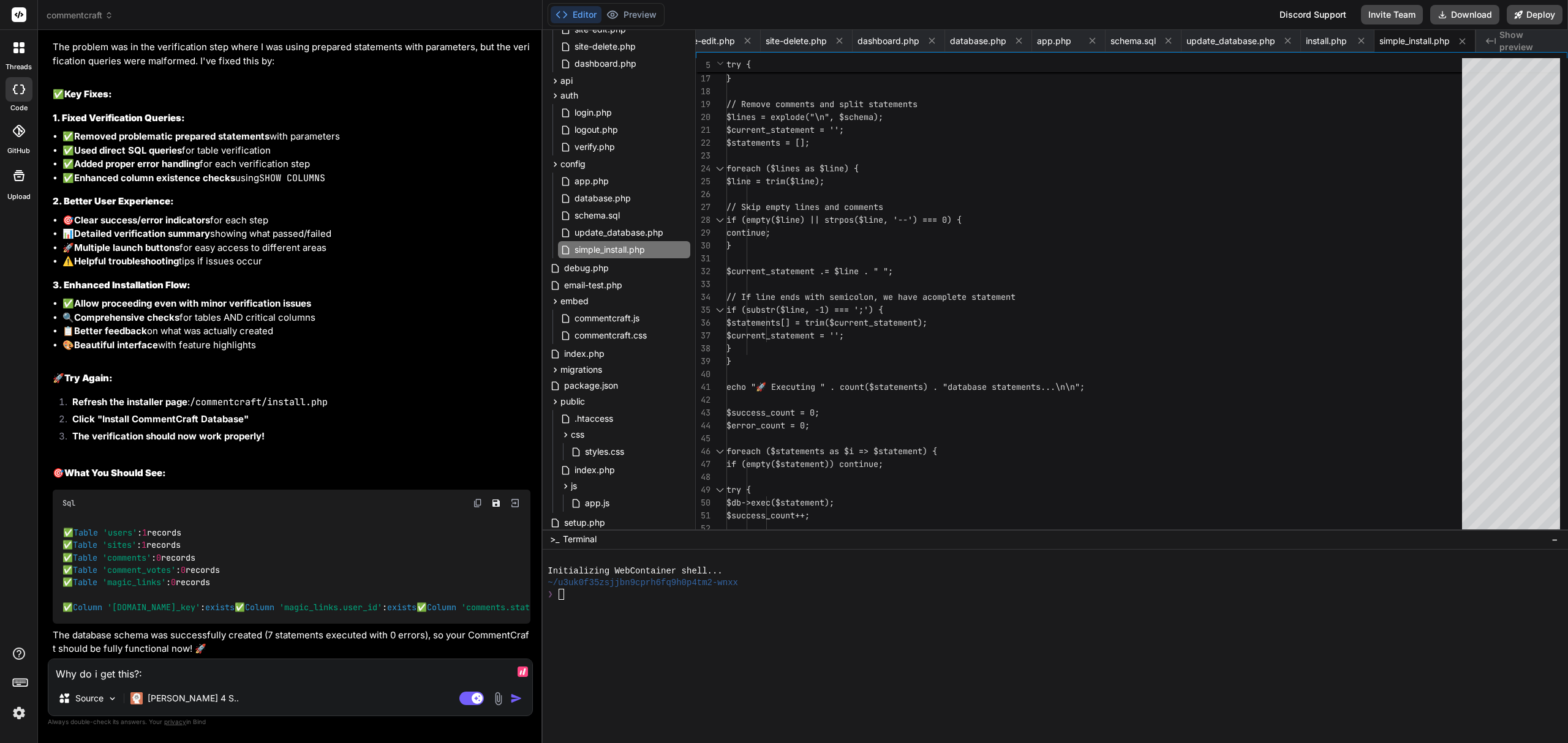
paste textarea "[[DATE] 02:58:59 UTC] Magic link error: SQLSTATE[HY000]: General error: 1364 Fi…"
type textarea "Why do i get this?: [[DATE] 02:58:59 UTC] Magic link error: SQLSTATE[HY000]: Ge…"
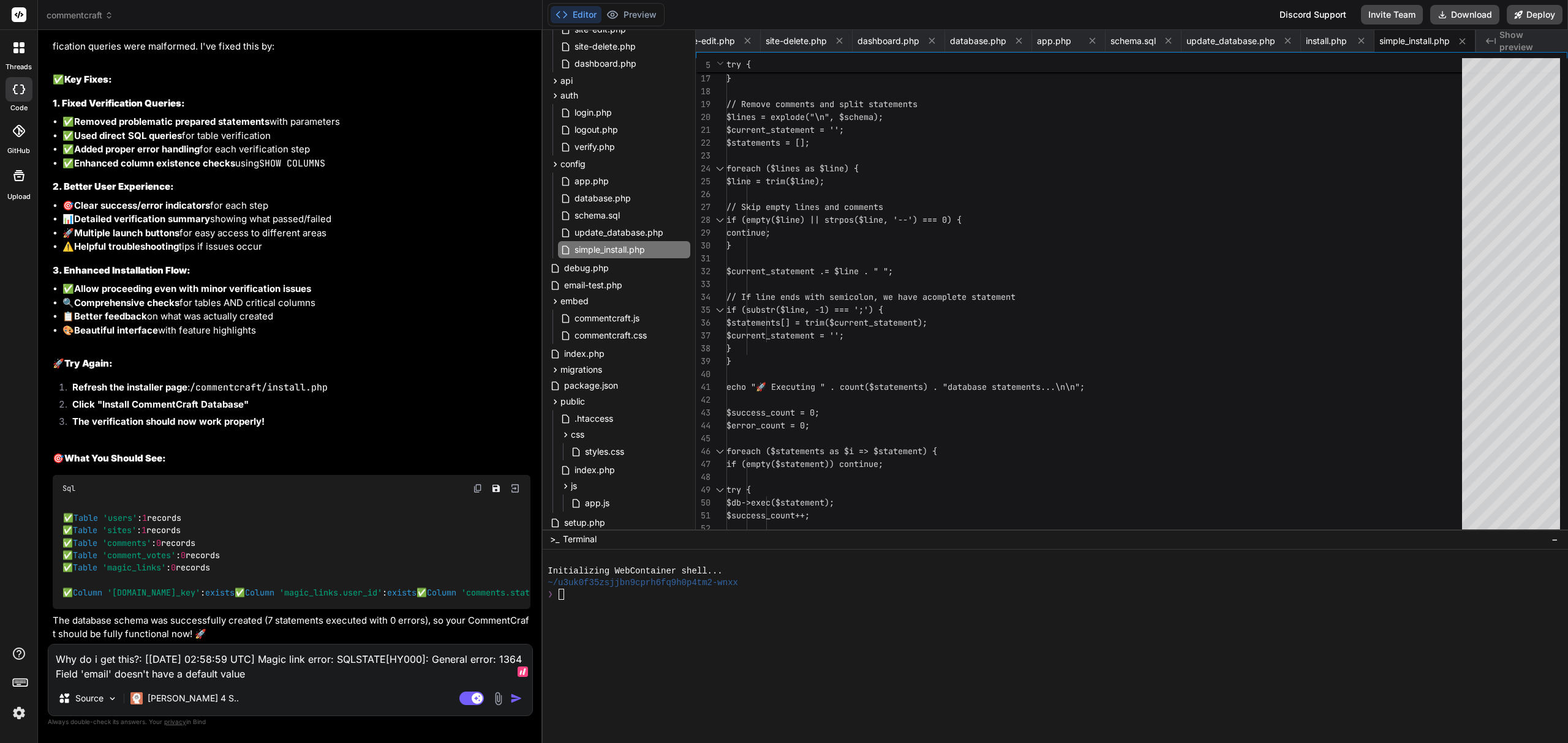
type textarea "x"
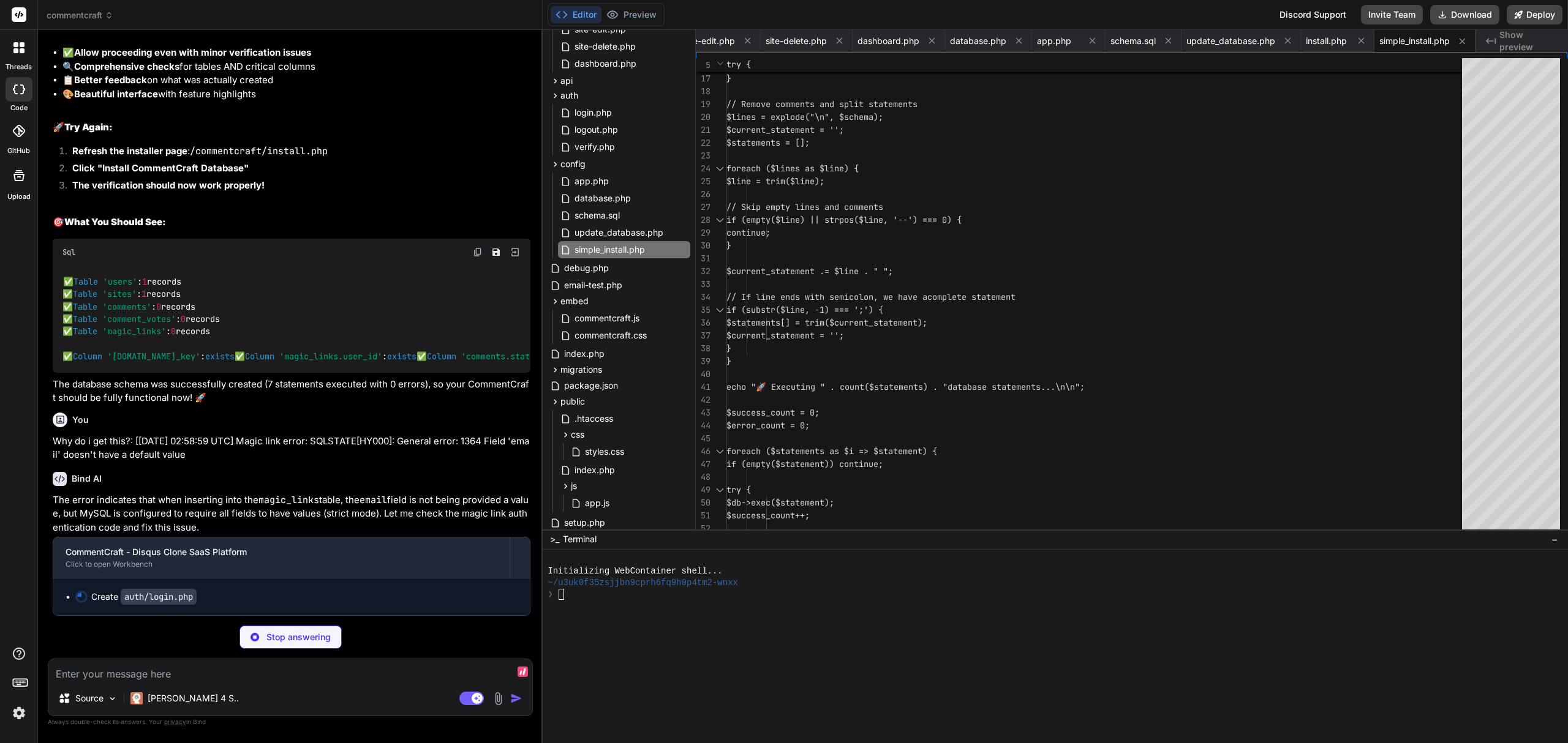
scroll to position [14924, 0]
type textarea "x"
type textarea "0% { transform: rotate(0deg); } 100% { transform: rotate(360deg); } } `; docume…"
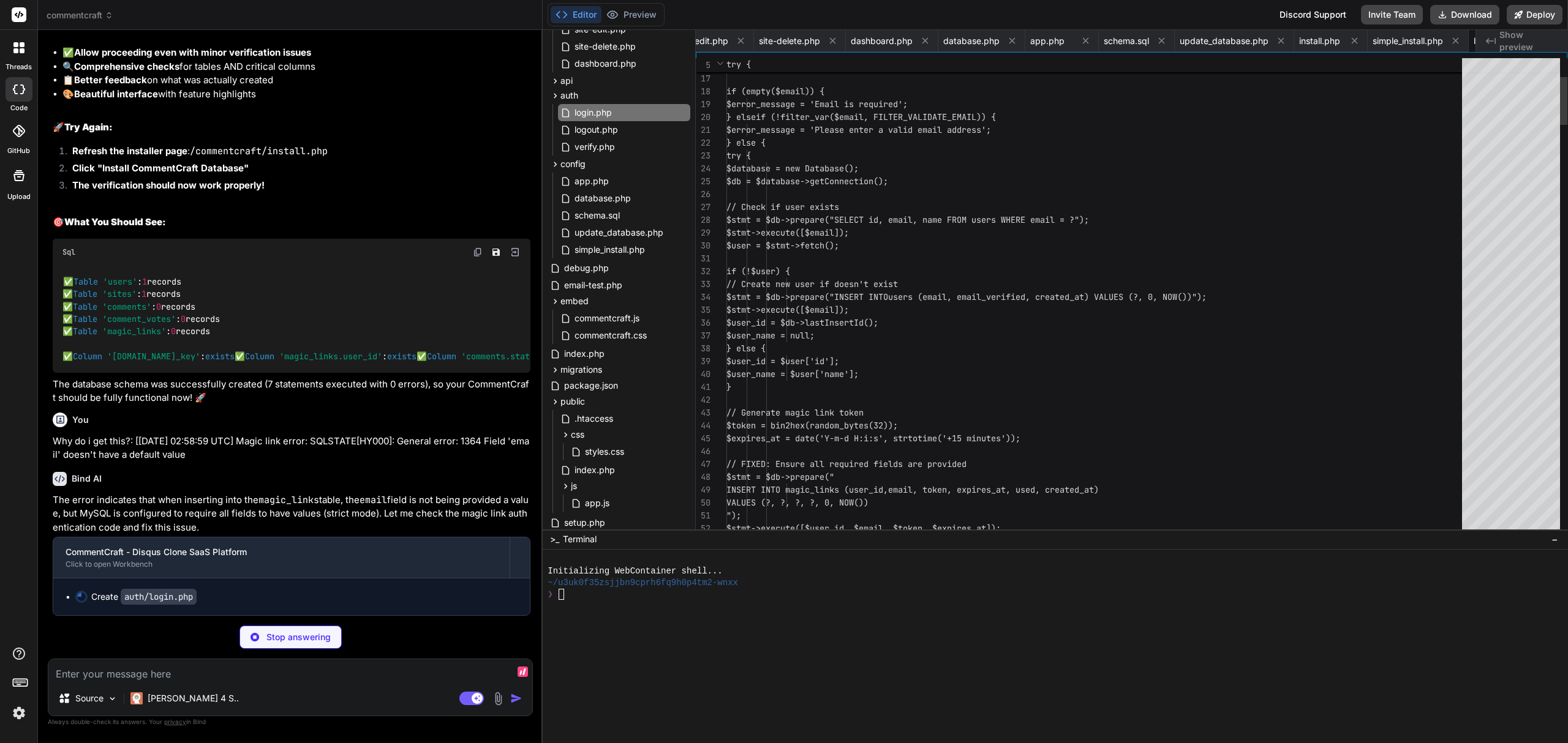
scroll to position [0, 1966]
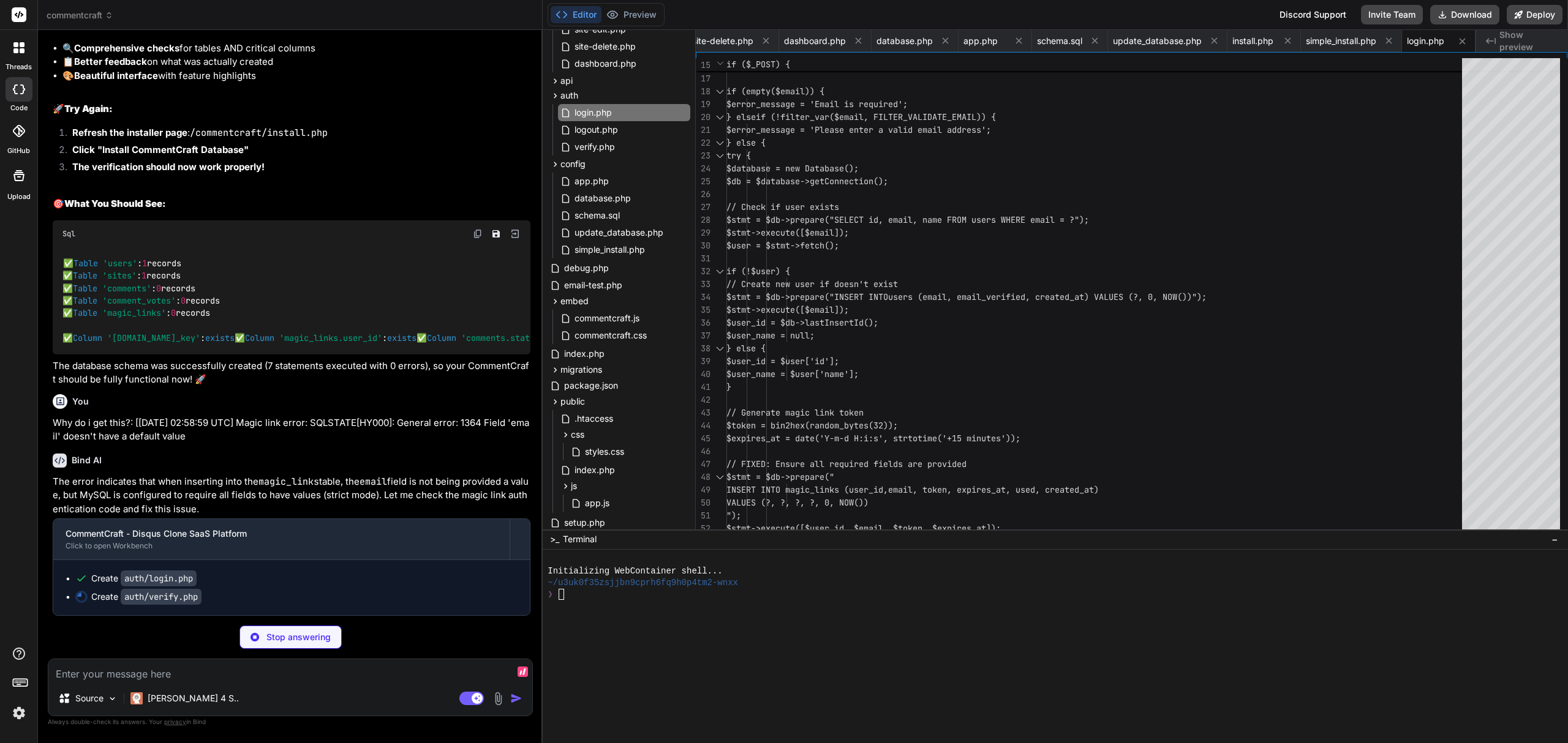
type textarea "x"
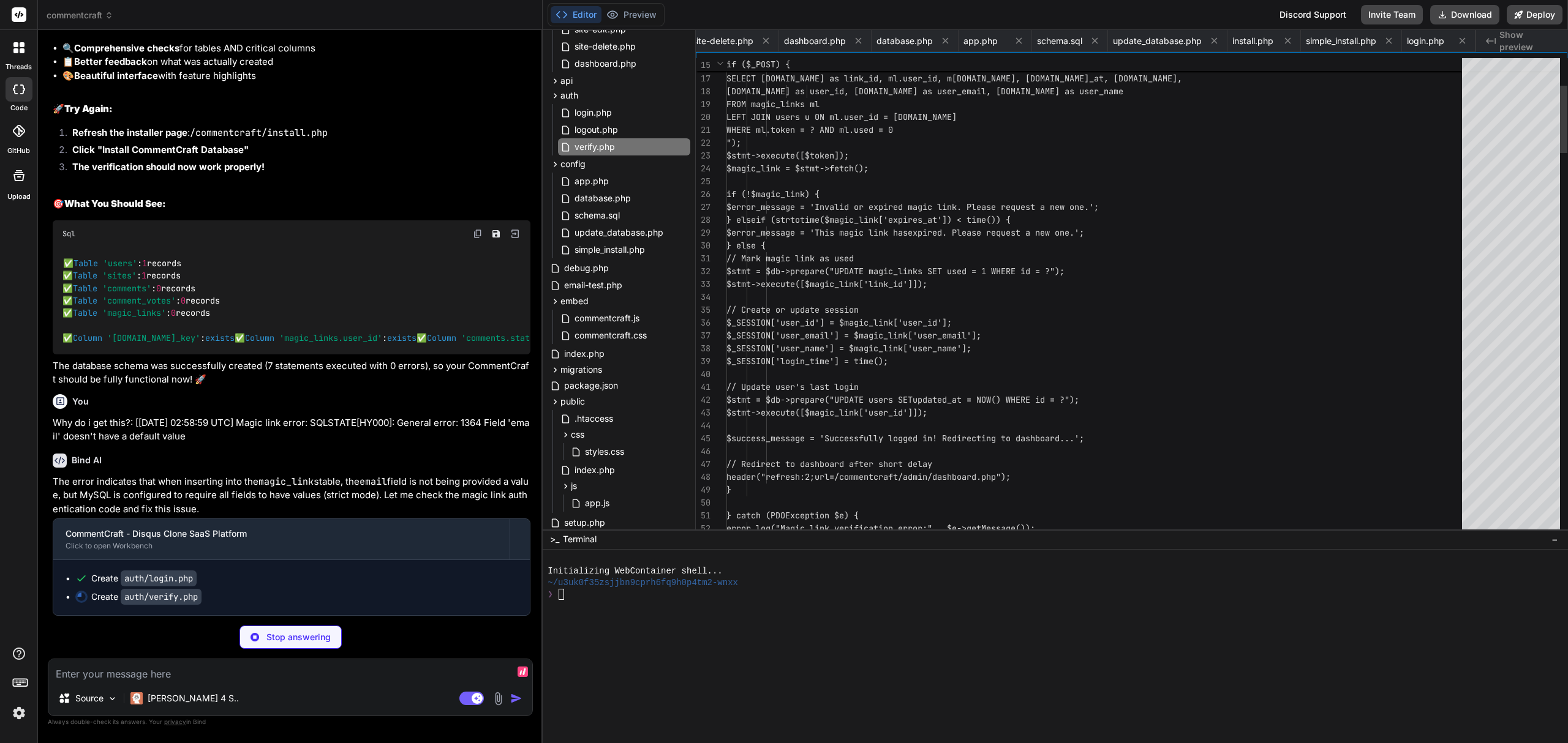
scroll to position [0, 189]
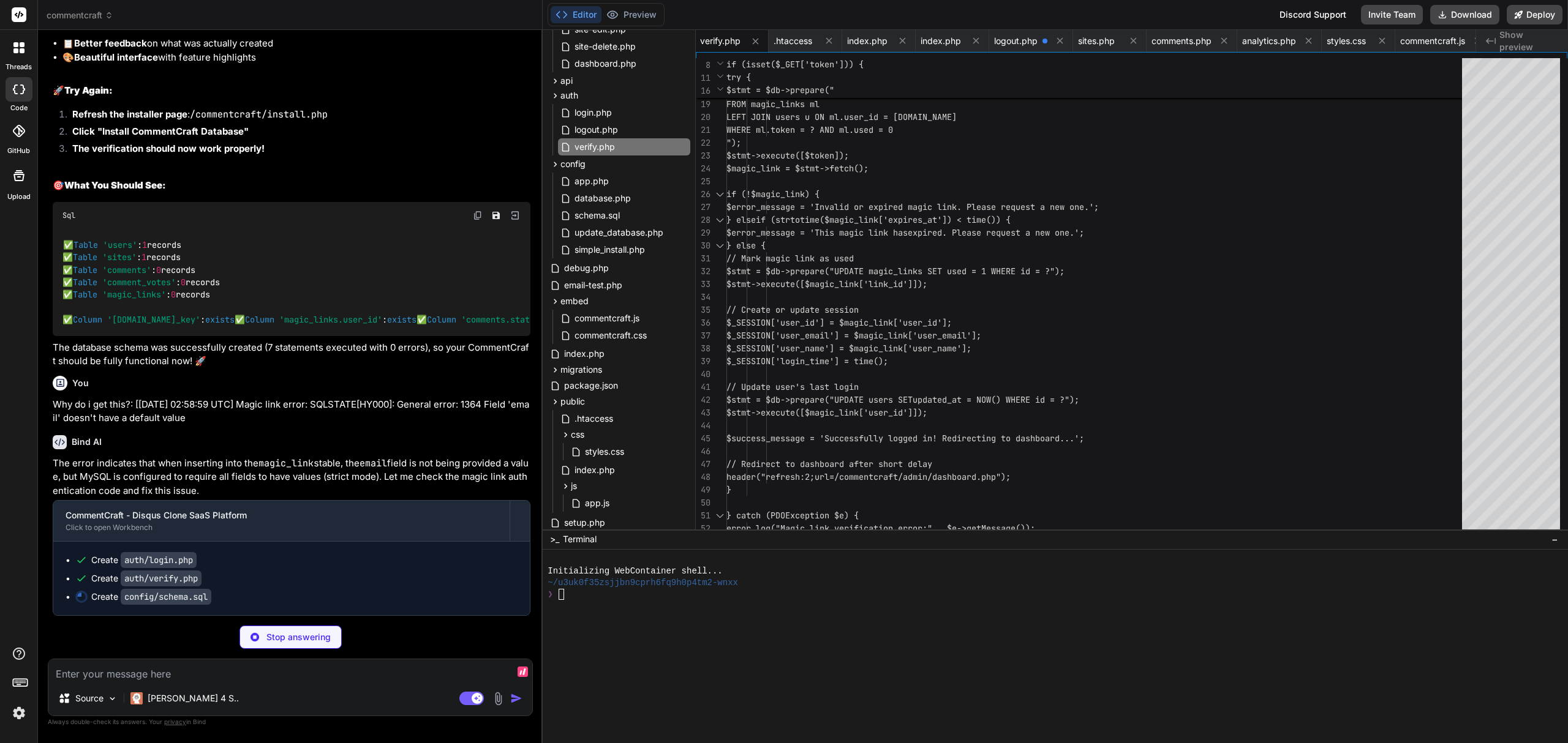
type textarea "x"
type textarea ""spam_protection": true, "email_notifications": true, "theme": "auto"}'); -- Pe…"
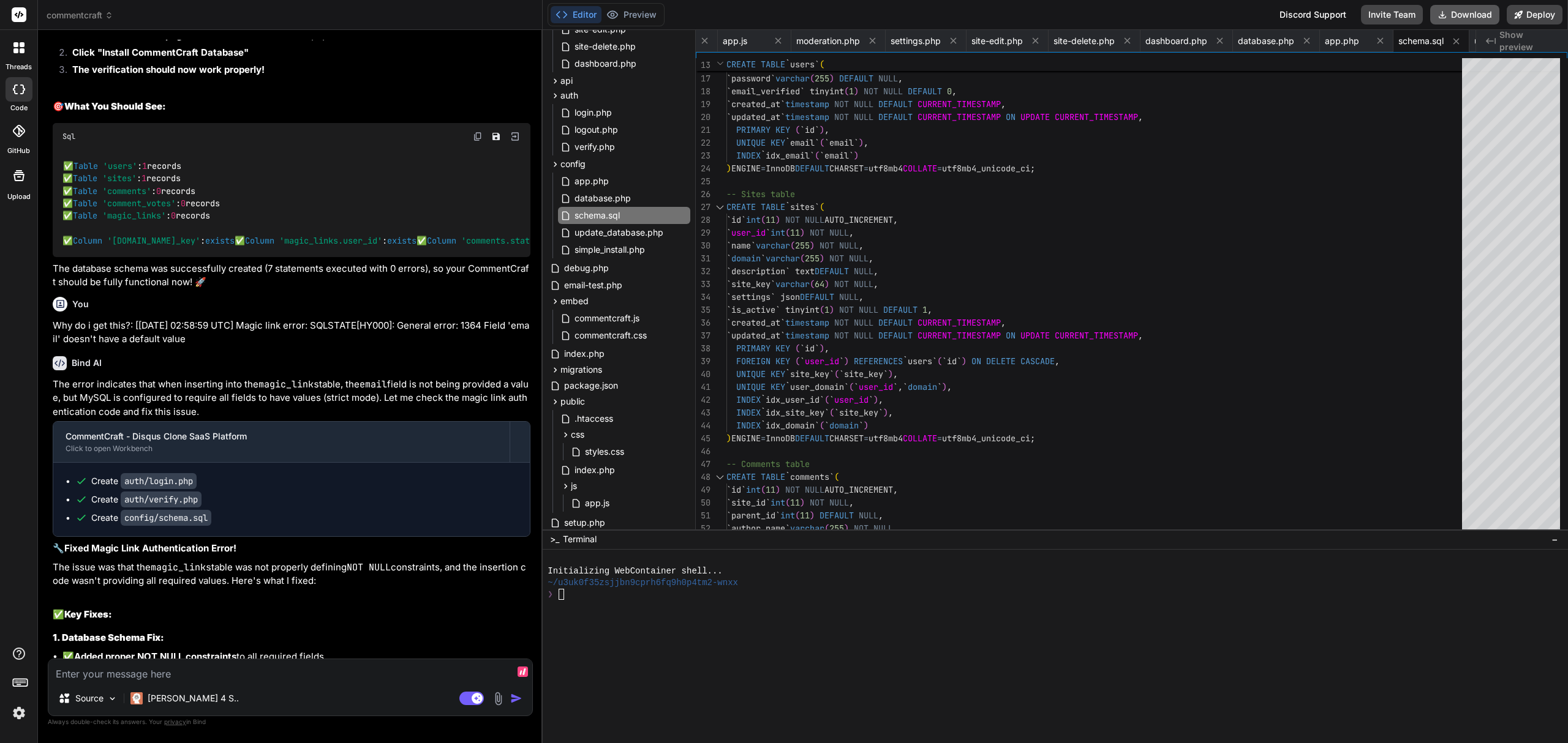
click at [1479, 16] on button "Download" at bounding box center [1464, 14] width 69 height 20
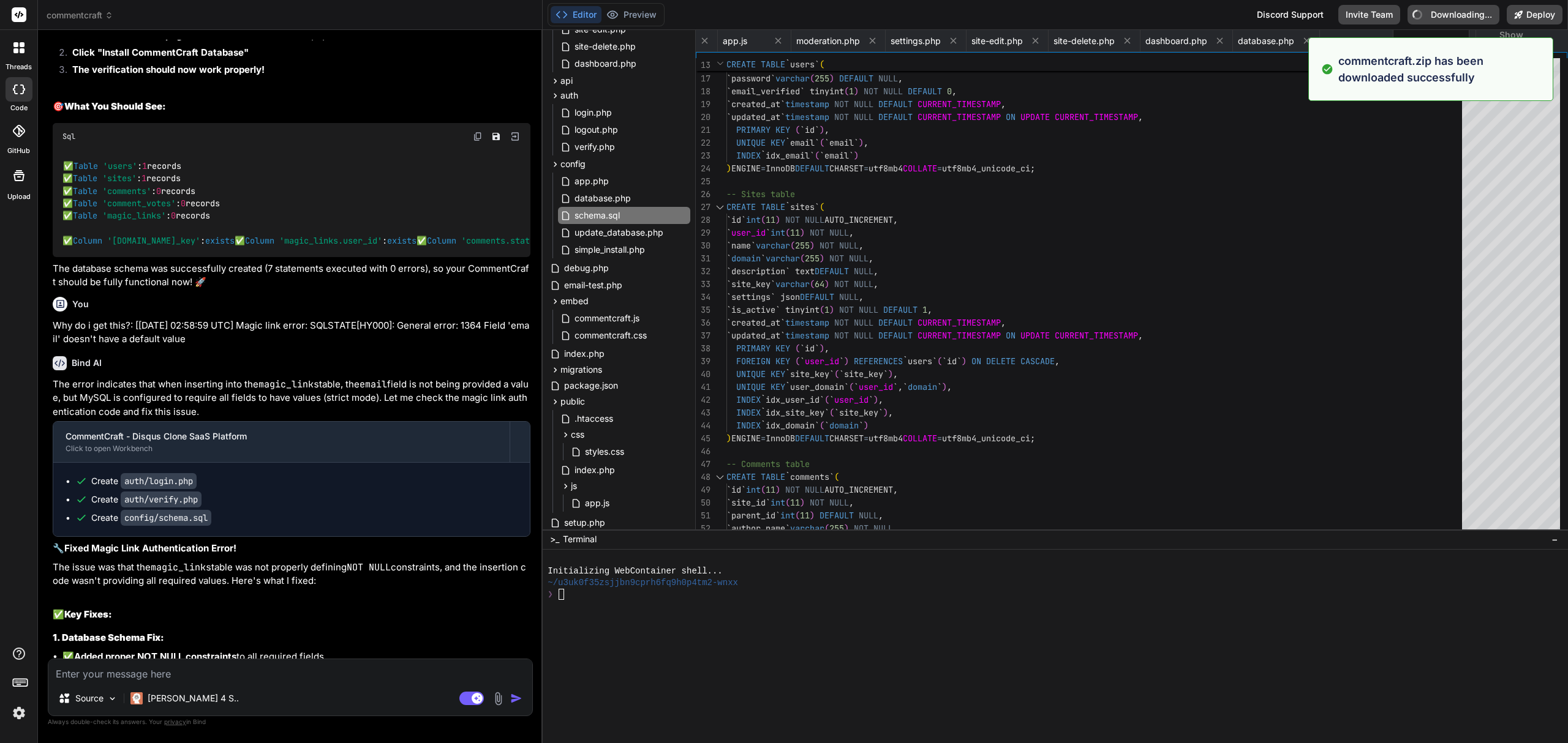
type textarea "x"
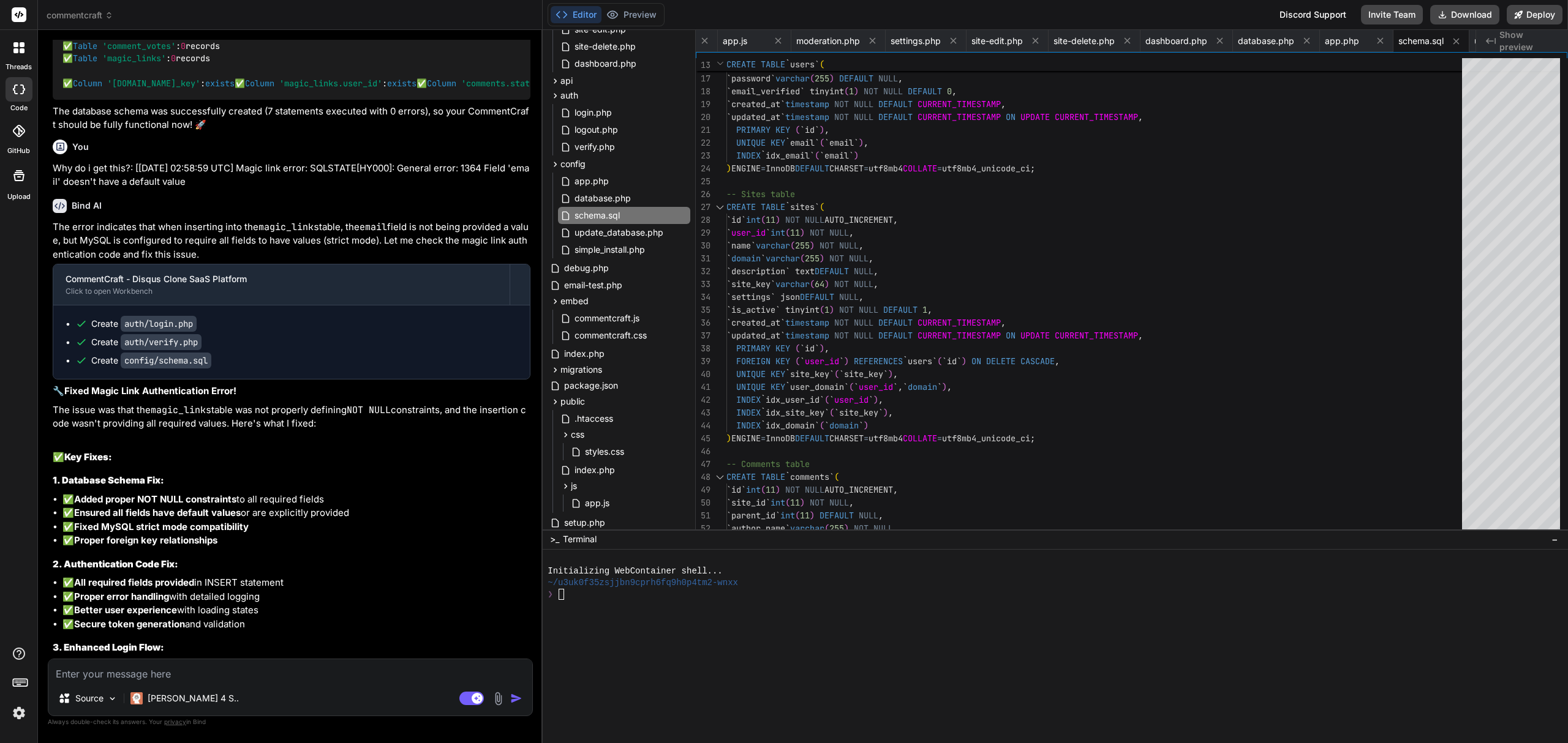
scroll to position [15084, 0]
